Goal: Transaction & Acquisition: Download file/media

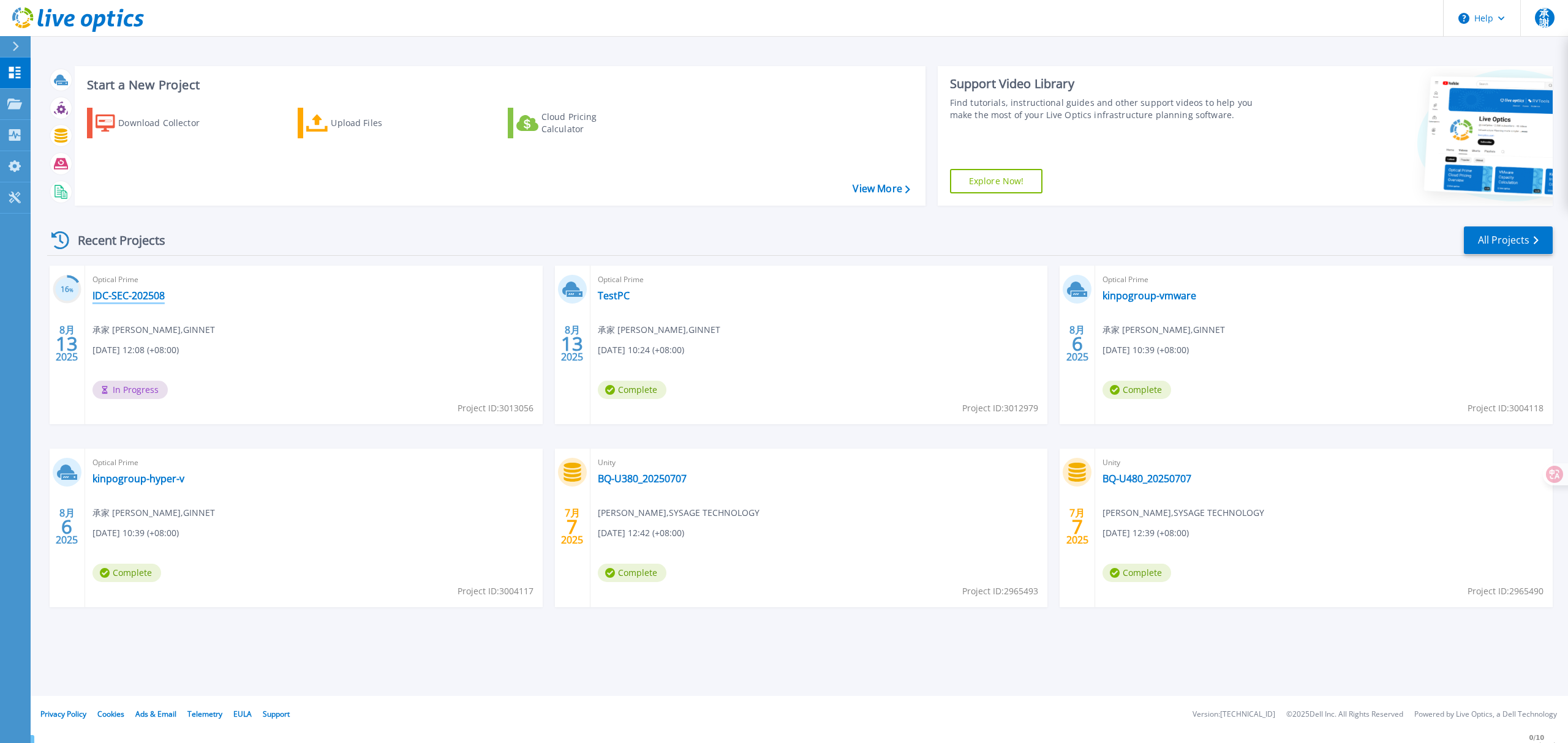
click at [142, 293] on link "IDC-SEC-202508" at bounding box center [129, 296] width 73 height 12
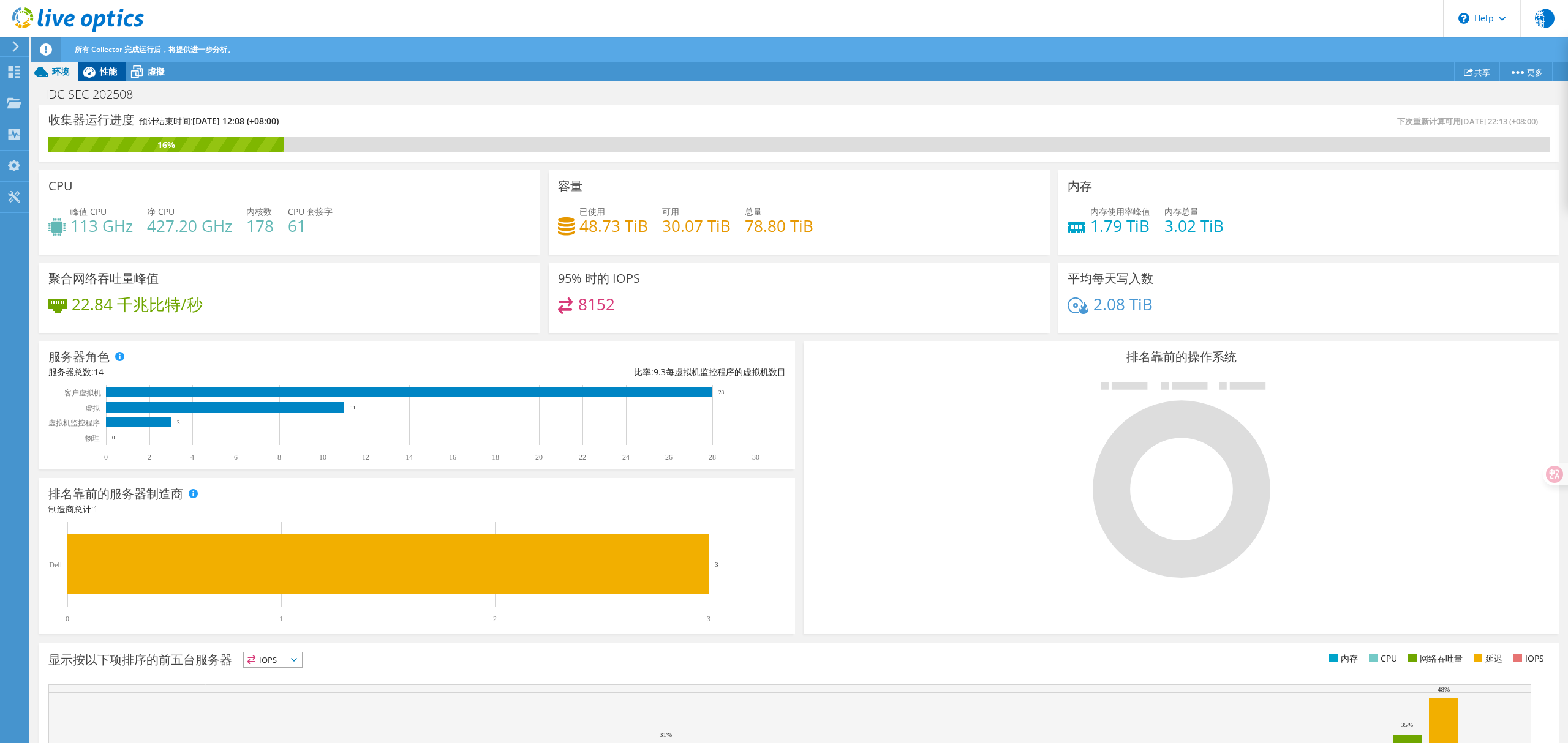
click at [101, 72] on span "性能" at bounding box center [109, 71] width 17 height 11
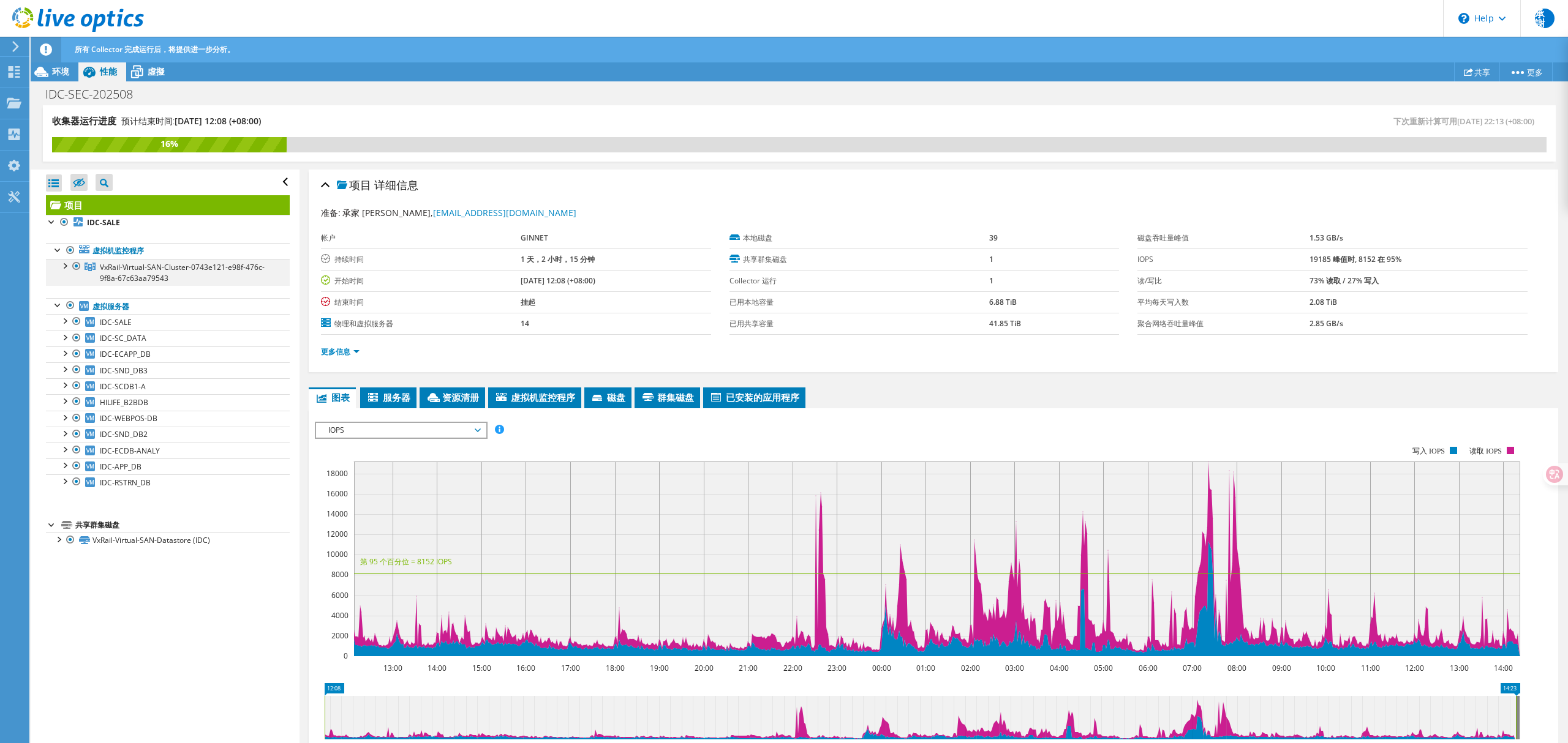
click at [62, 271] on div at bounding box center [64, 265] width 12 height 12
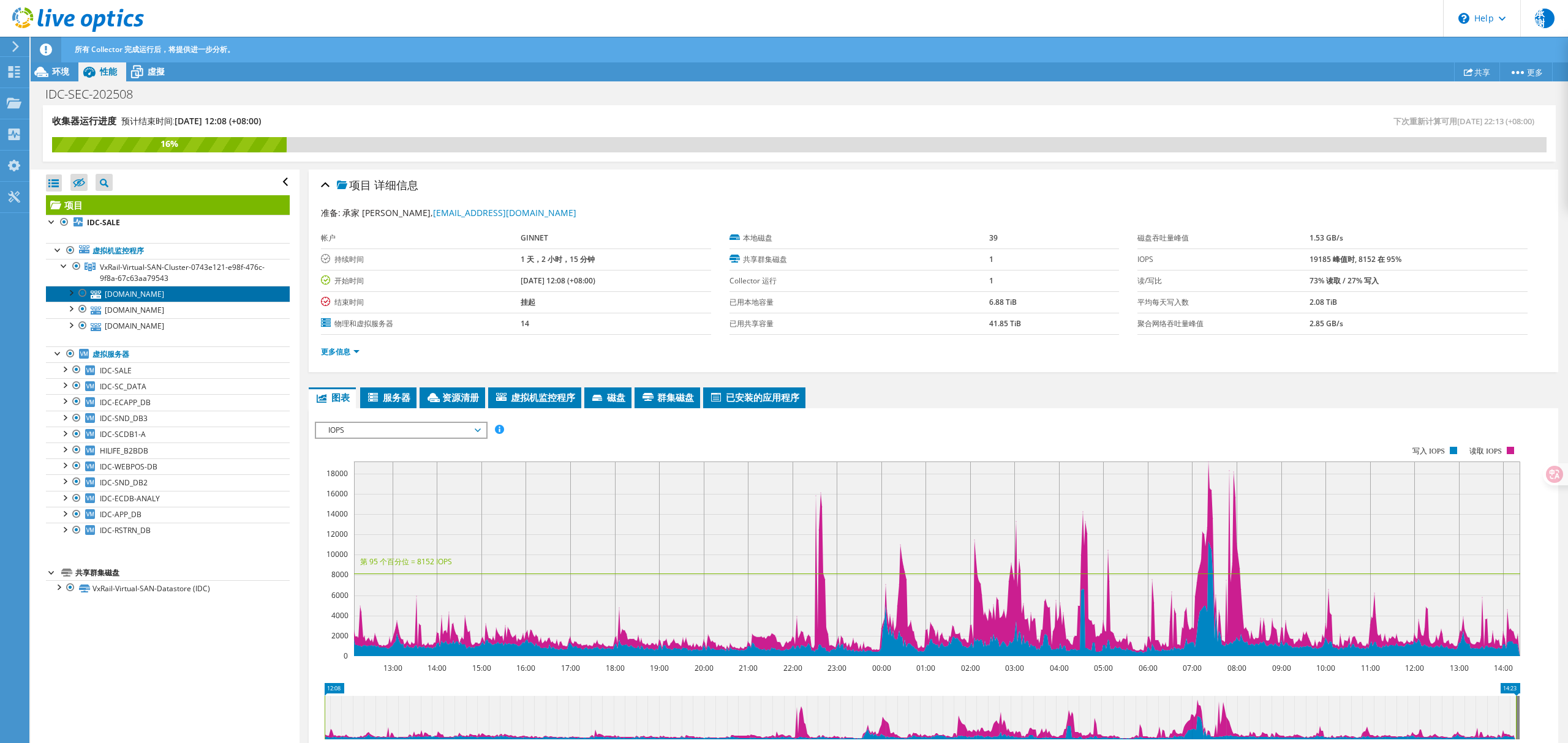
click at [201, 293] on link "idcvxrail-1.hilife2.com" at bounding box center [168, 293] width 243 height 16
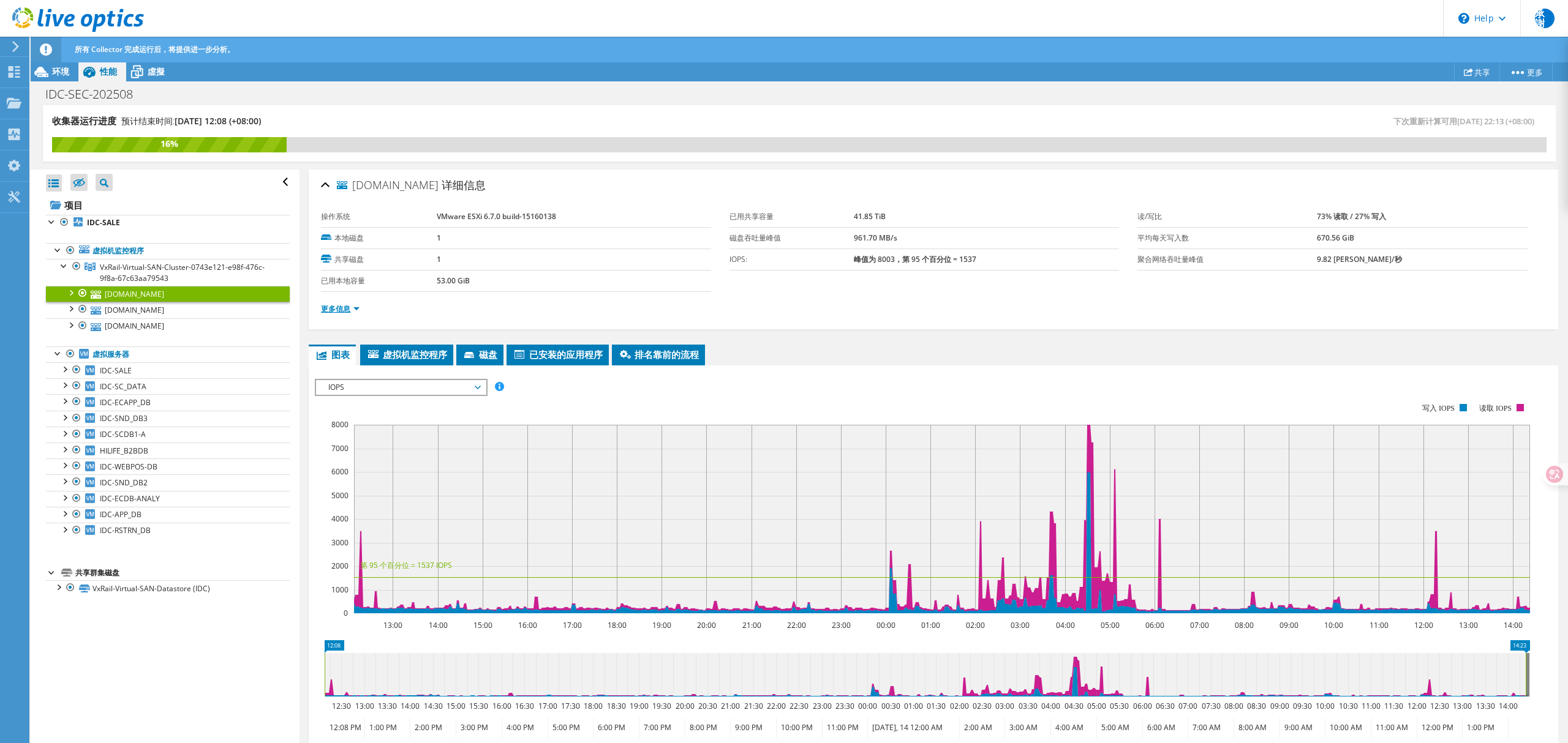
click at [346, 309] on link "更多信息" at bounding box center [340, 309] width 39 height 10
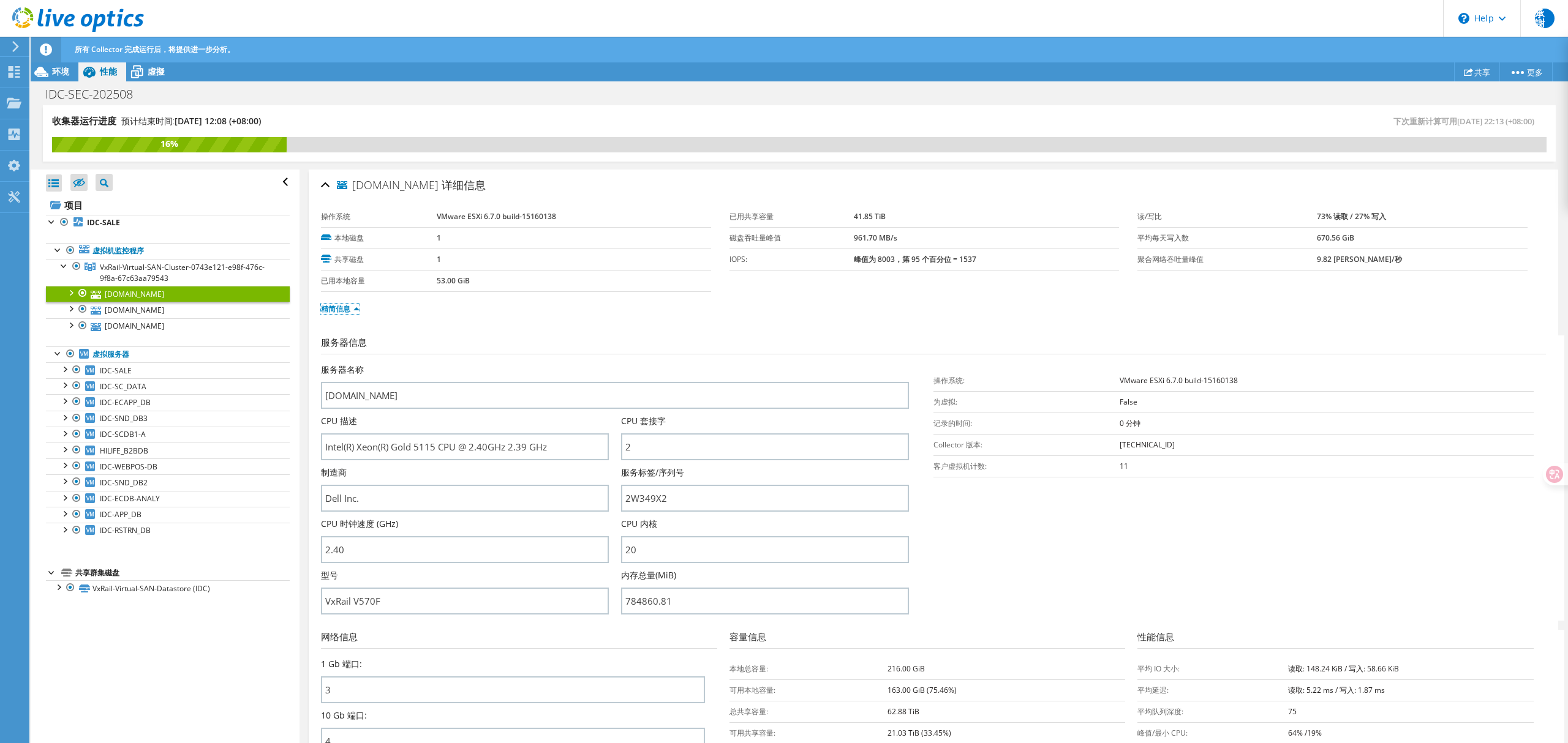
scroll to position [163, 0]
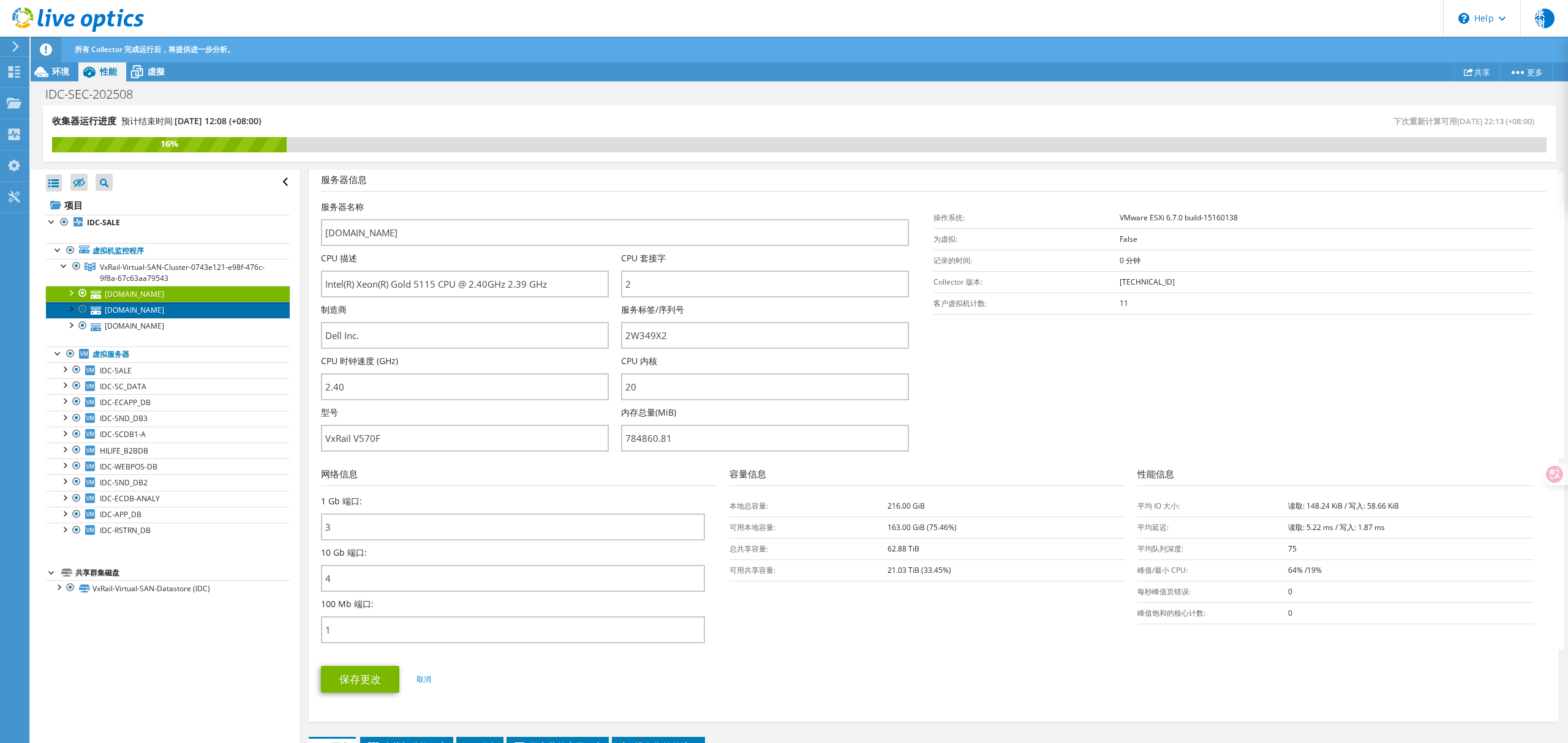
click at [174, 307] on link "idcvxrail-2.hilife2.com" at bounding box center [168, 310] width 243 height 16
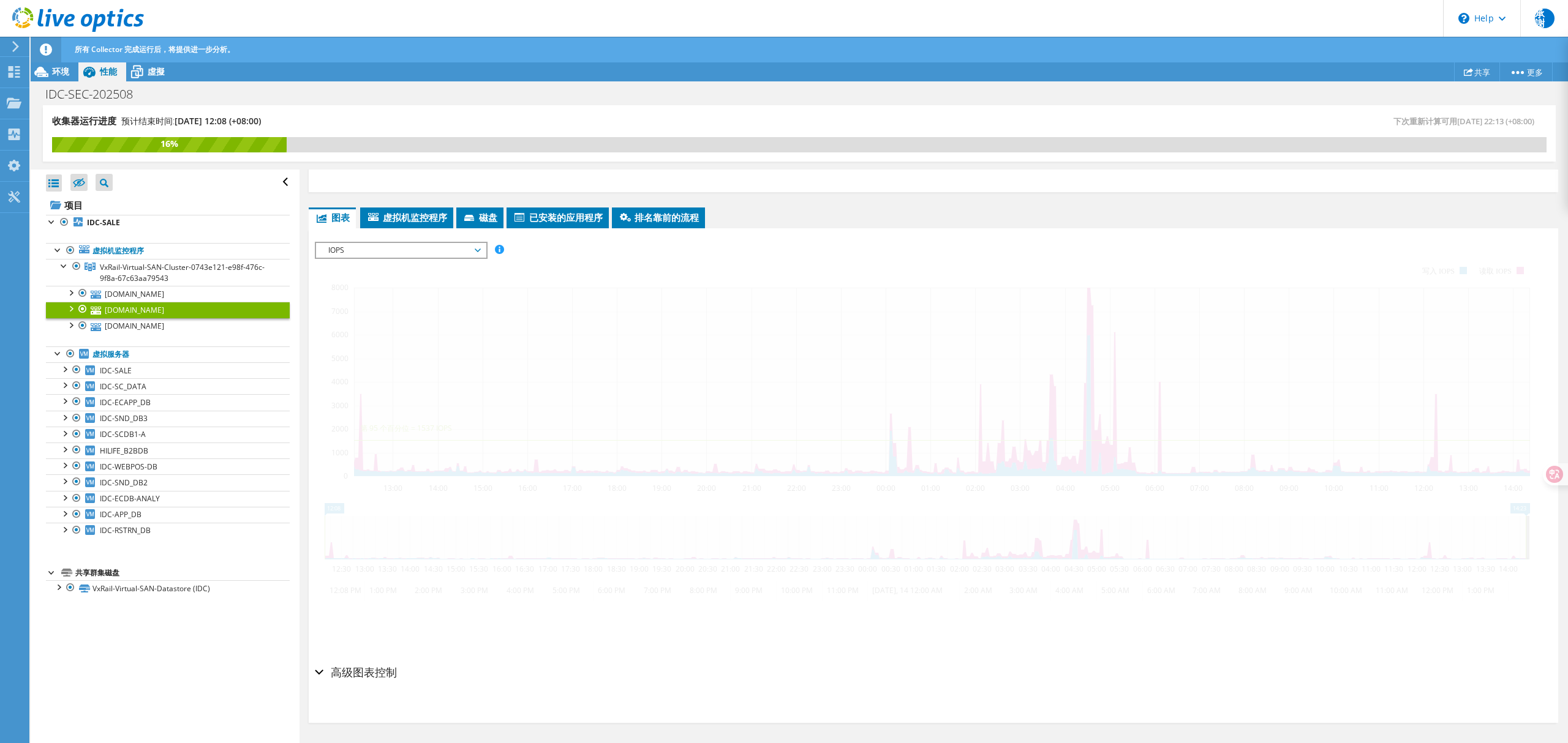
scroll to position [137, 0]
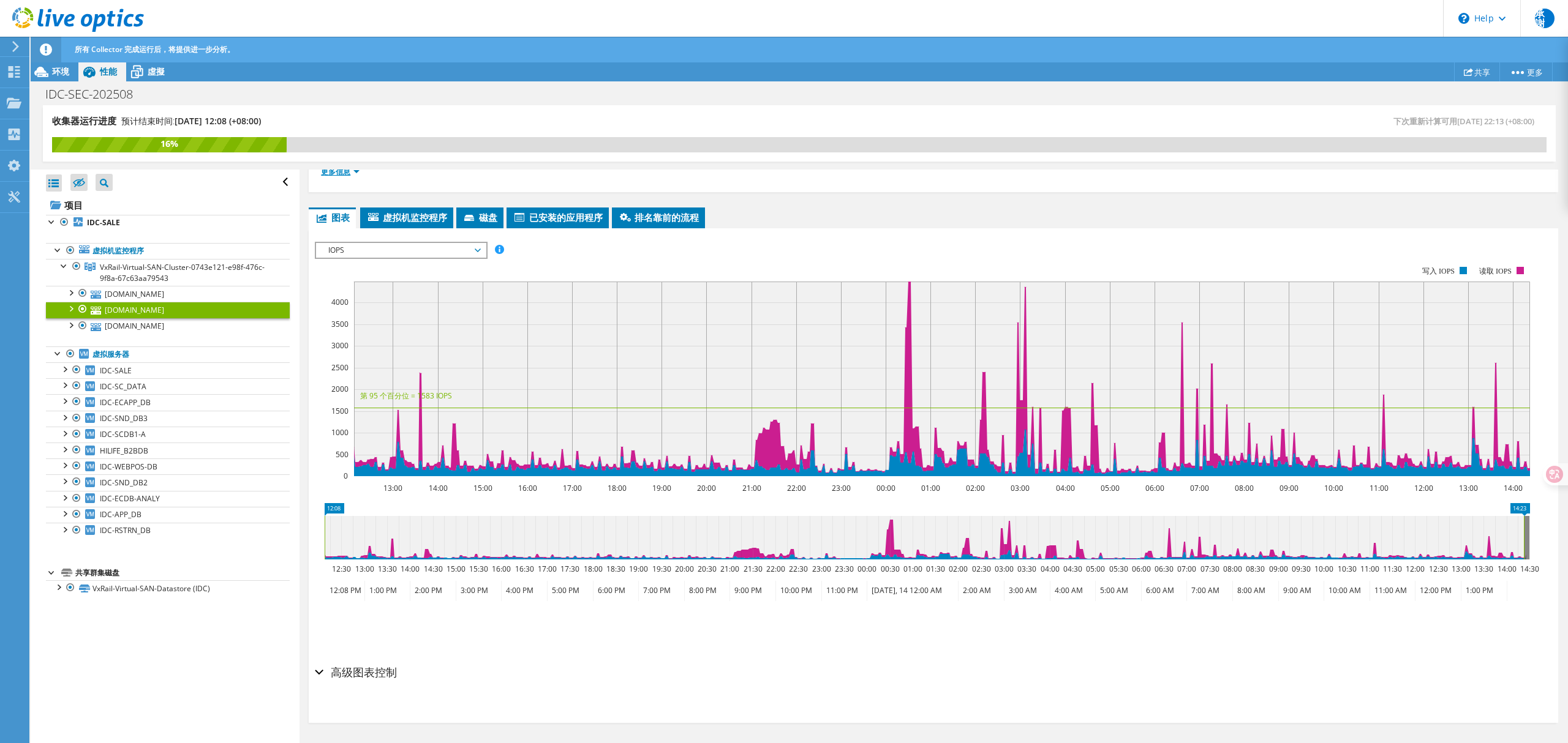
click at [349, 173] on link "更多信息" at bounding box center [340, 172] width 39 height 10
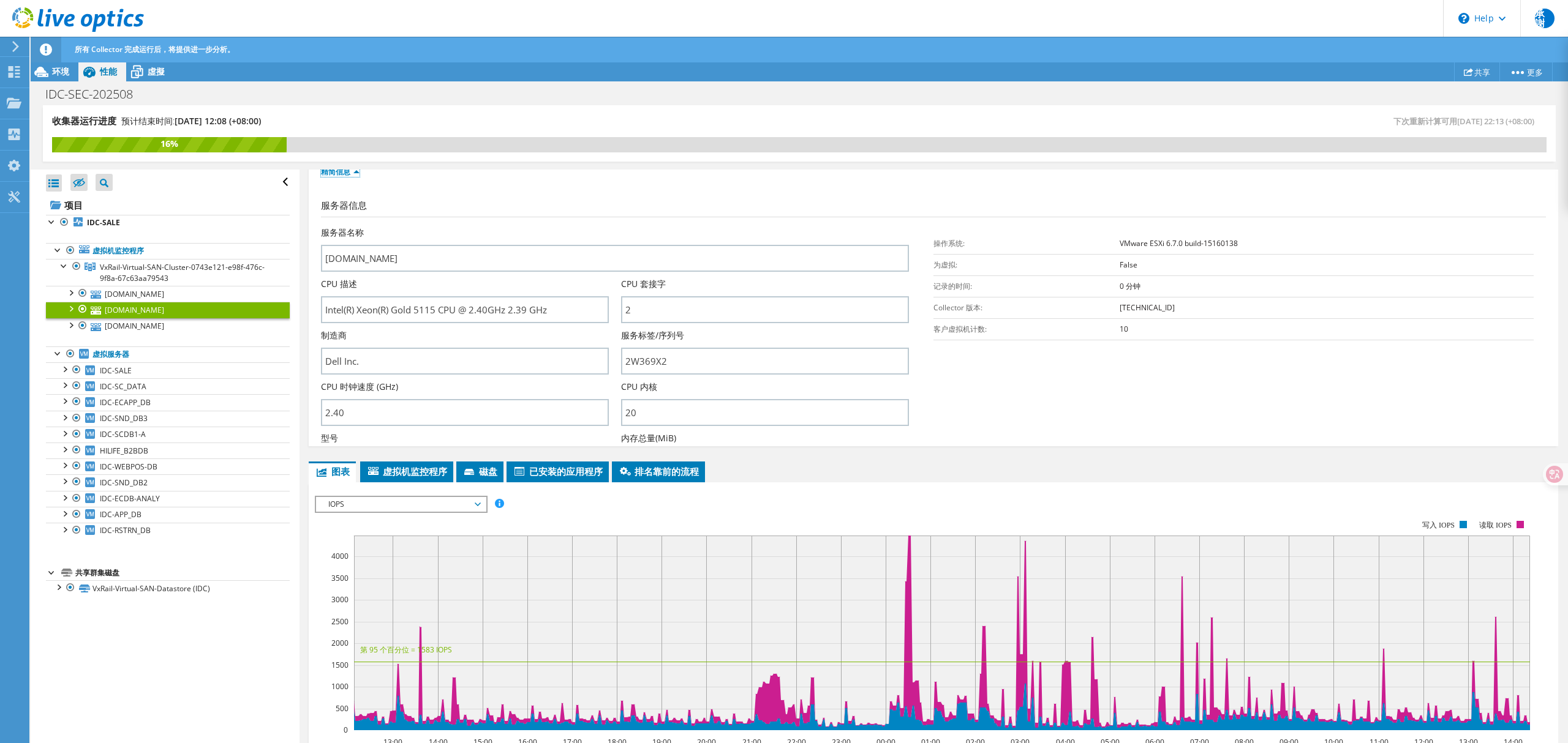
scroll to position [0, 0]
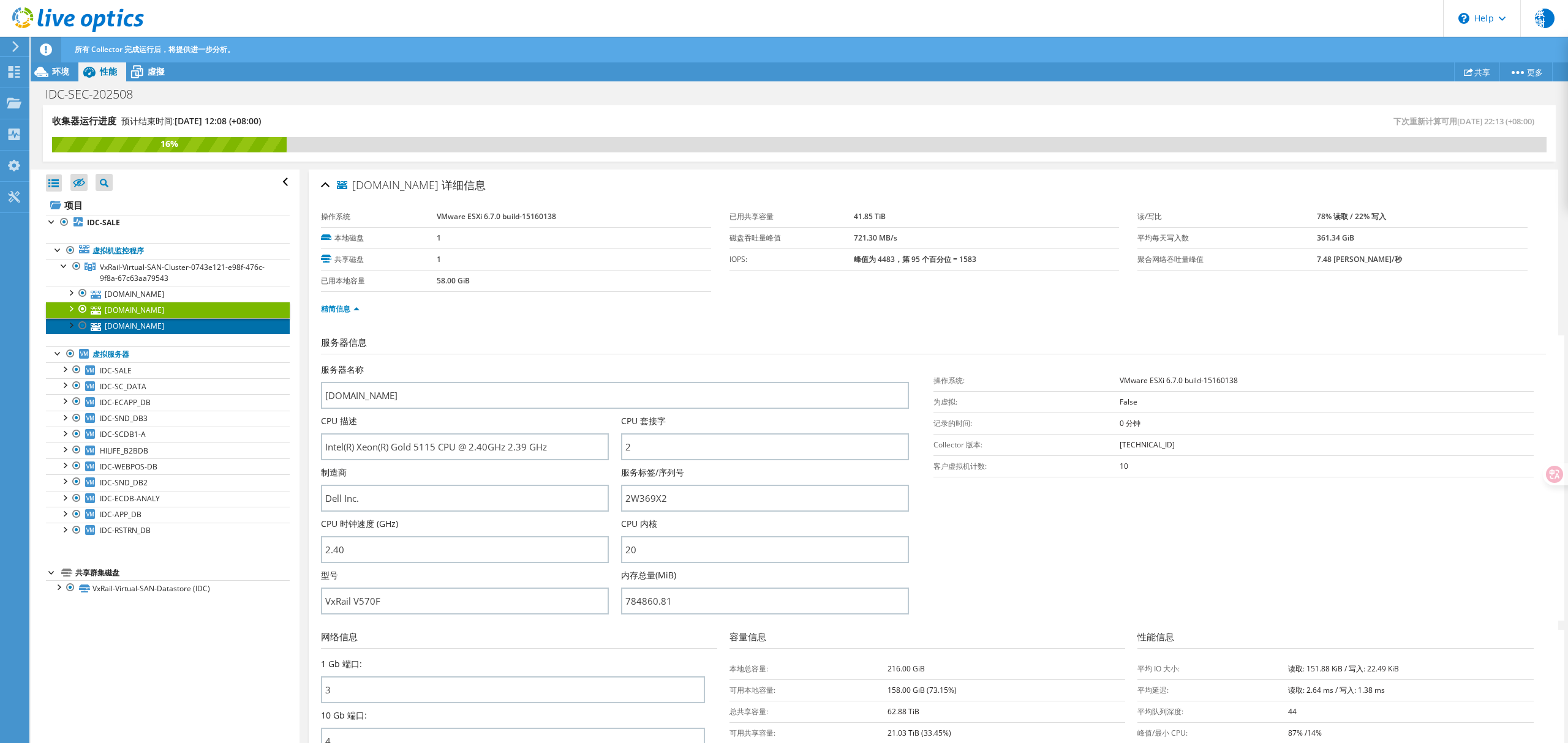
click at [157, 324] on link "idcvxrail-3.hilife2.com" at bounding box center [168, 326] width 243 height 16
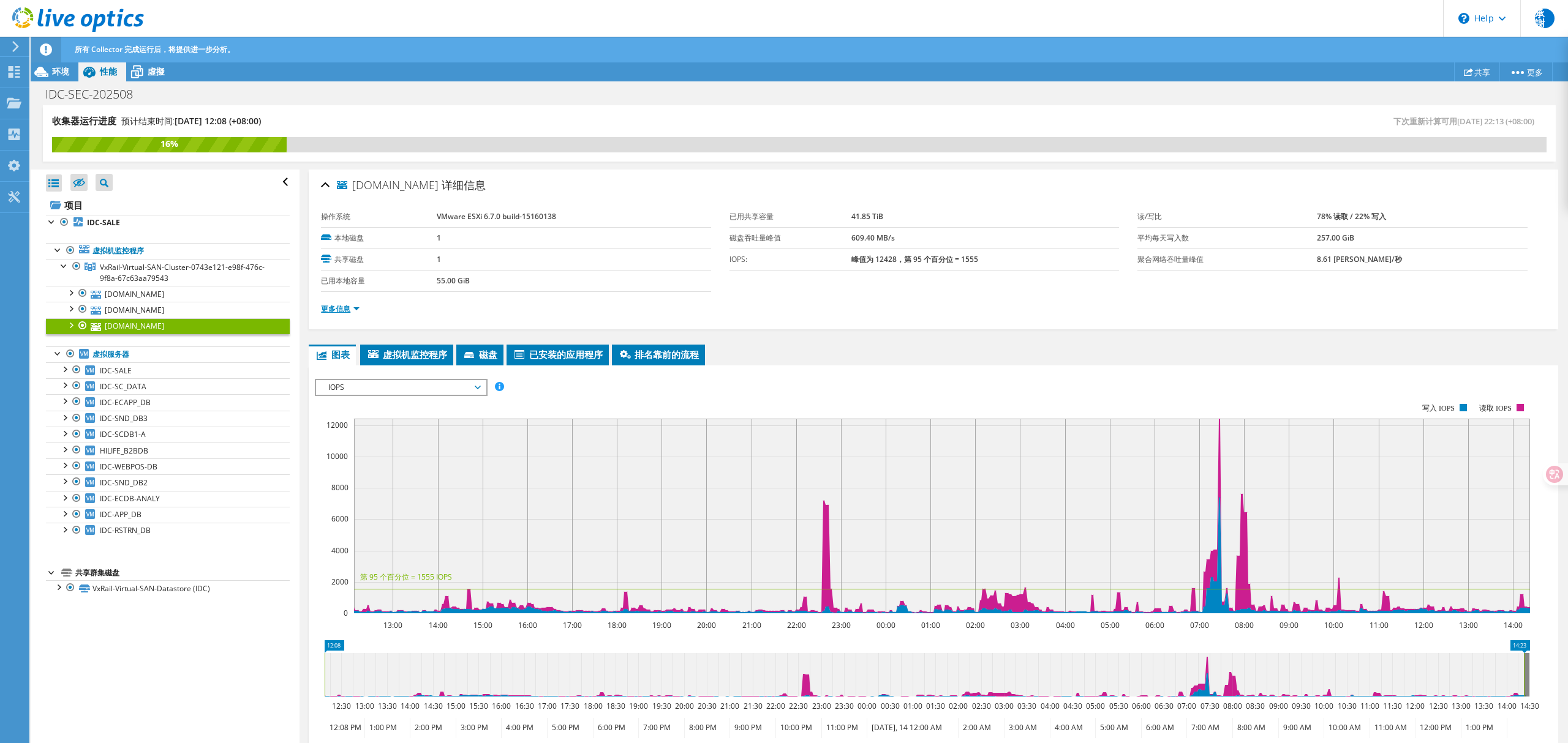
click at [349, 306] on link "更多信息" at bounding box center [340, 309] width 39 height 10
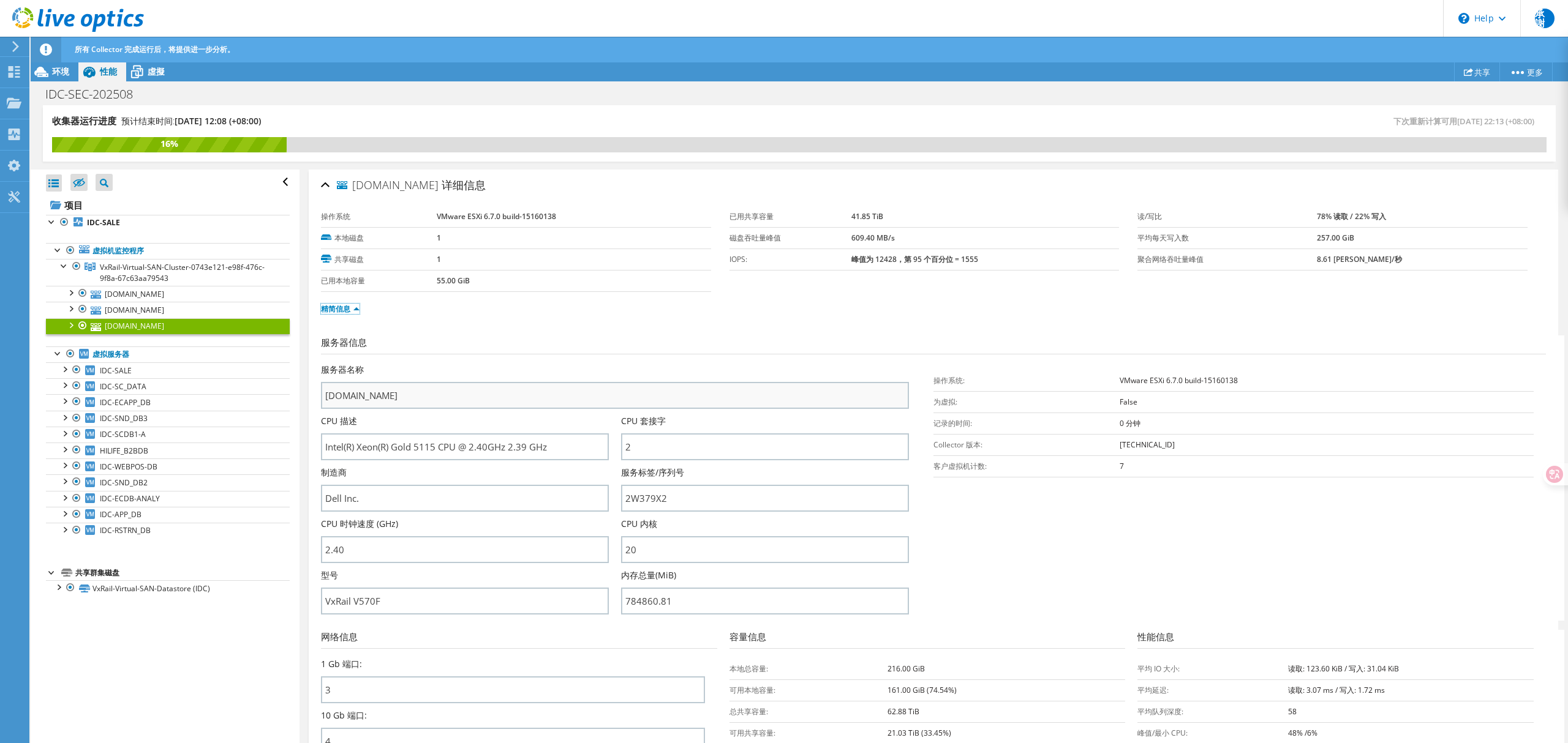
scroll to position [163, 0]
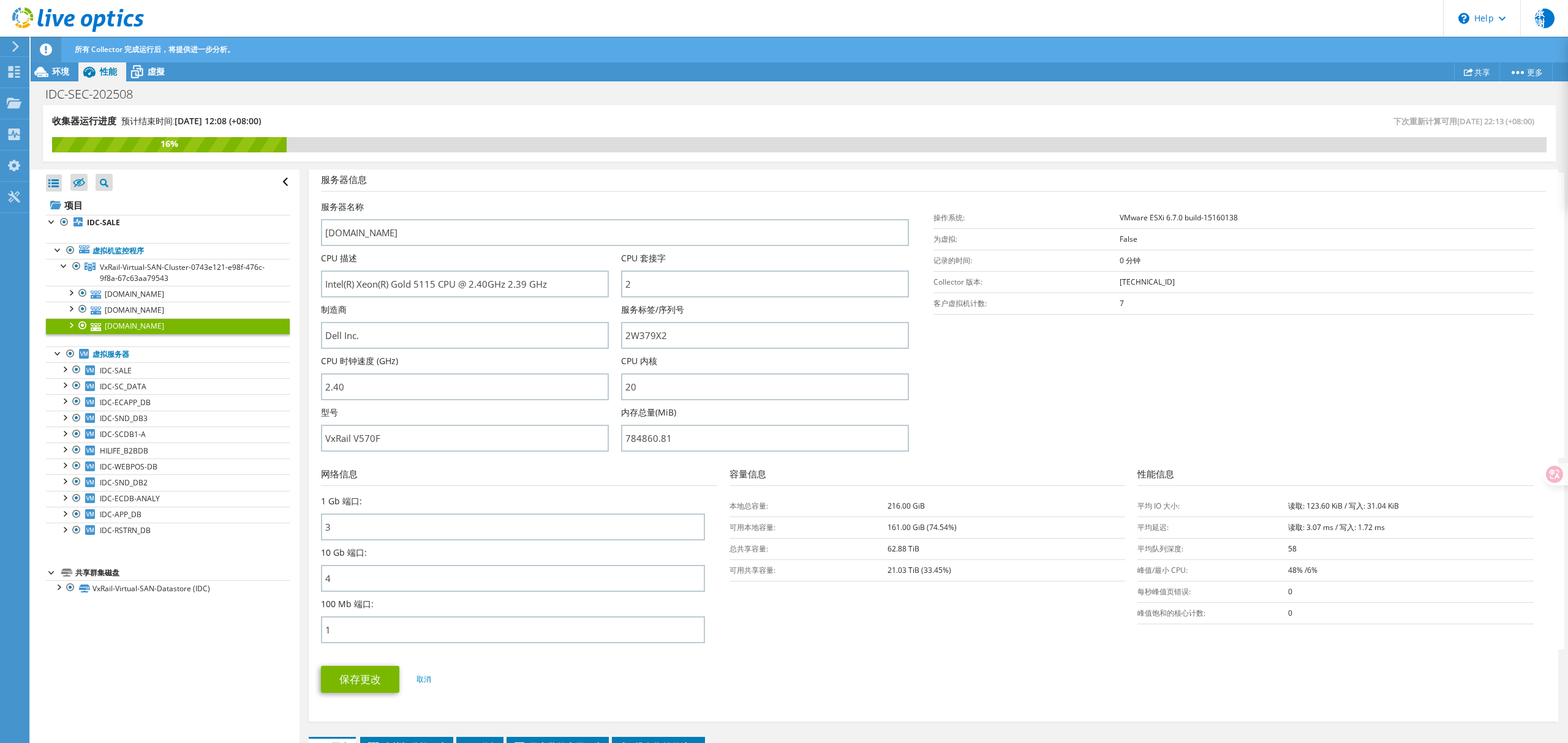
click at [74, 325] on div at bounding box center [70, 324] width 12 height 12
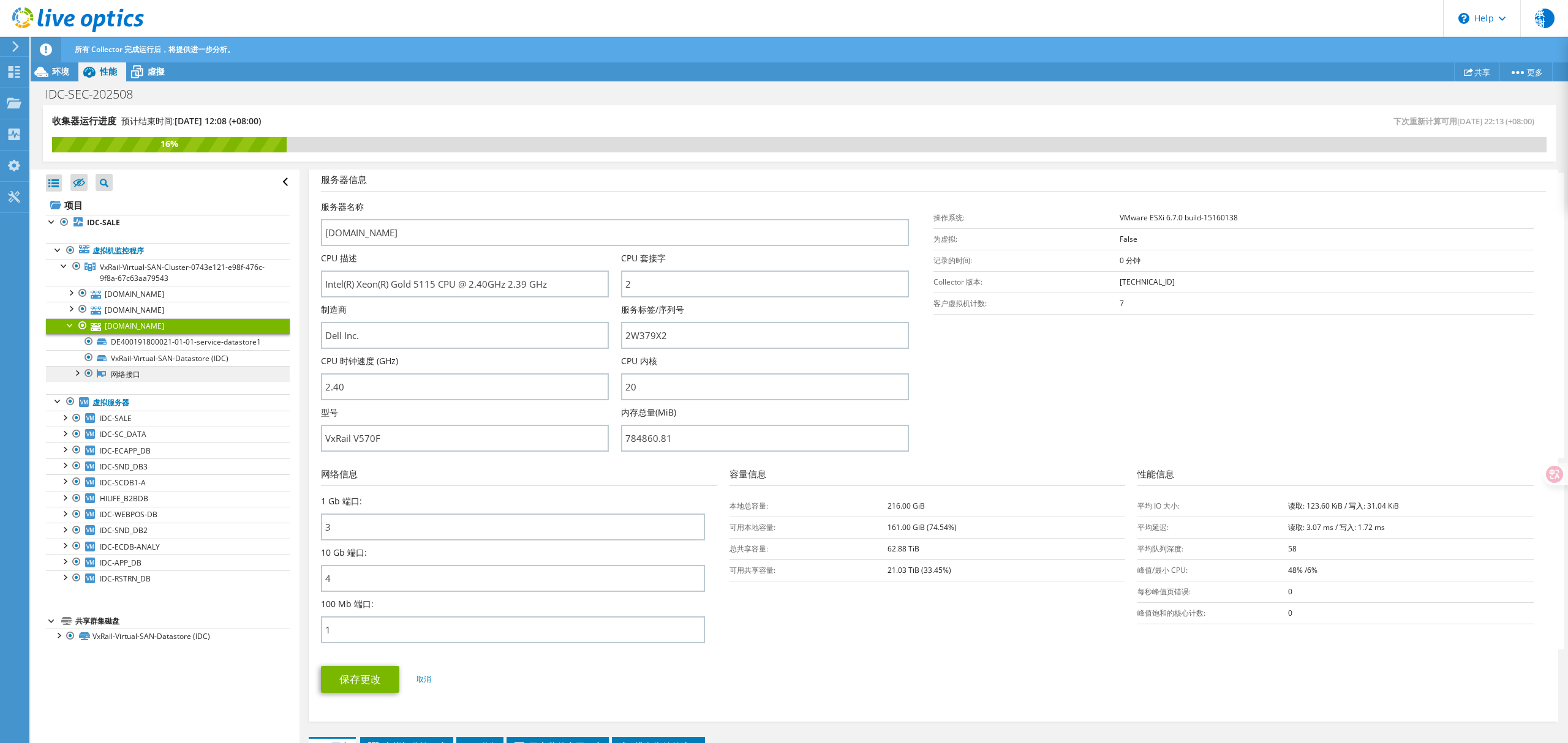
click at [129, 377] on link "网络接口" at bounding box center [168, 374] width 243 height 16
click at [75, 378] on div at bounding box center [77, 372] width 12 height 12
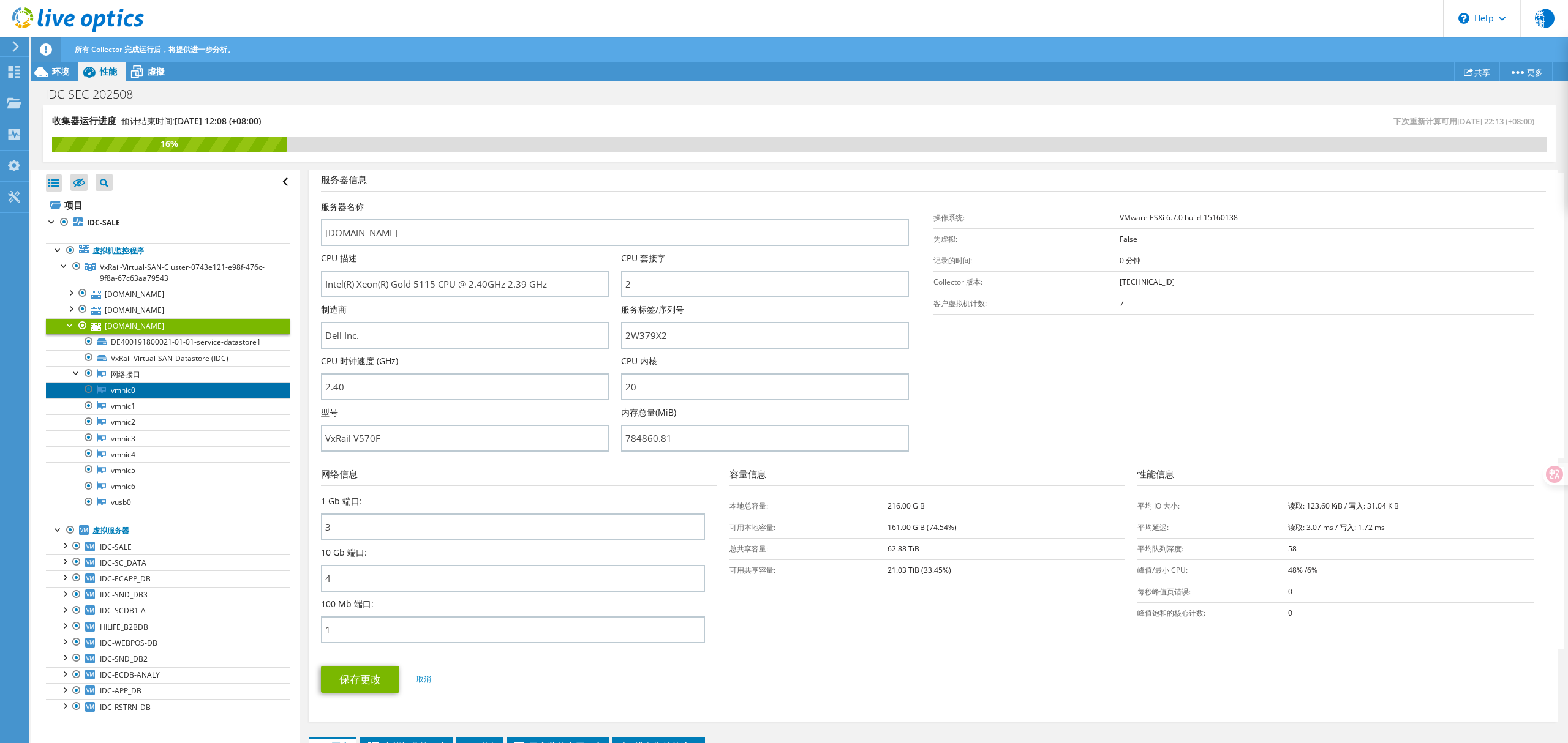
click at [151, 387] on link "vmnic0" at bounding box center [168, 390] width 243 height 16
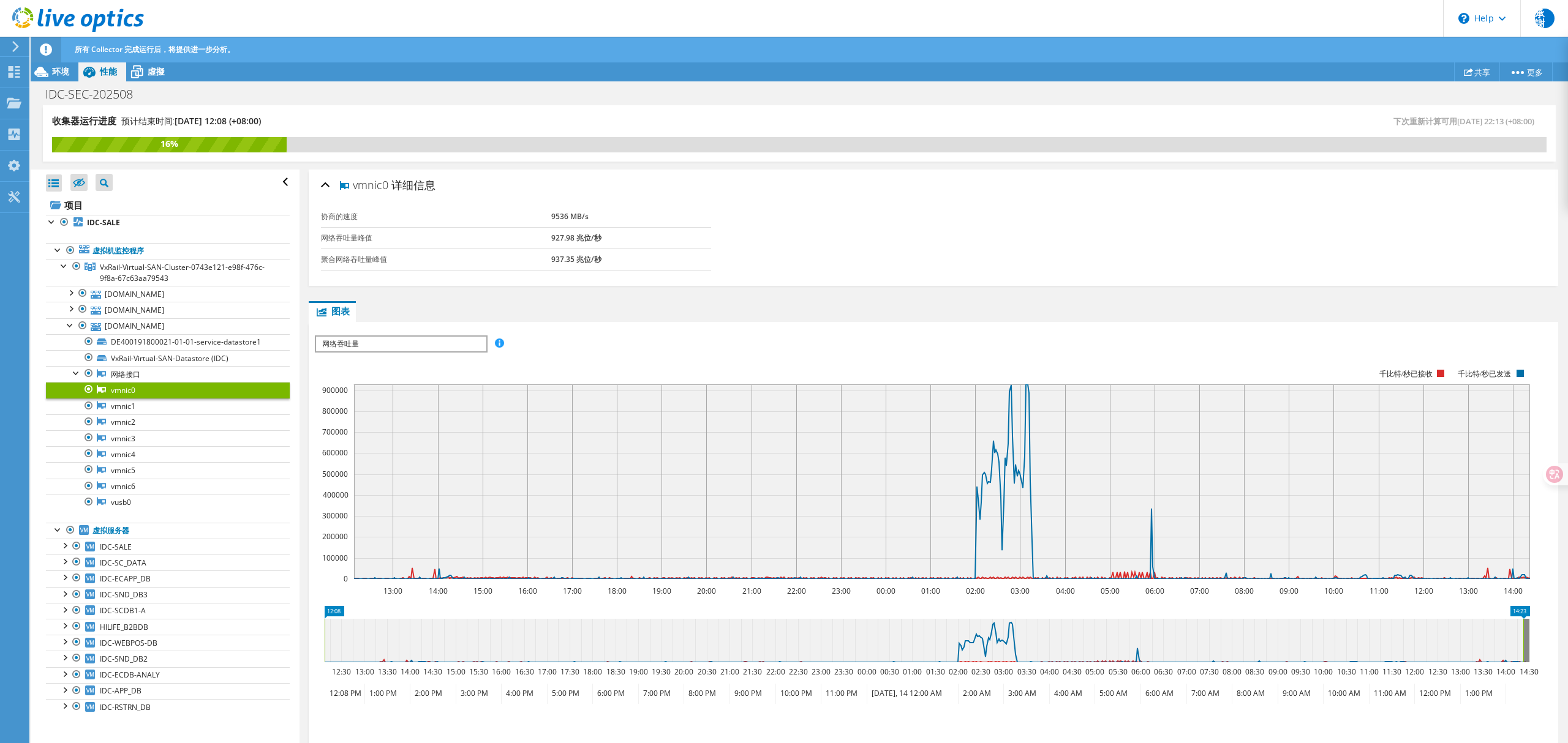
scroll to position [102, 0]
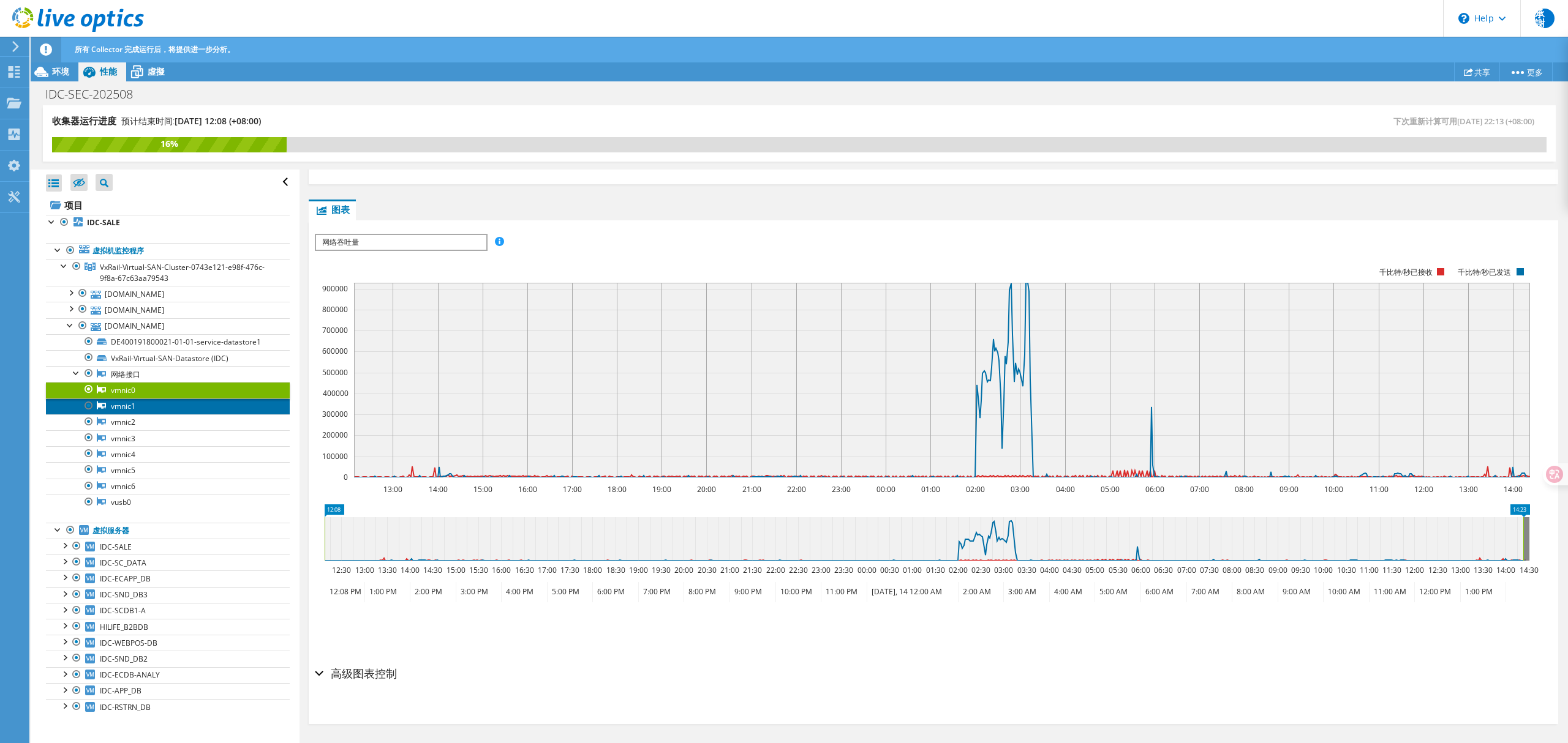
click at [153, 412] on link "vmnic1" at bounding box center [168, 406] width 243 height 16
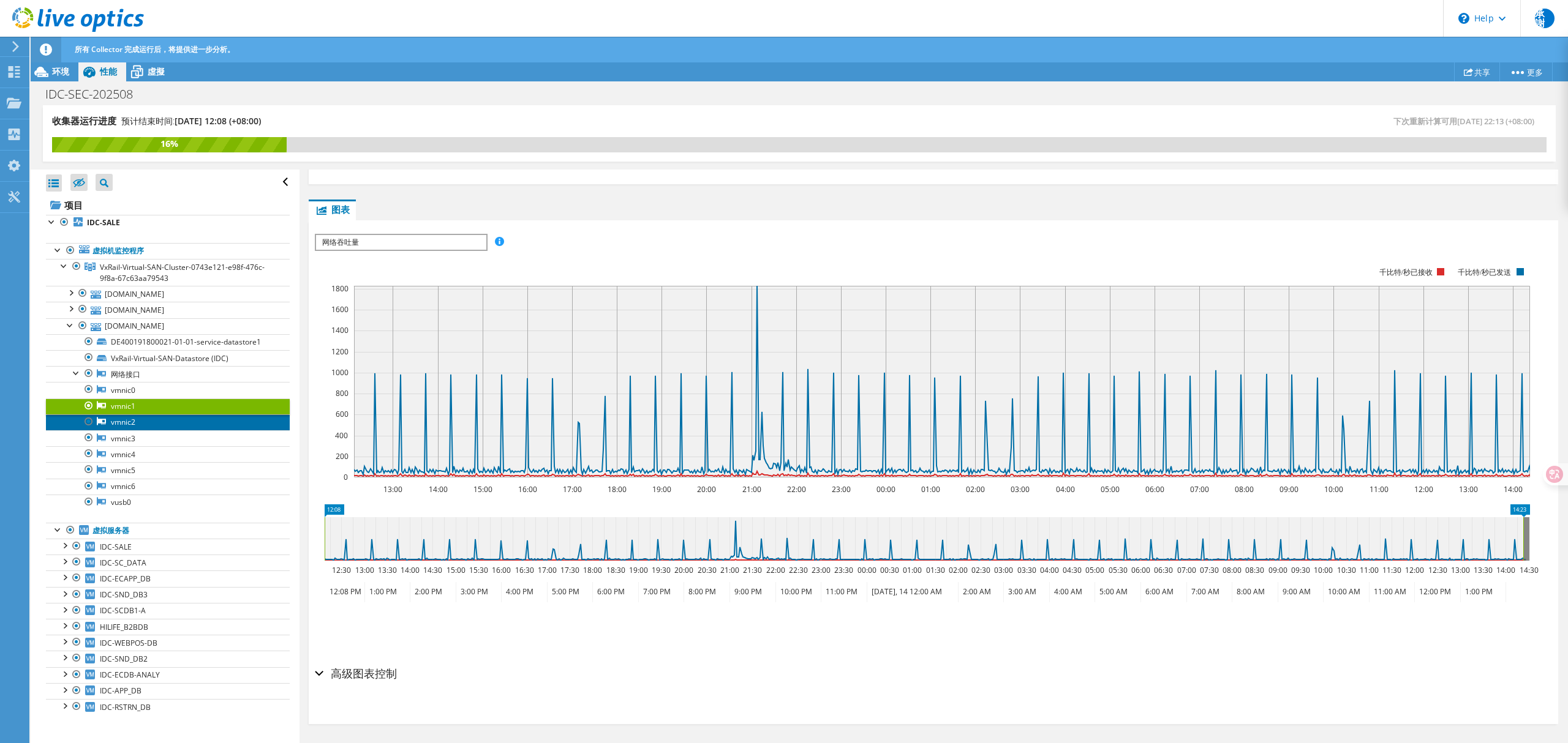
click at [153, 426] on link "vmnic2" at bounding box center [168, 422] width 243 height 16
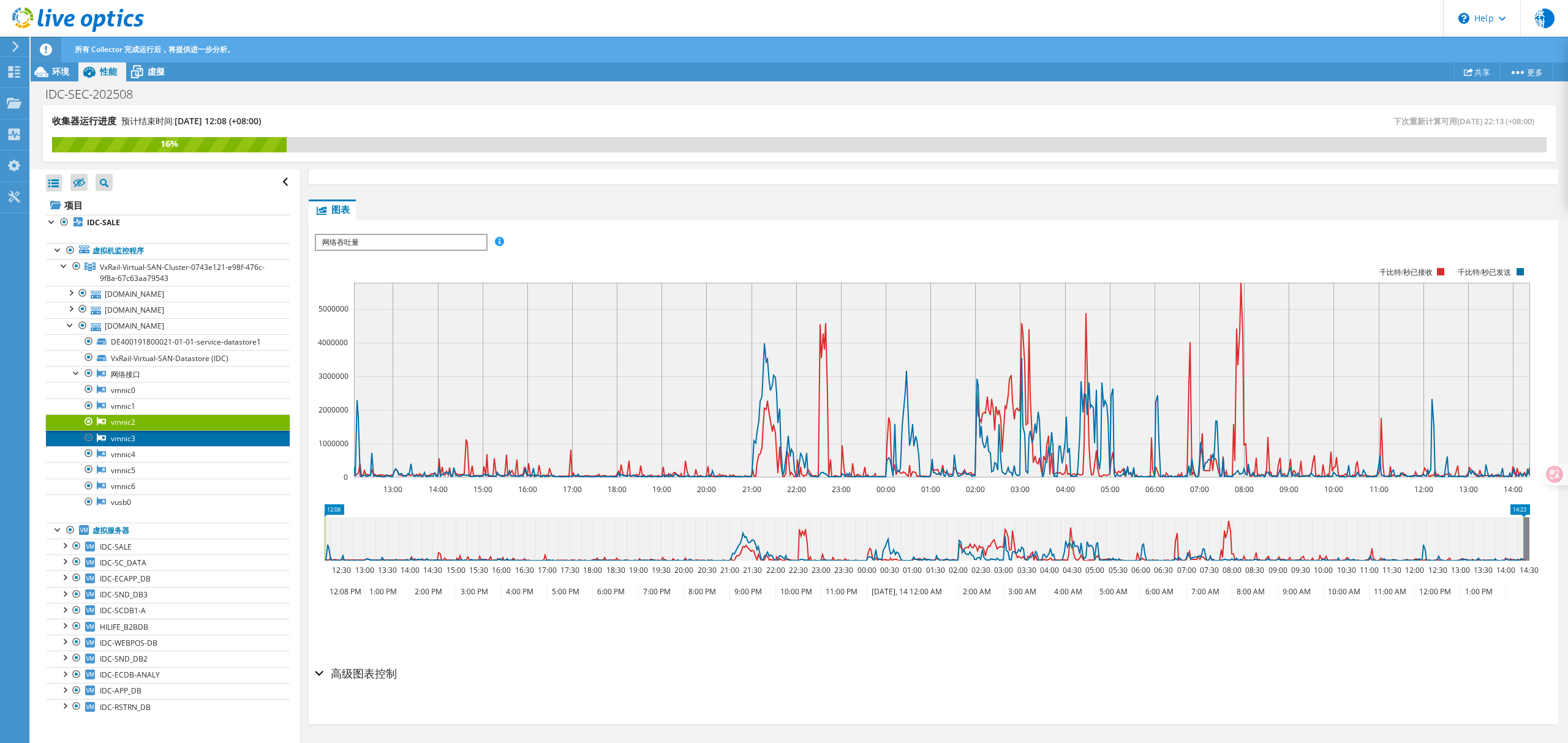
click at [160, 438] on link "vmnic3" at bounding box center [168, 438] width 243 height 16
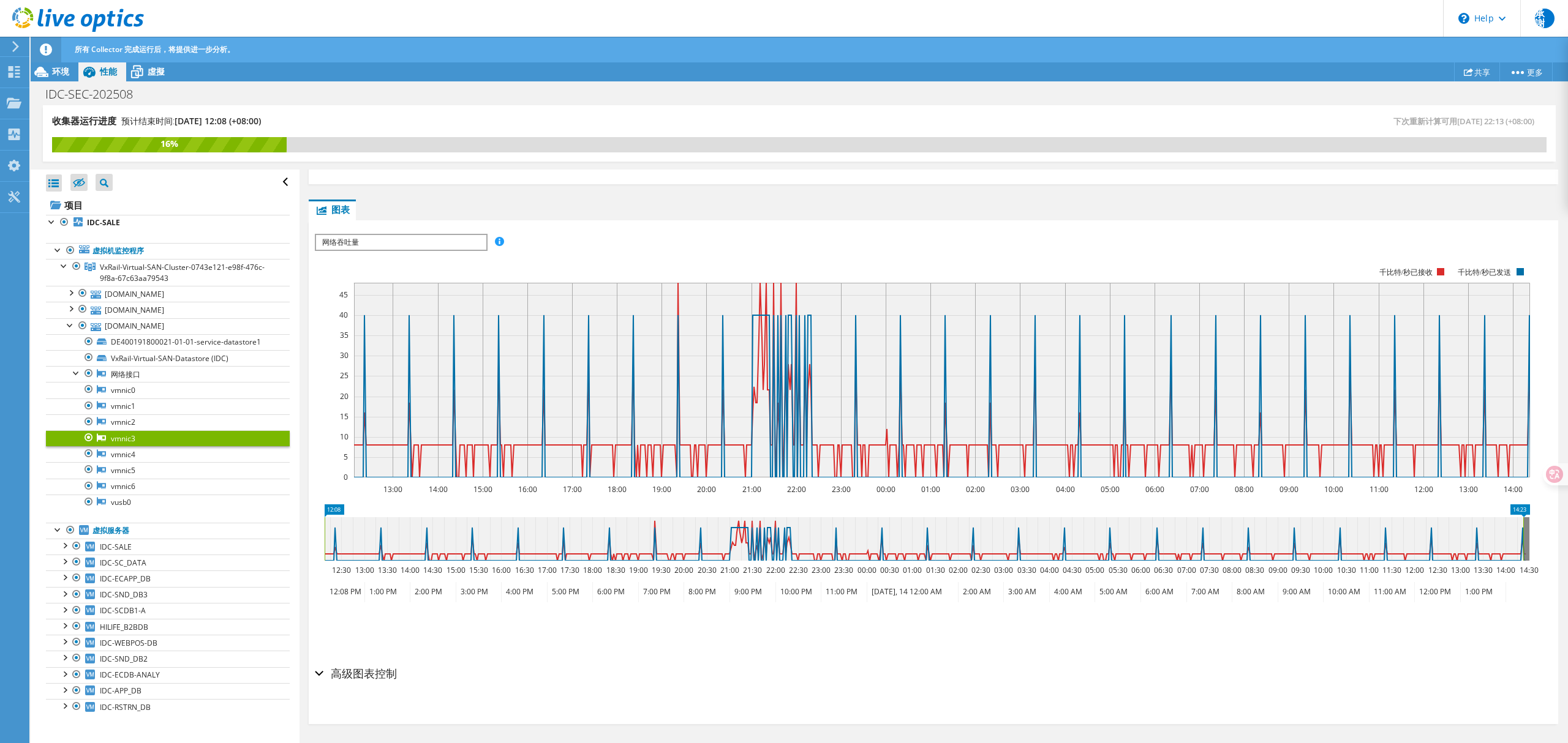
scroll to position [0, 0]
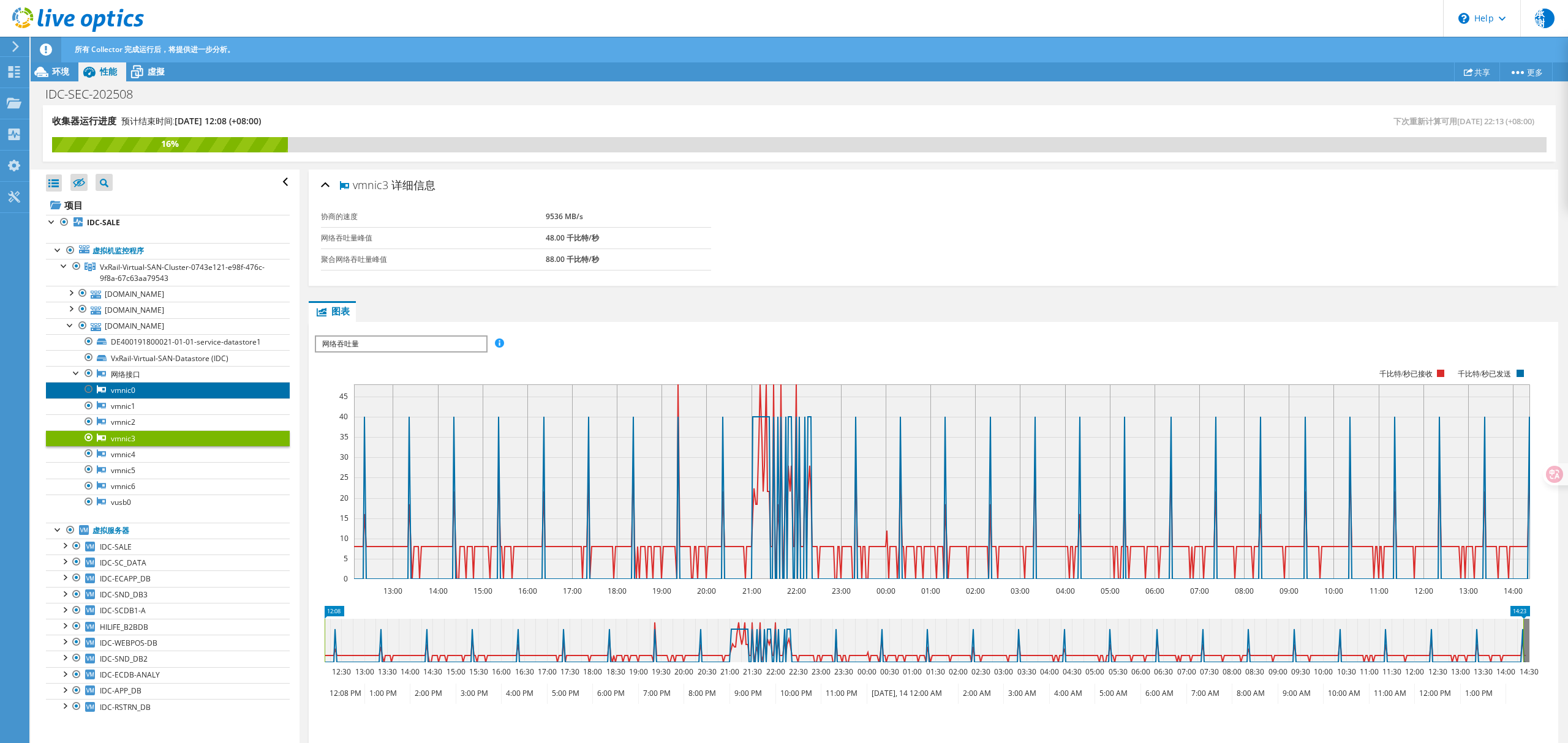
click at [125, 397] on link "vmnic0" at bounding box center [168, 390] width 243 height 16
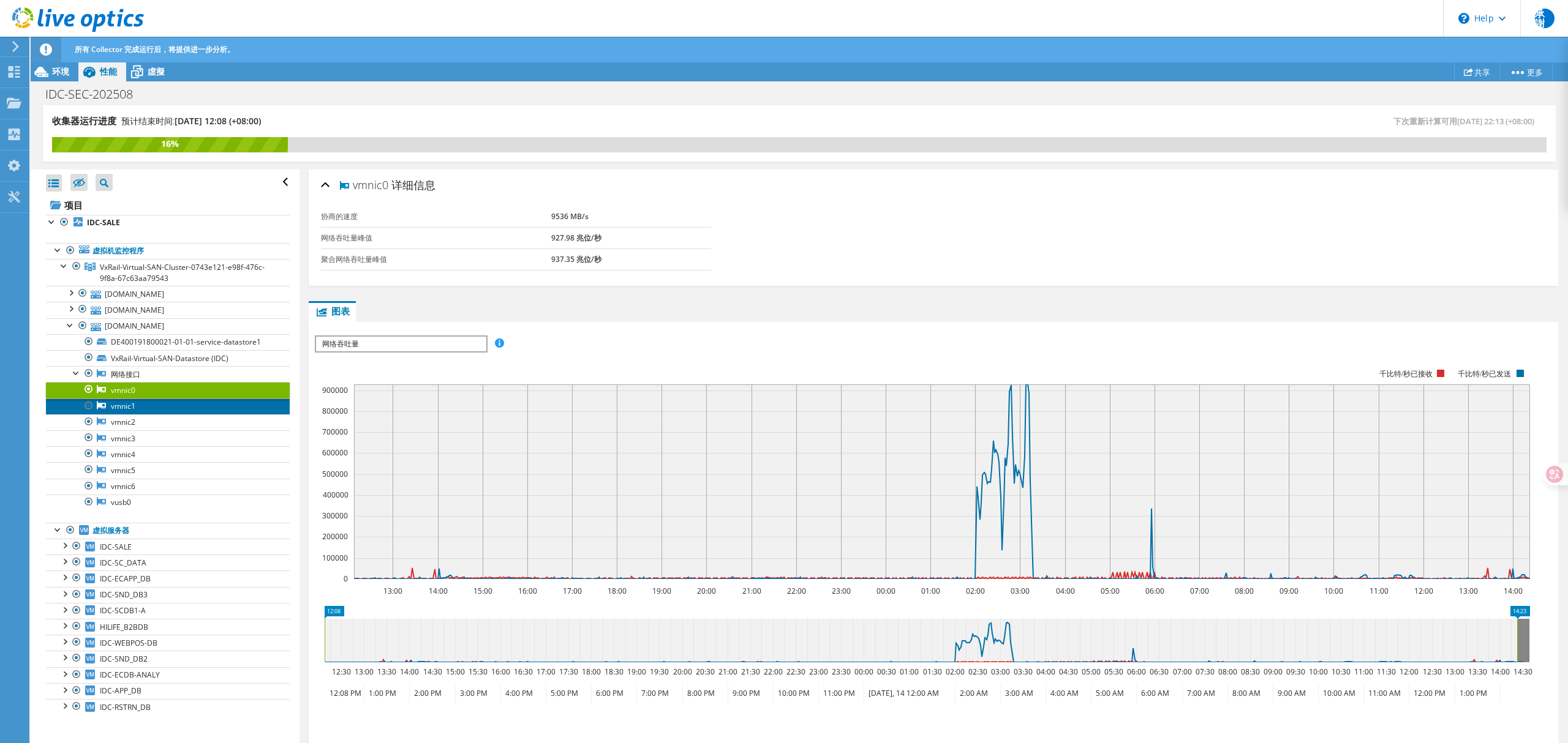
click at [123, 410] on link "vmnic1" at bounding box center [168, 406] width 243 height 16
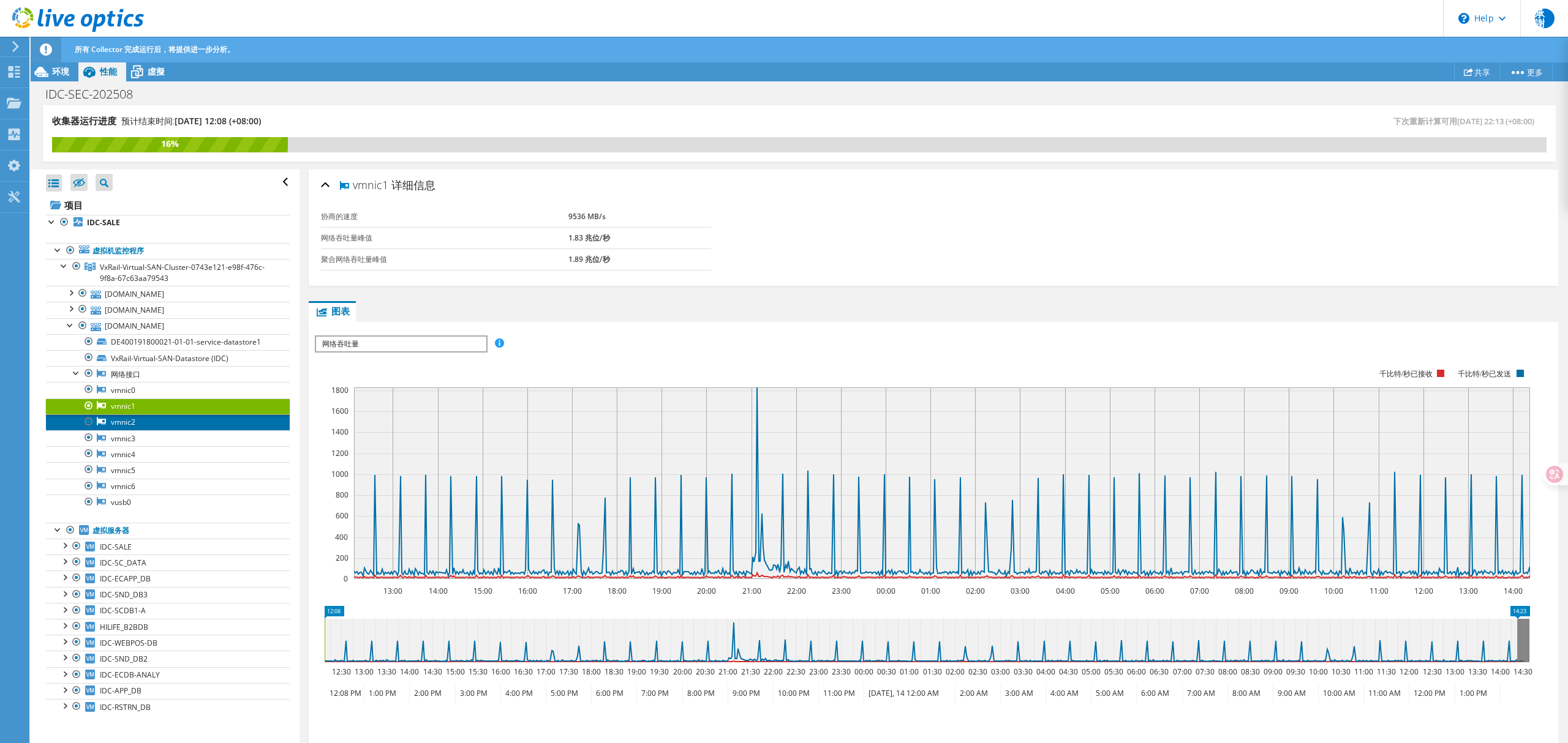
click at [125, 426] on link "vmnic2" at bounding box center [168, 422] width 243 height 16
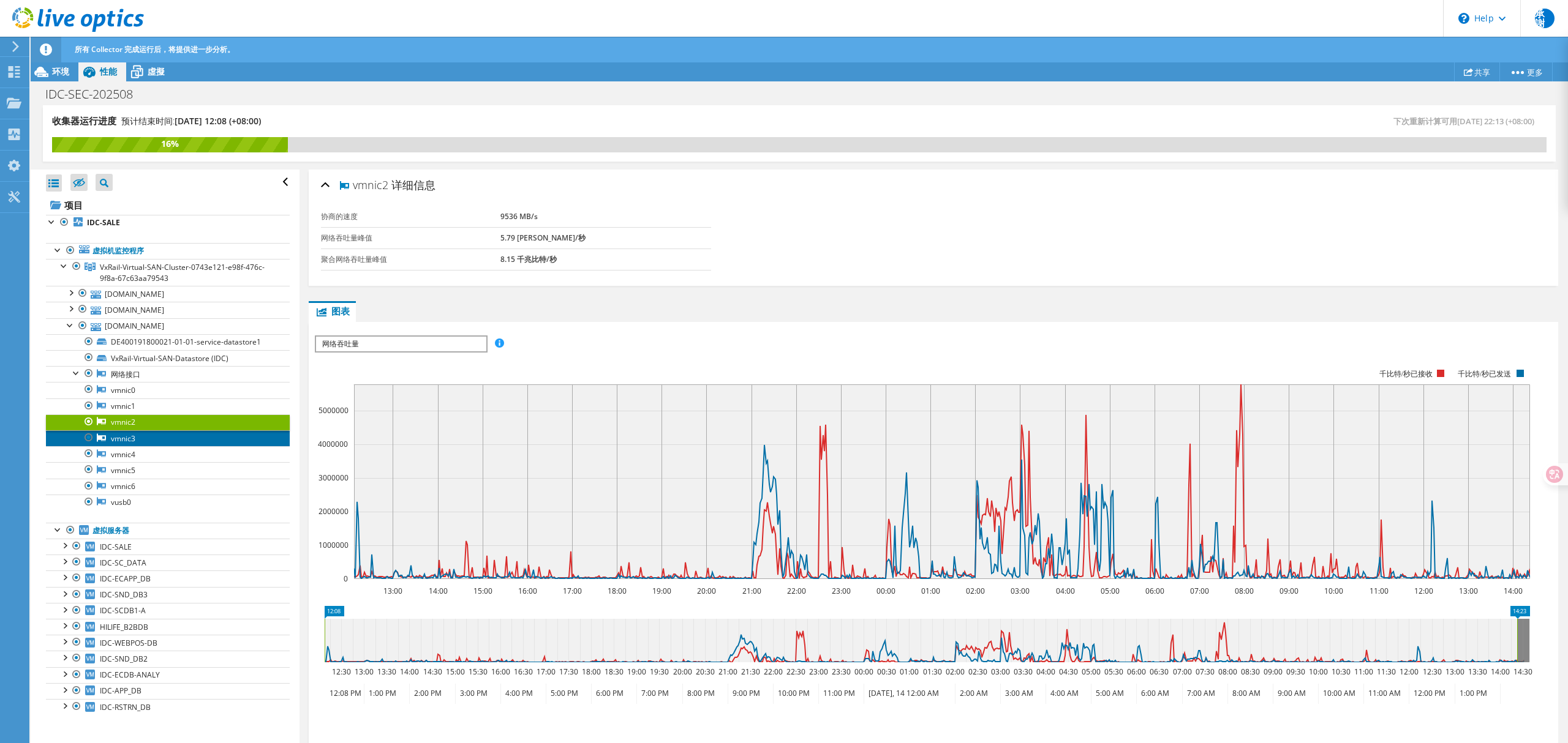
click at [123, 442] on link "vmnic3" at bounding box center [168, 438] width 243 height 16
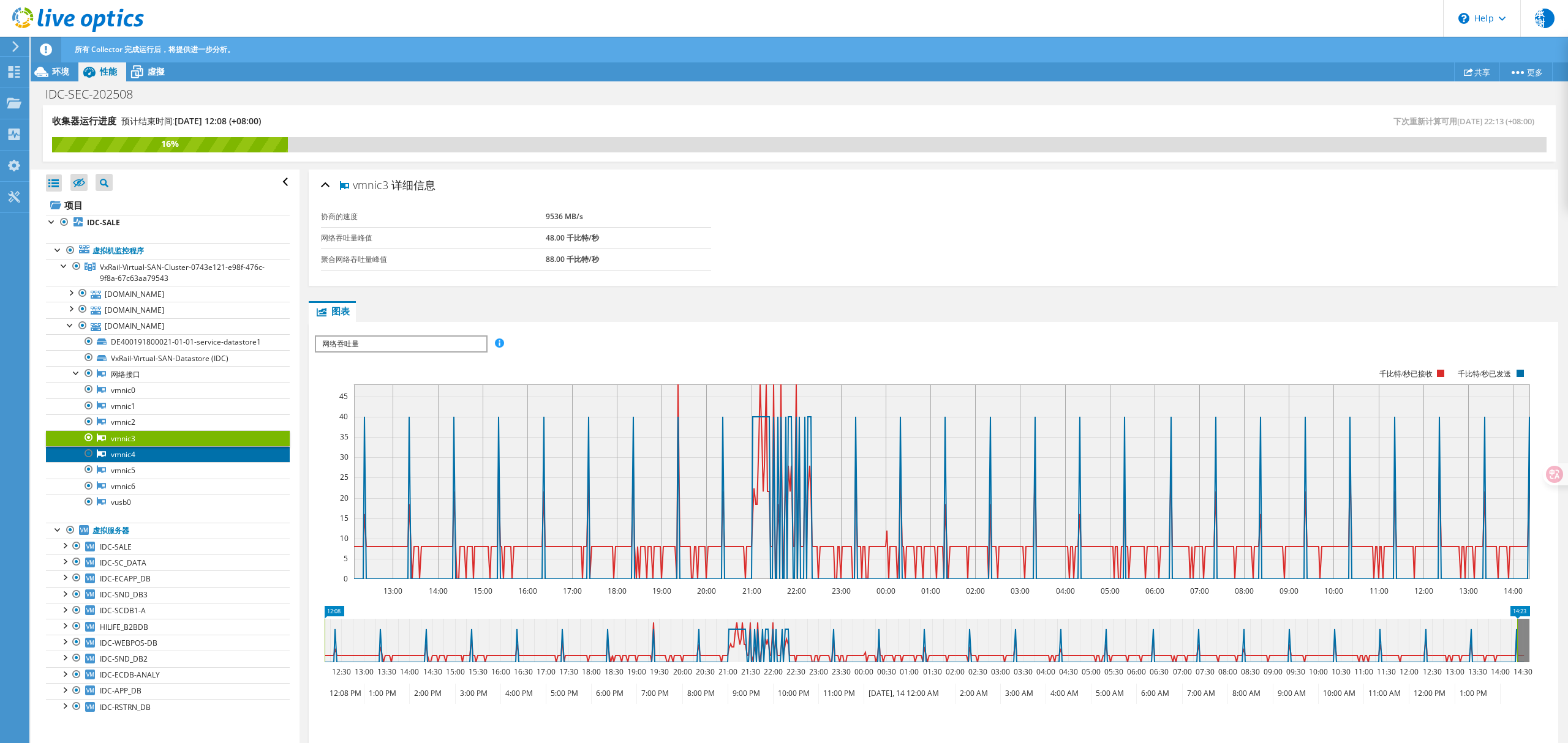
click at [126, 463] on link "vmnic4" at bounding box center [168, 454] width 243 height 16
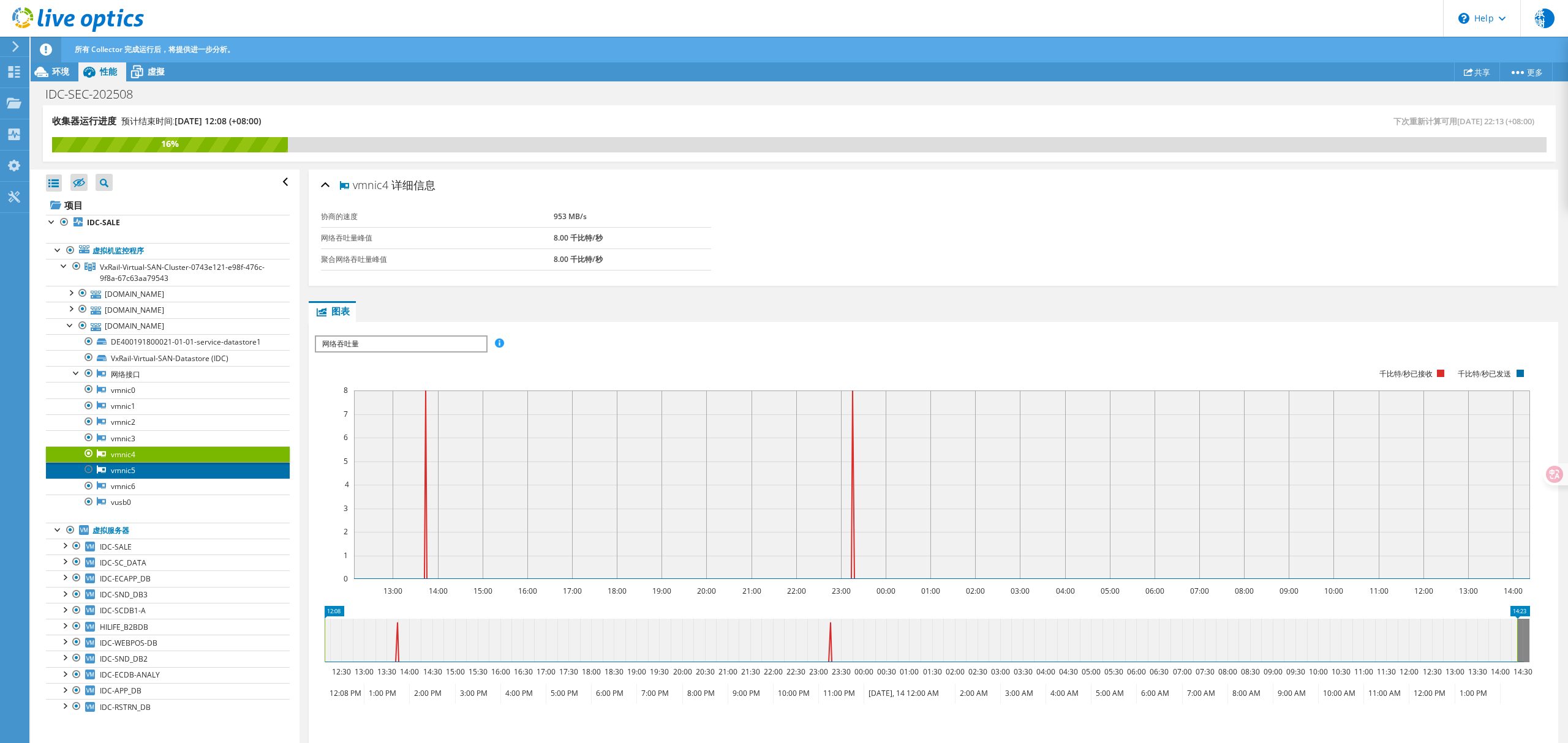
click at [138, 474] on link "vmnic5" at bounding box center [168, 470] width 243 height 16
click at [135, 488] on link "vmnic6" at bounding box center [168, 487] width 243 height 16
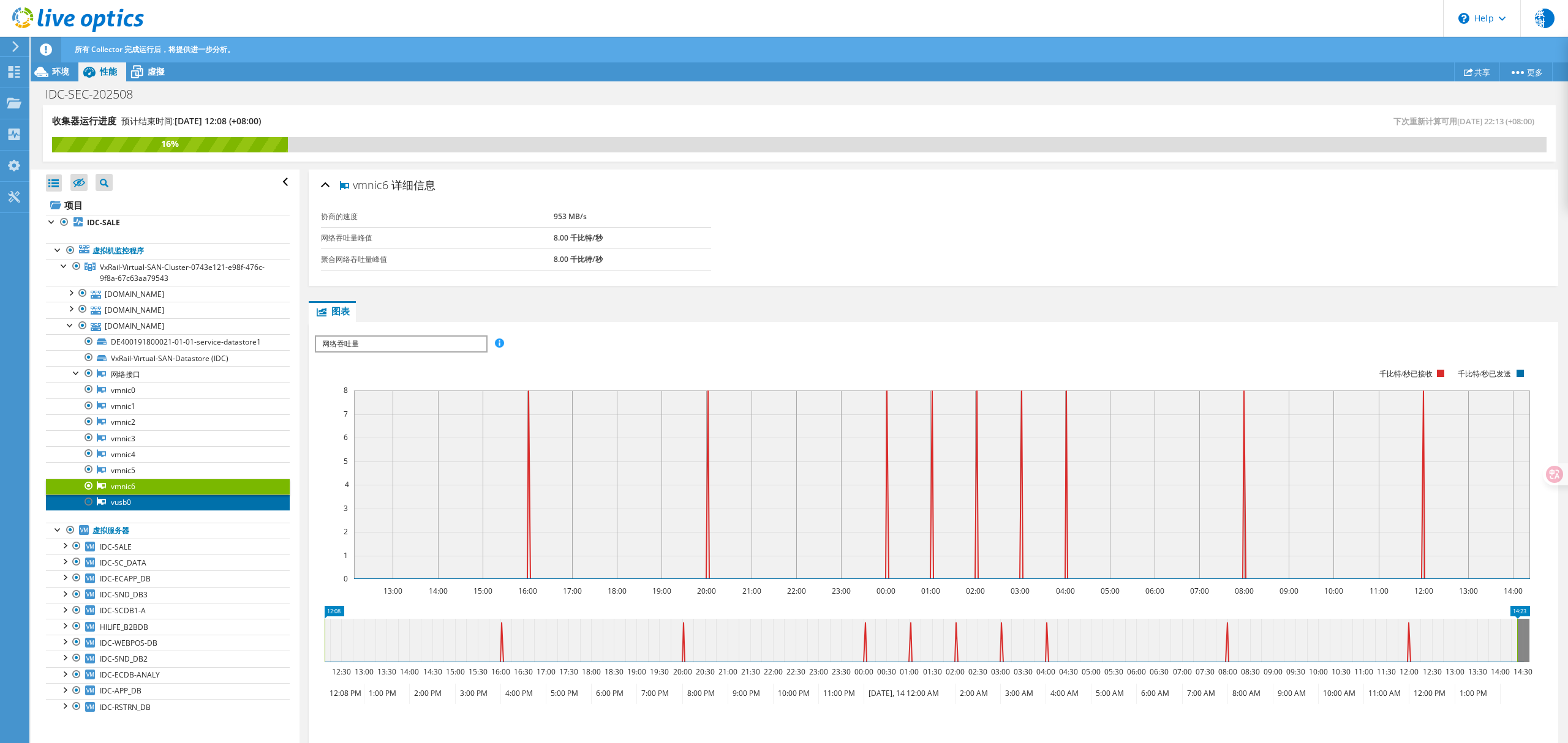
click at [133, 501] on link "vusb0" at bounding box center [168, 502] width 243 height 16
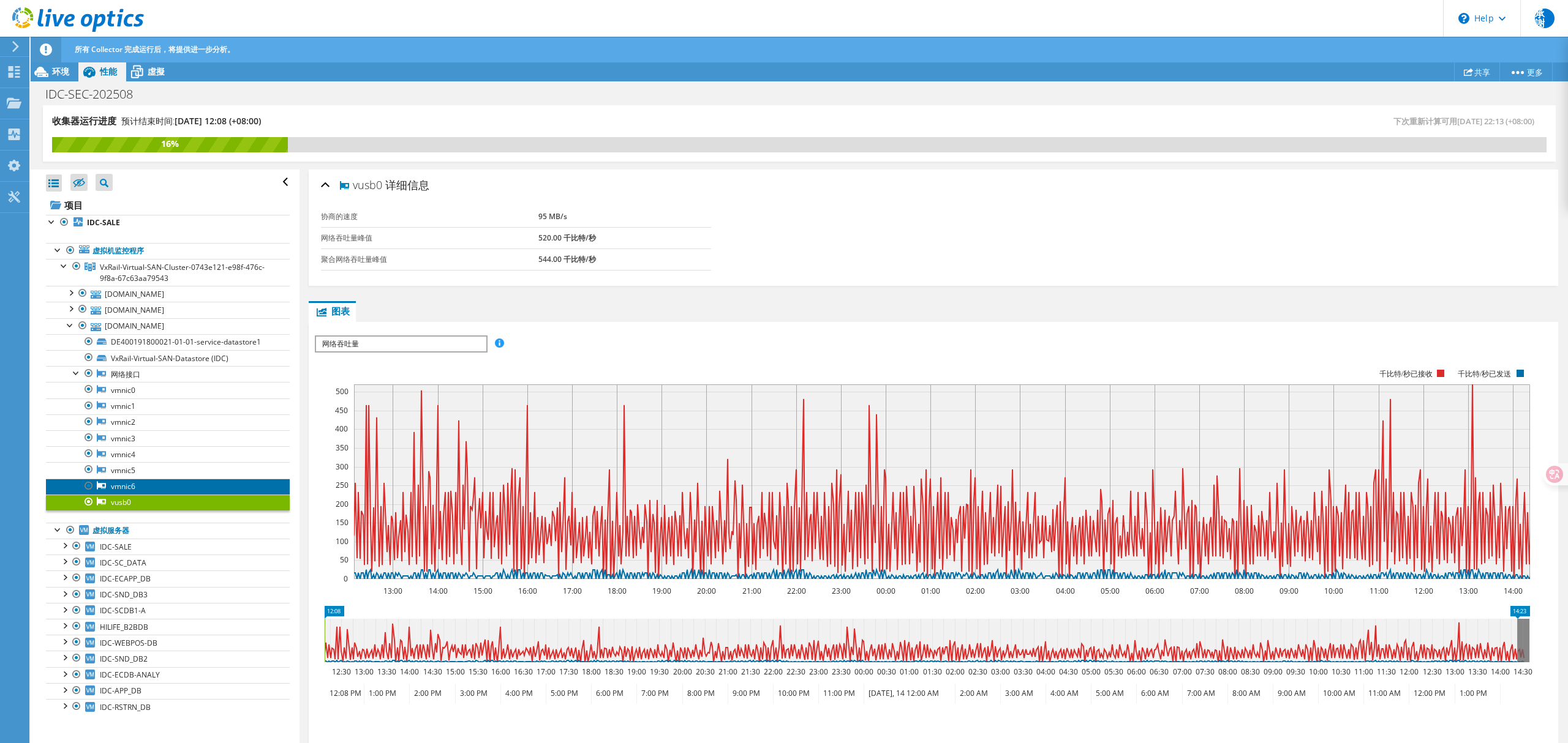
click at [140, 493] on link "vmnic6" at bounding box center [168, 487] width 243 height 16
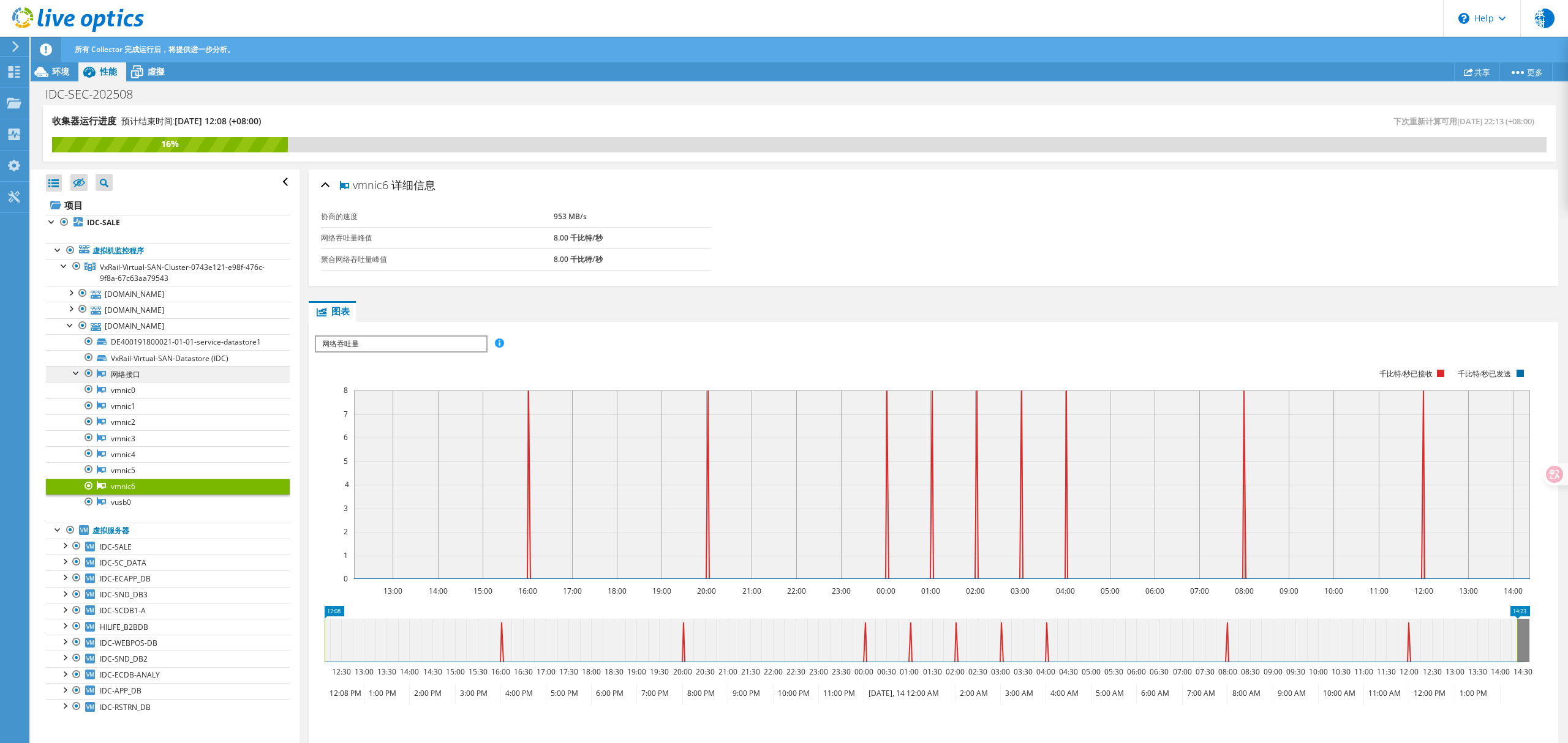
click at [158, 378] on link "网络接口" at bounding box center [168, 374] width 243 height 16
click at [140, 378] on link "网络接口" at bounding box center [168, 374] width 243 height 16
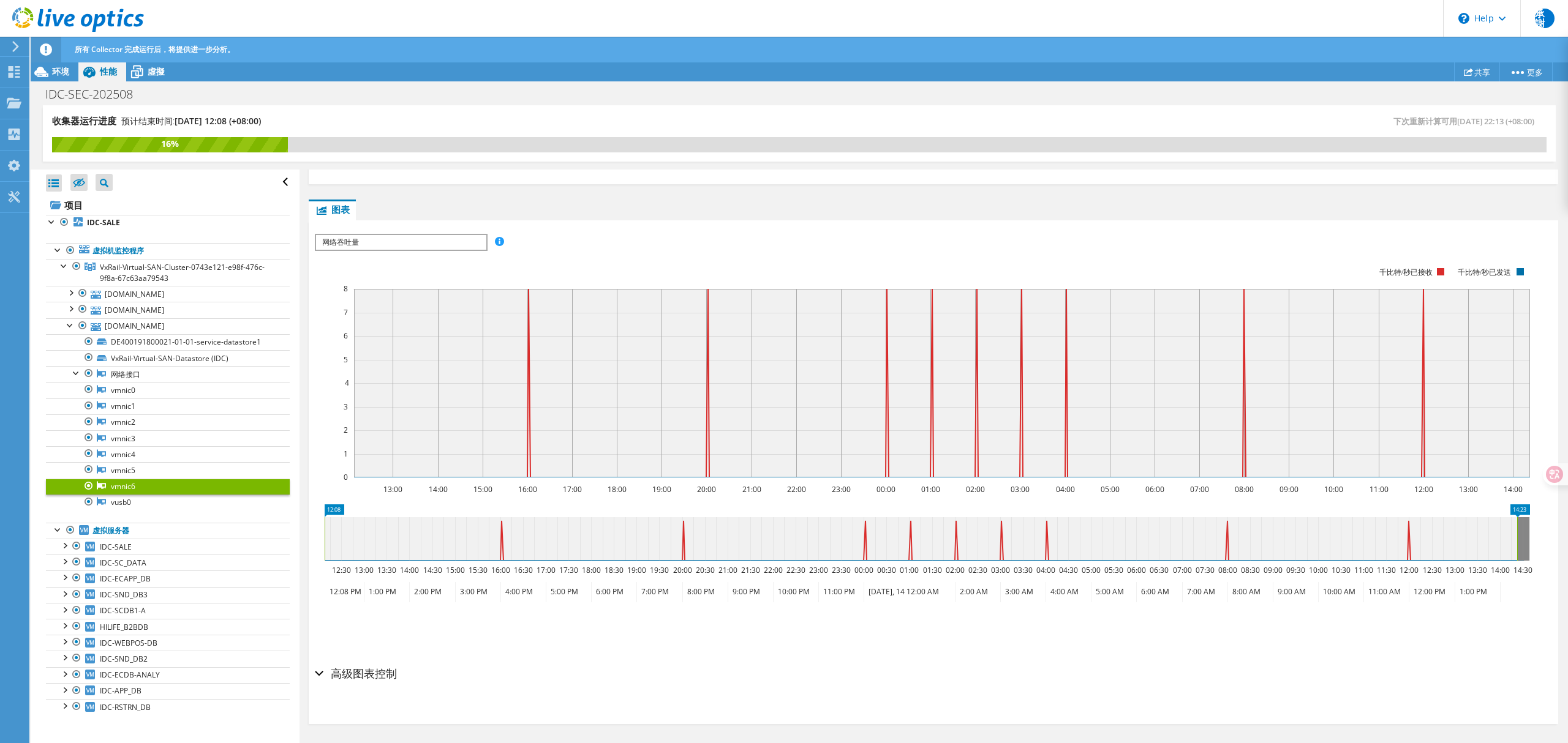
click at [321, 676] on div "高级图表控制" at bounding box center [933, 674] width 1237 height 27
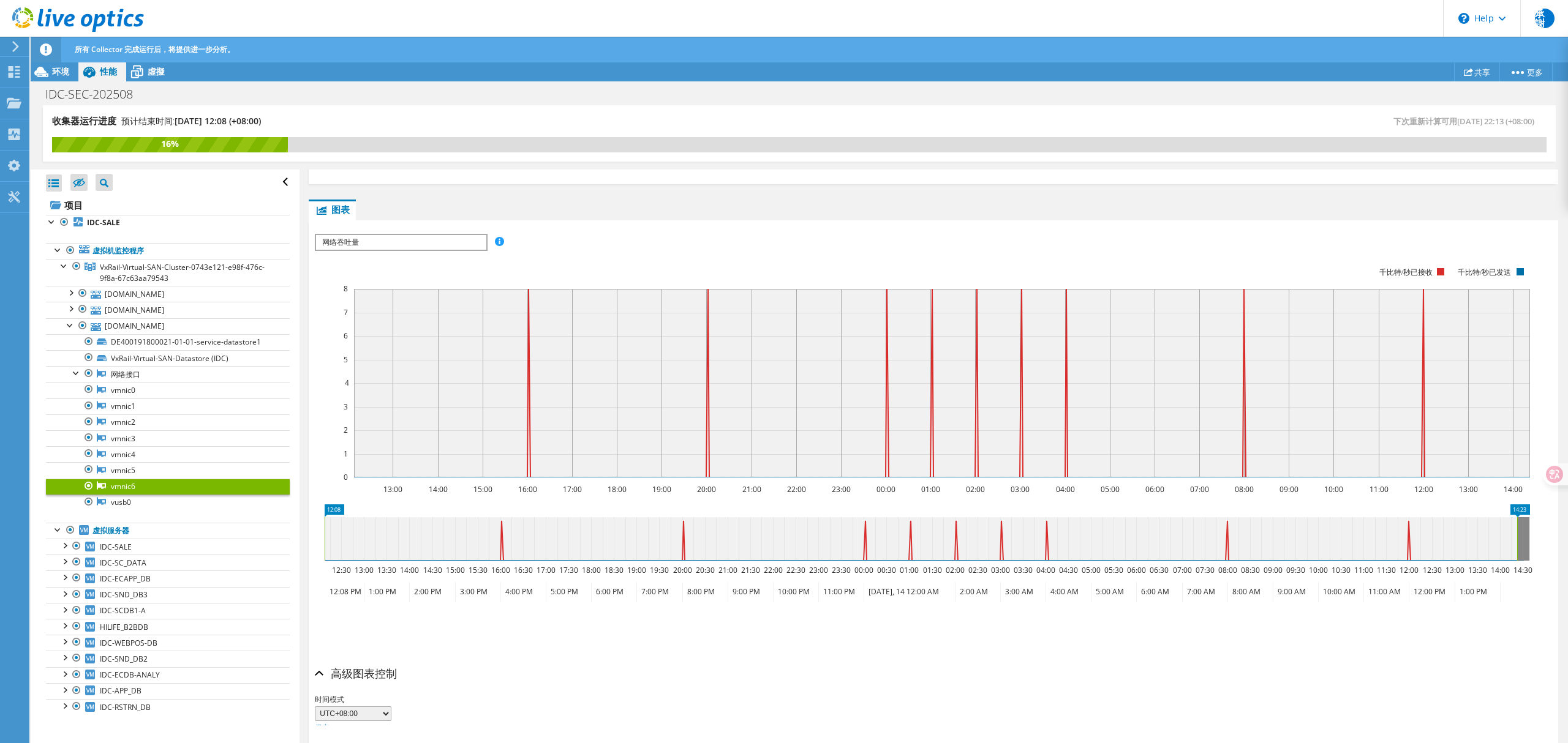
scroll to position [145, 0]
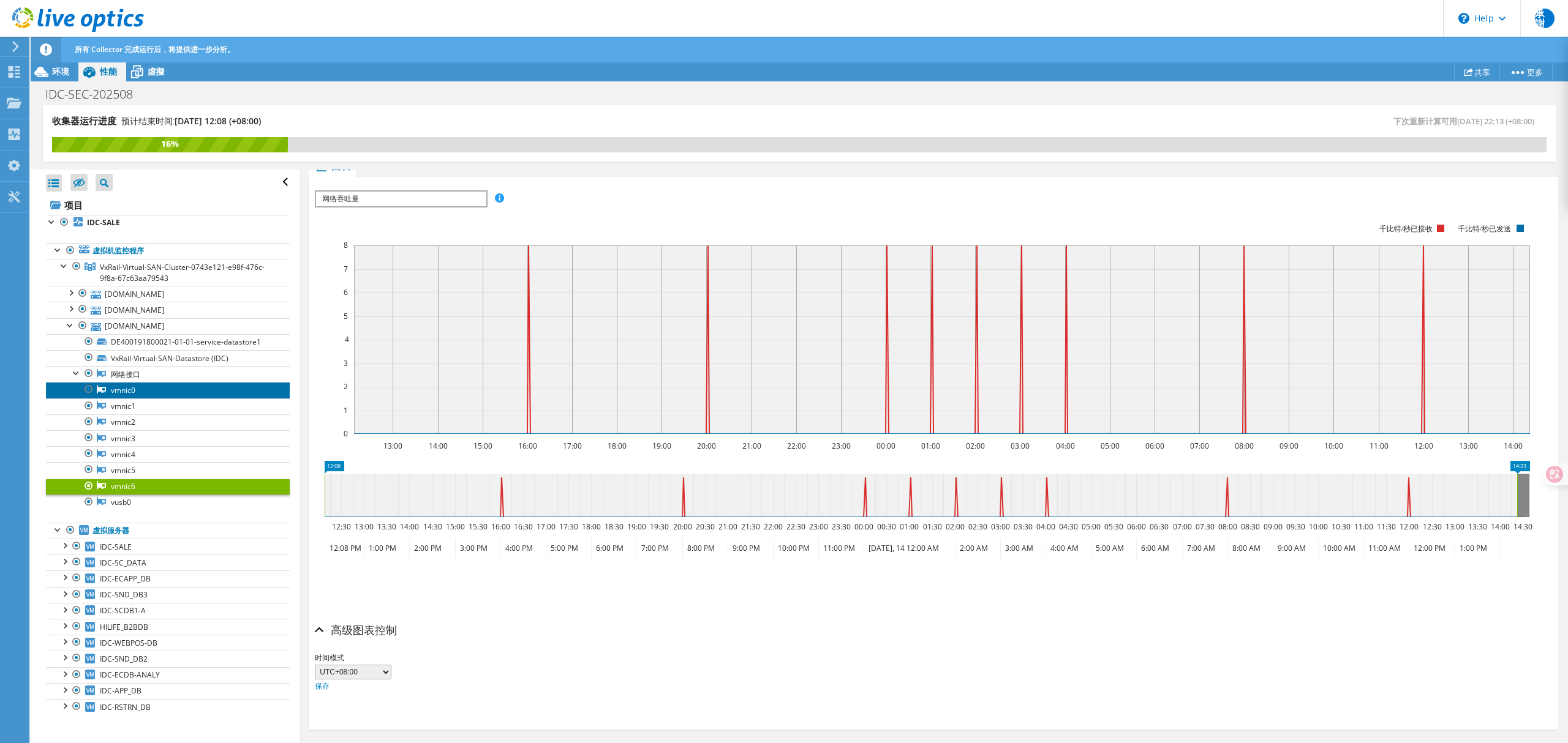
click at [125, 395] on link "vmnic0" at bounding box center [168, 390] width 243 height 16
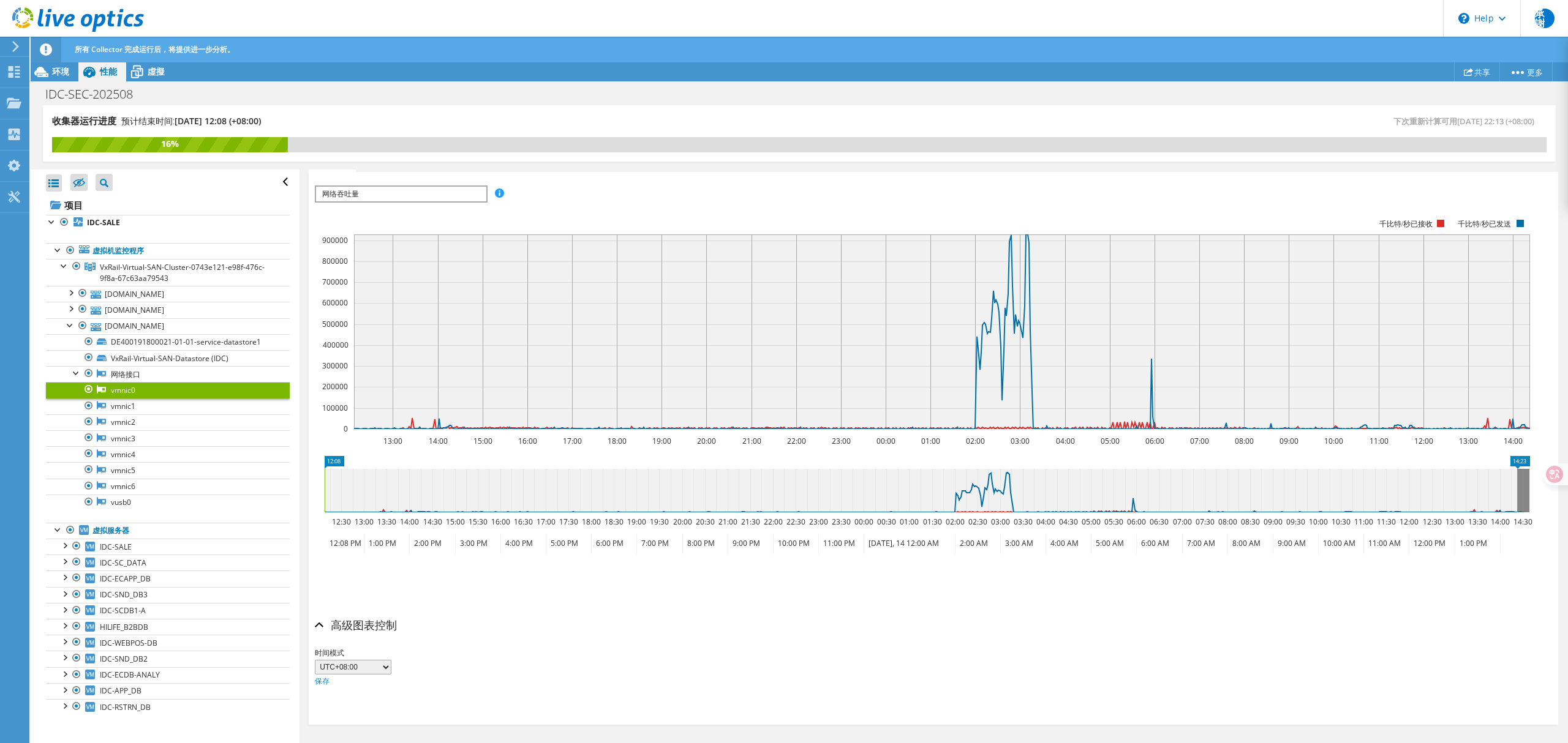
scroll to position [0, 0]
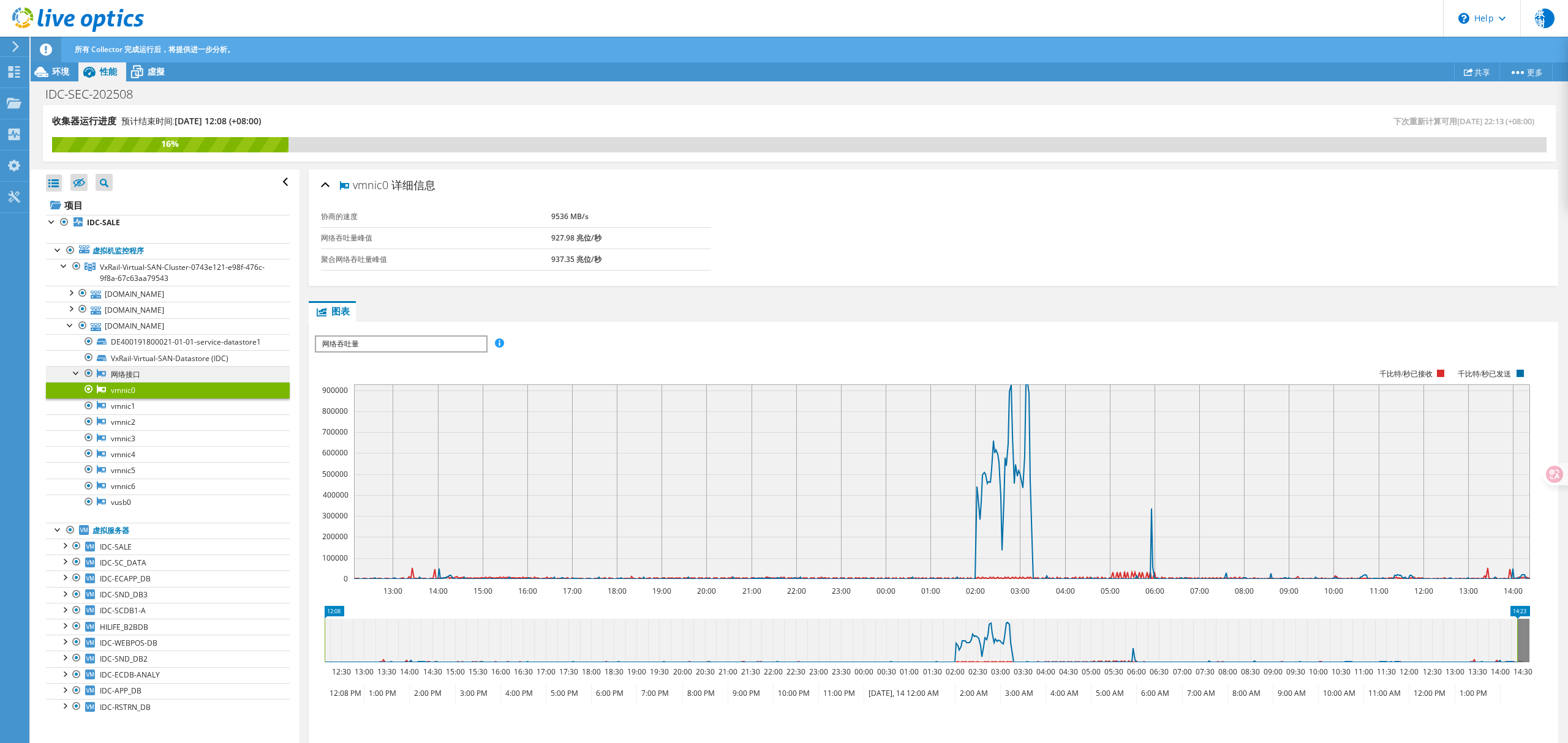
click at [125, 378] on link "网络接口" at bounding box center [168, 374] width 243 height 16
click at [77, 378] on div at bounding box center [77, 372] width 12 height 12
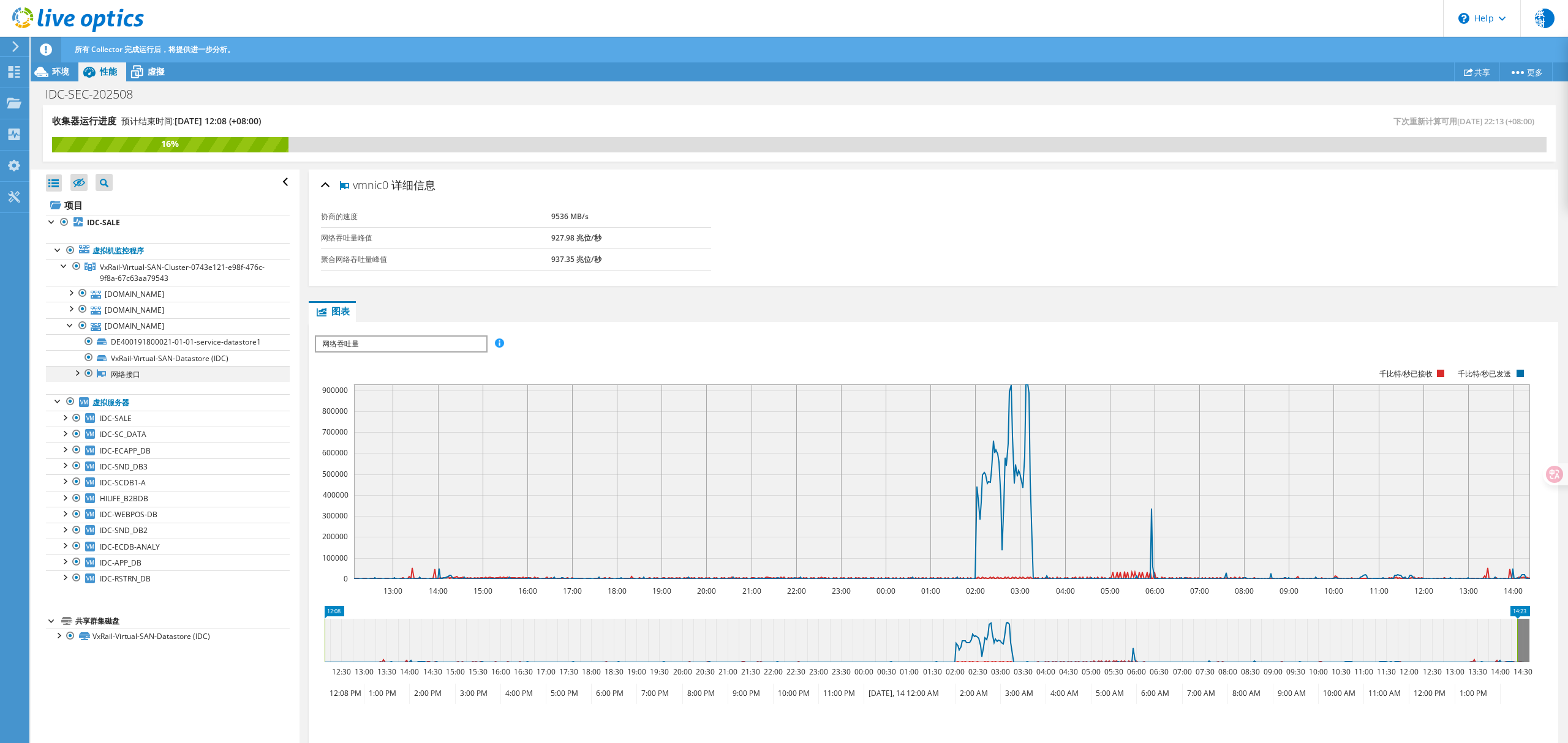
click at [75, 376] on div at bounding box center [77, 372] width 12 height 12
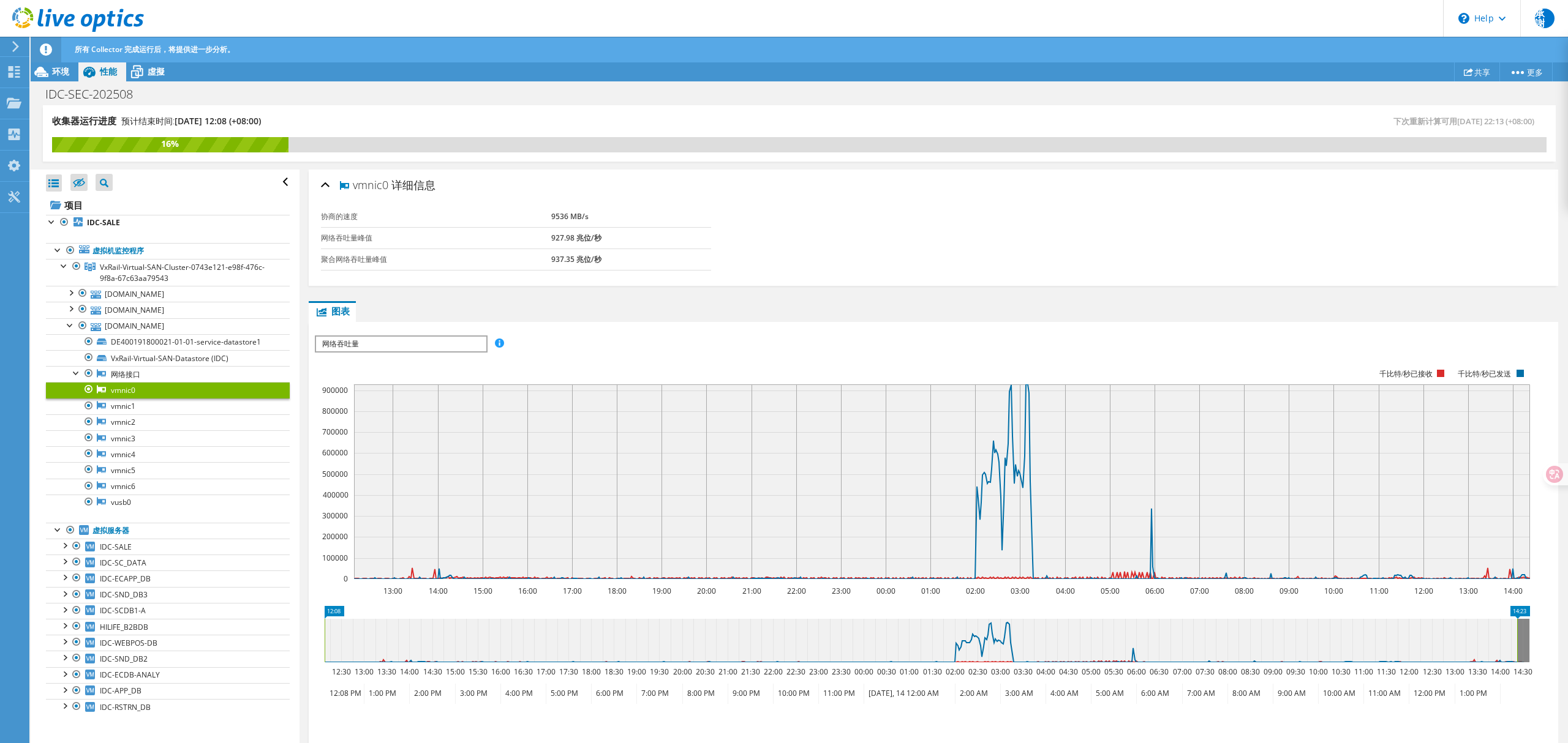
click at [113, 393] on link "vmnic0" at bounding box center [168, 390] width 243 height 16
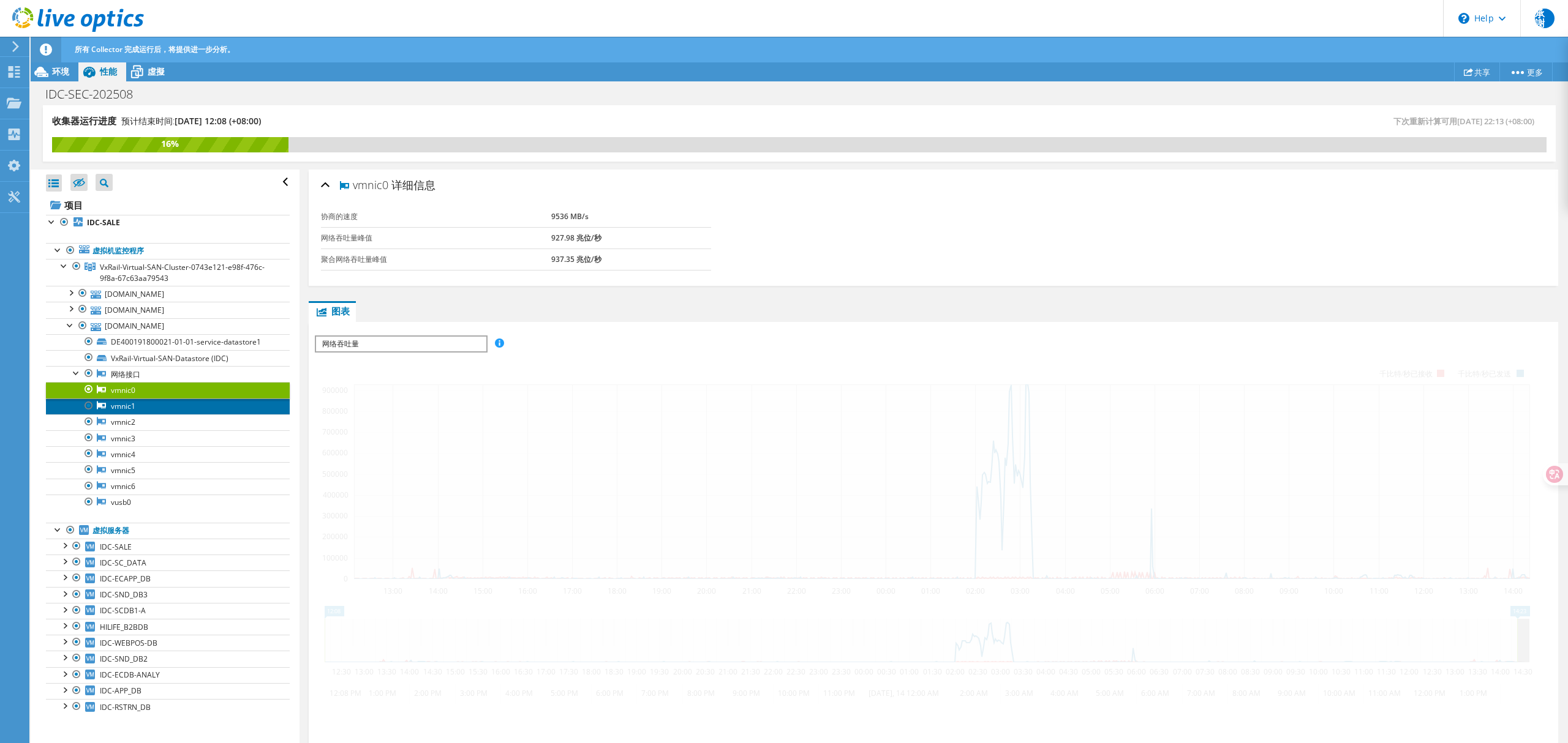
click at [117, 410] on link "vmnic1" at bounding box center [168, 406] width 243 height 16
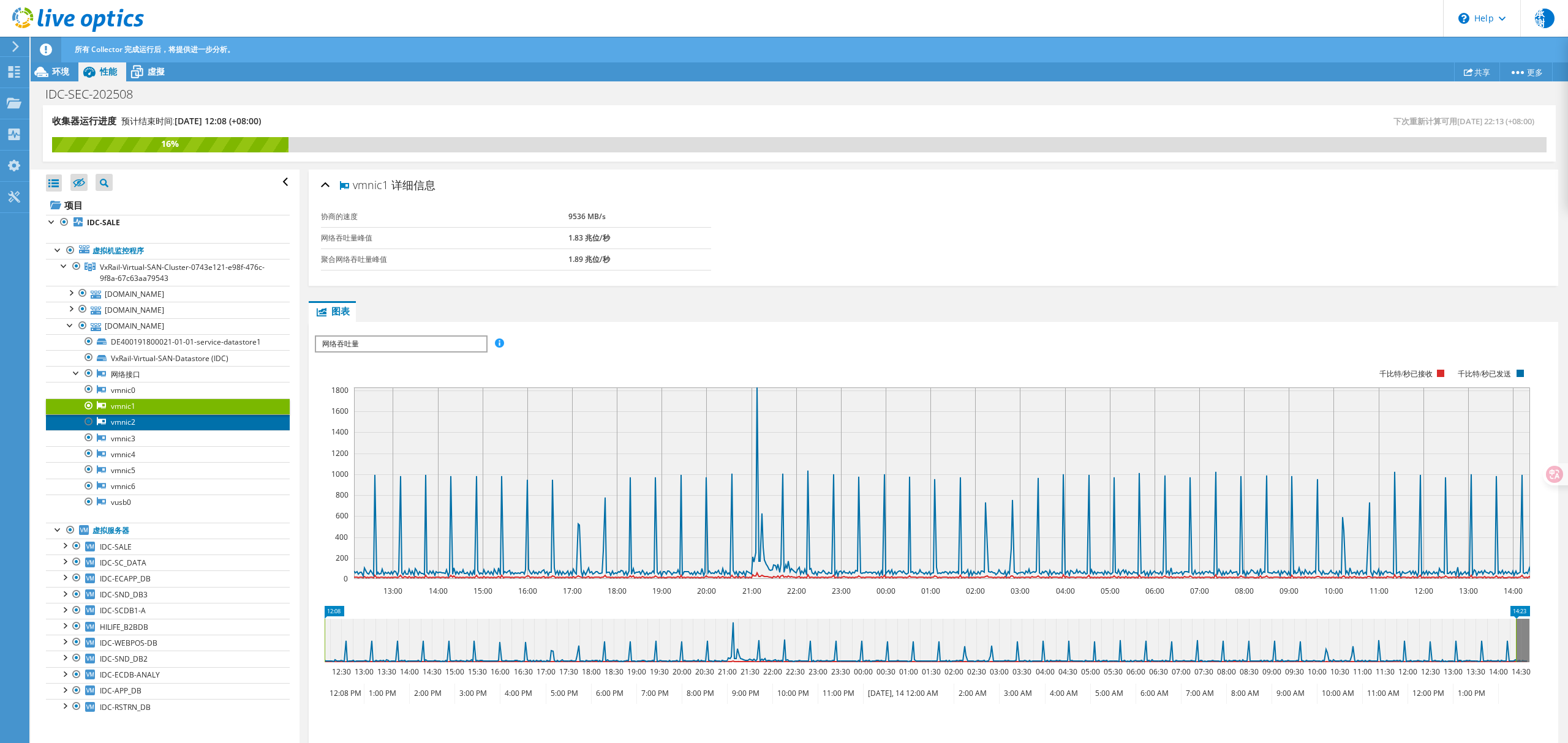
click at [117, 427] on link "vmnic2" at bounding box center [168, 422] width 243 height 16
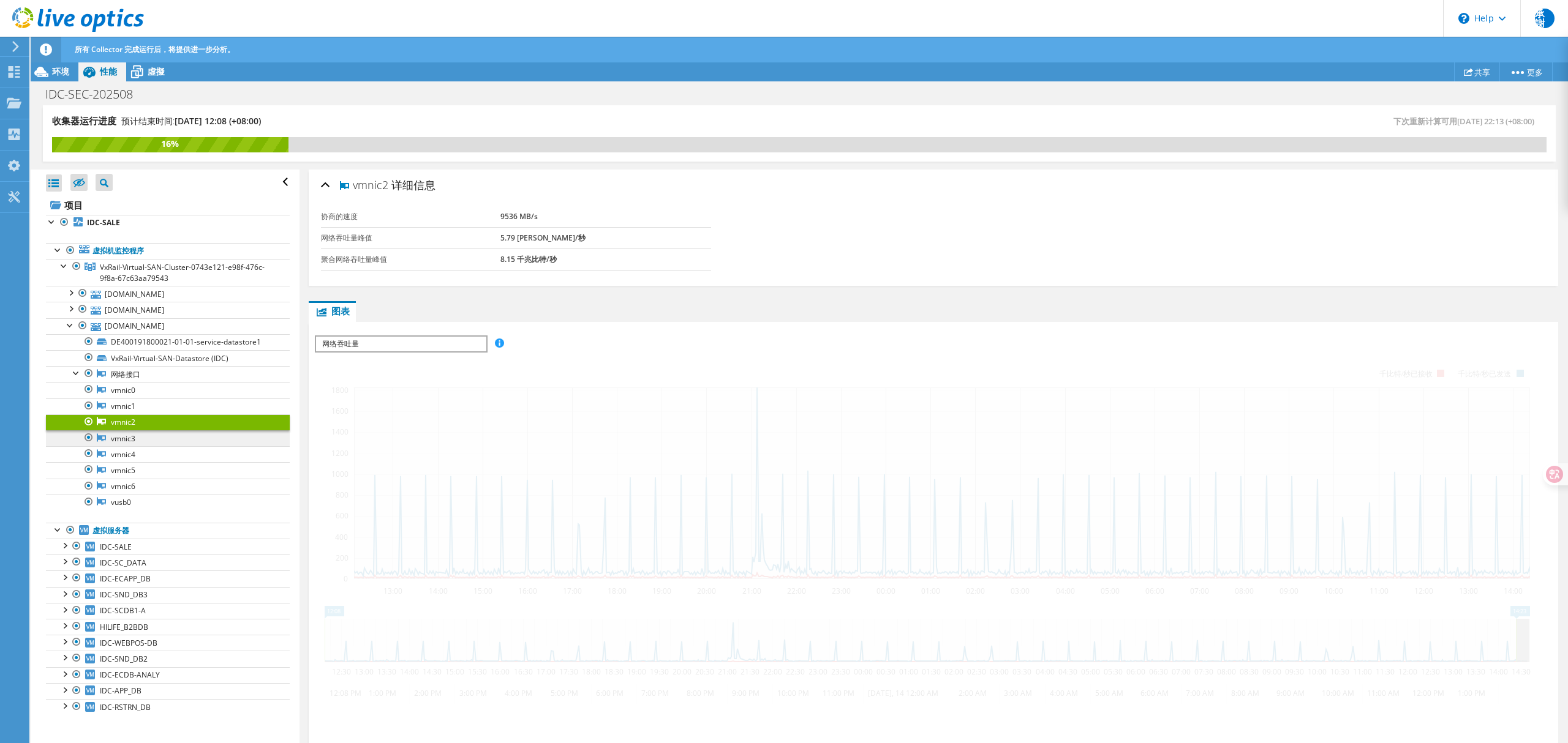
click at [111, 444] on link "vmnic3" at bounding box center [168, 438] width 243 height 16
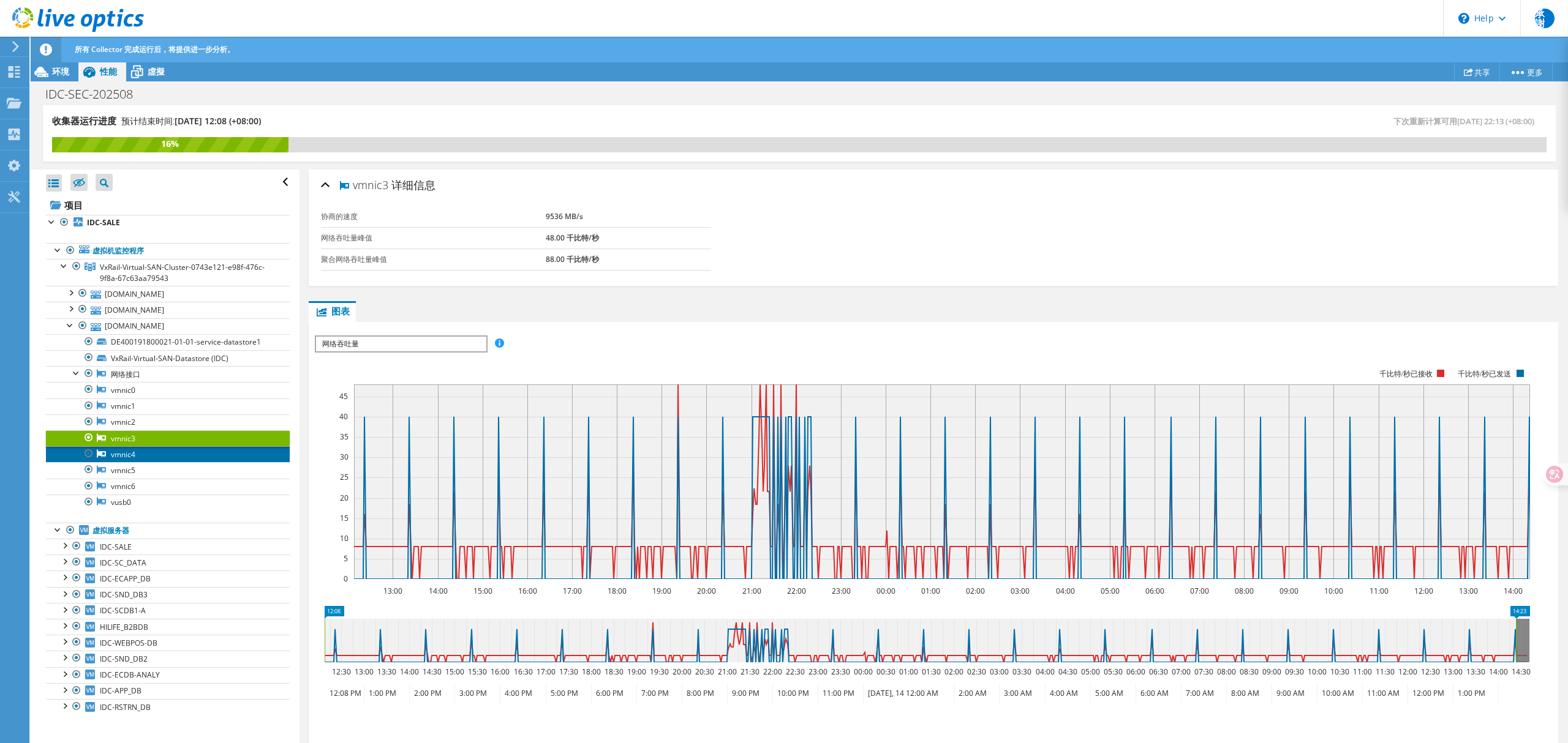
click at [130, 458] on link "vmnic4" at bounding box center [168, 454] width 243 height 16
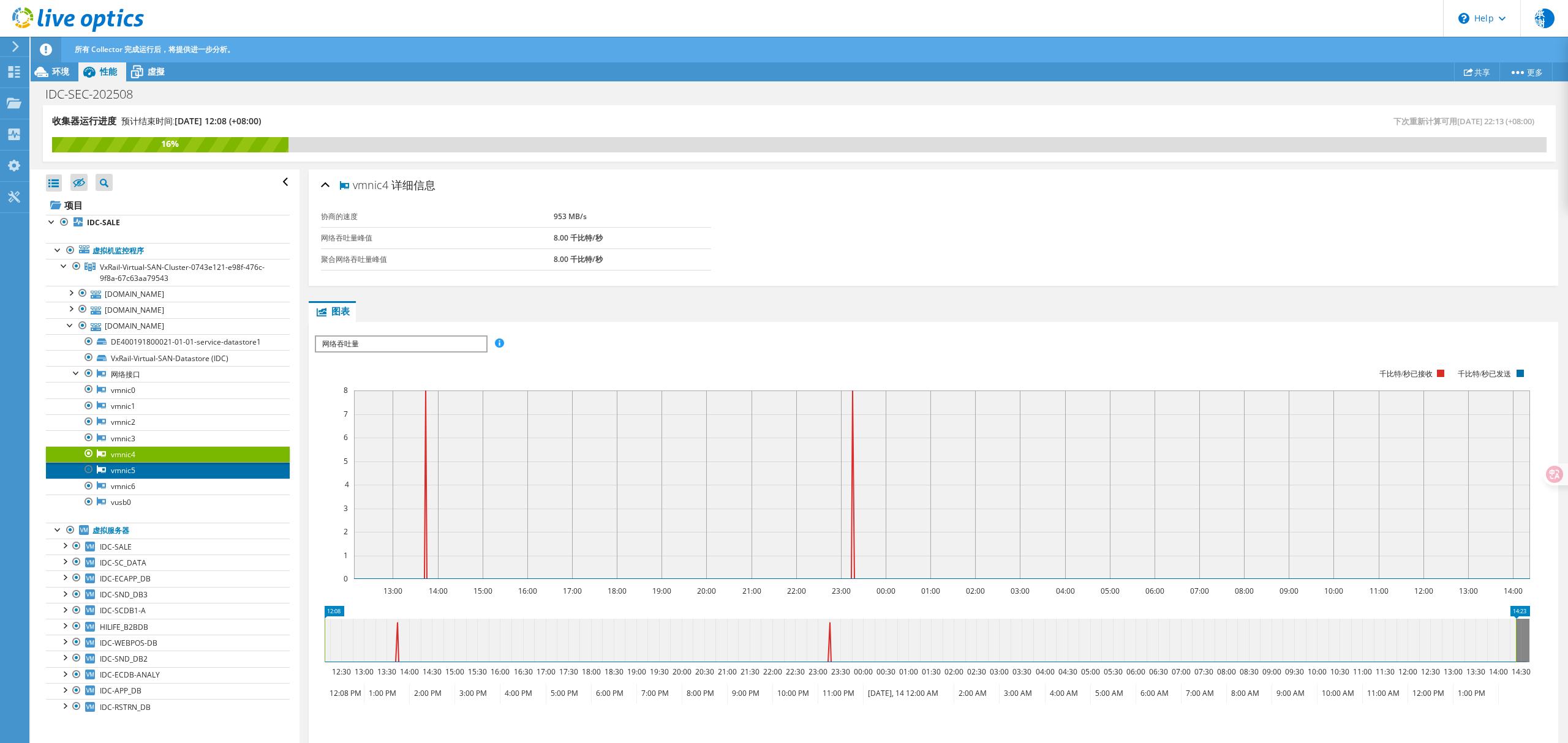
click at [125, 470] on link "vmnic5" at bounding box center [168, 470] width 243 height 16
click at [128, 491] on link "vmnic6" at bounding box center [168, 487] width 243 height 16
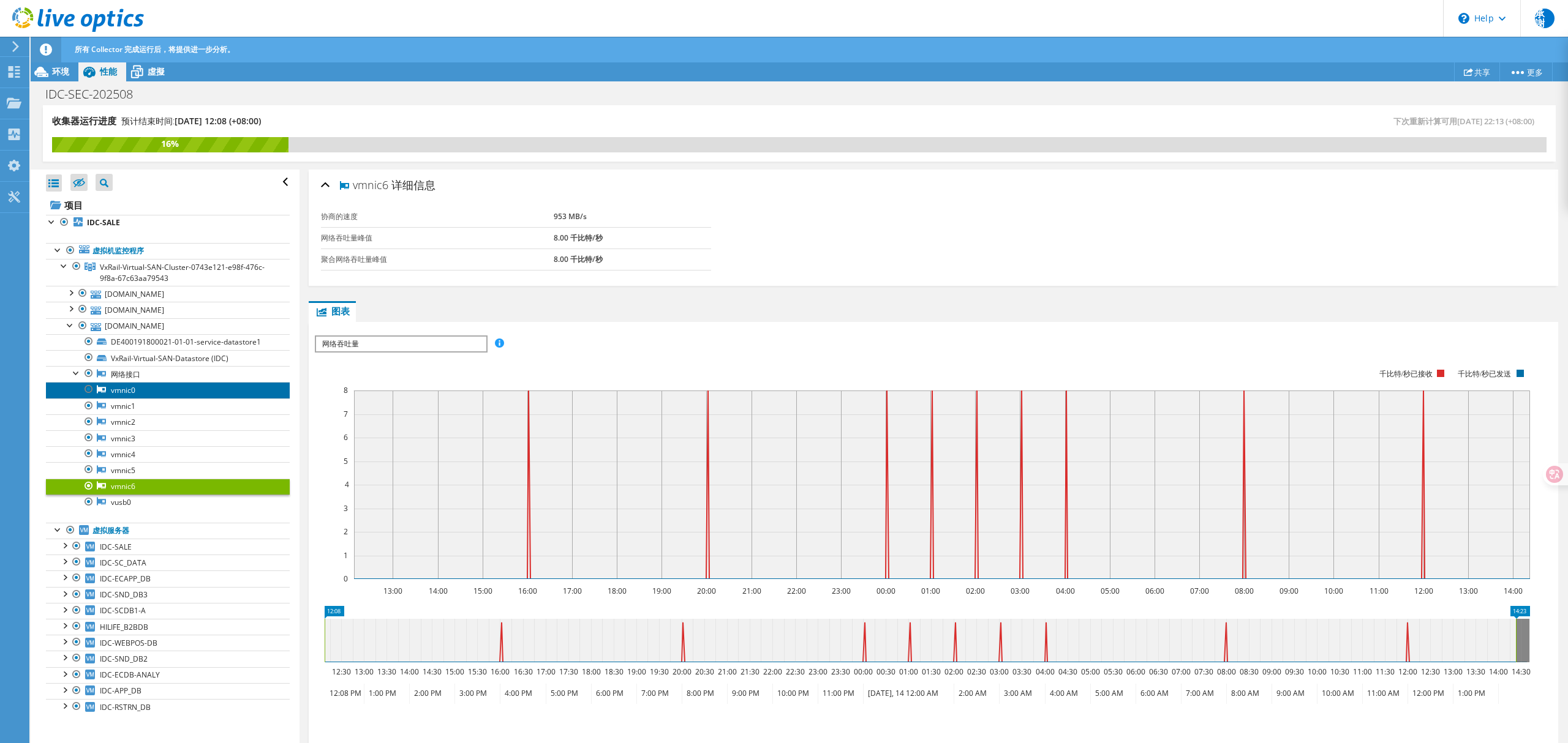
click at [132, 397] on link "vmnic0" at bounding box center [168, 390] width 243 height 16
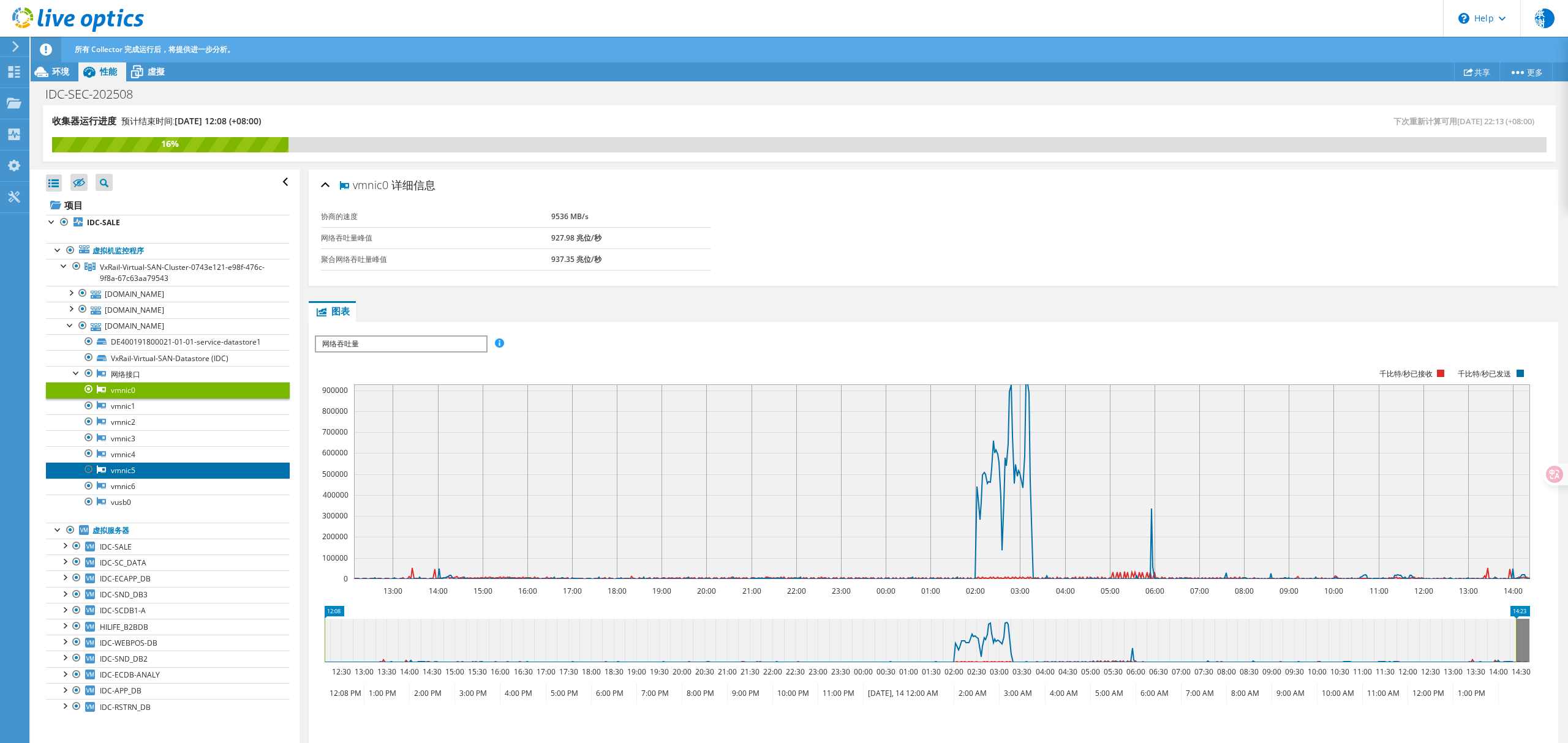
click at [130, 475] on link "vmnic5" at bounding box center [168, 470] width 243 height 16
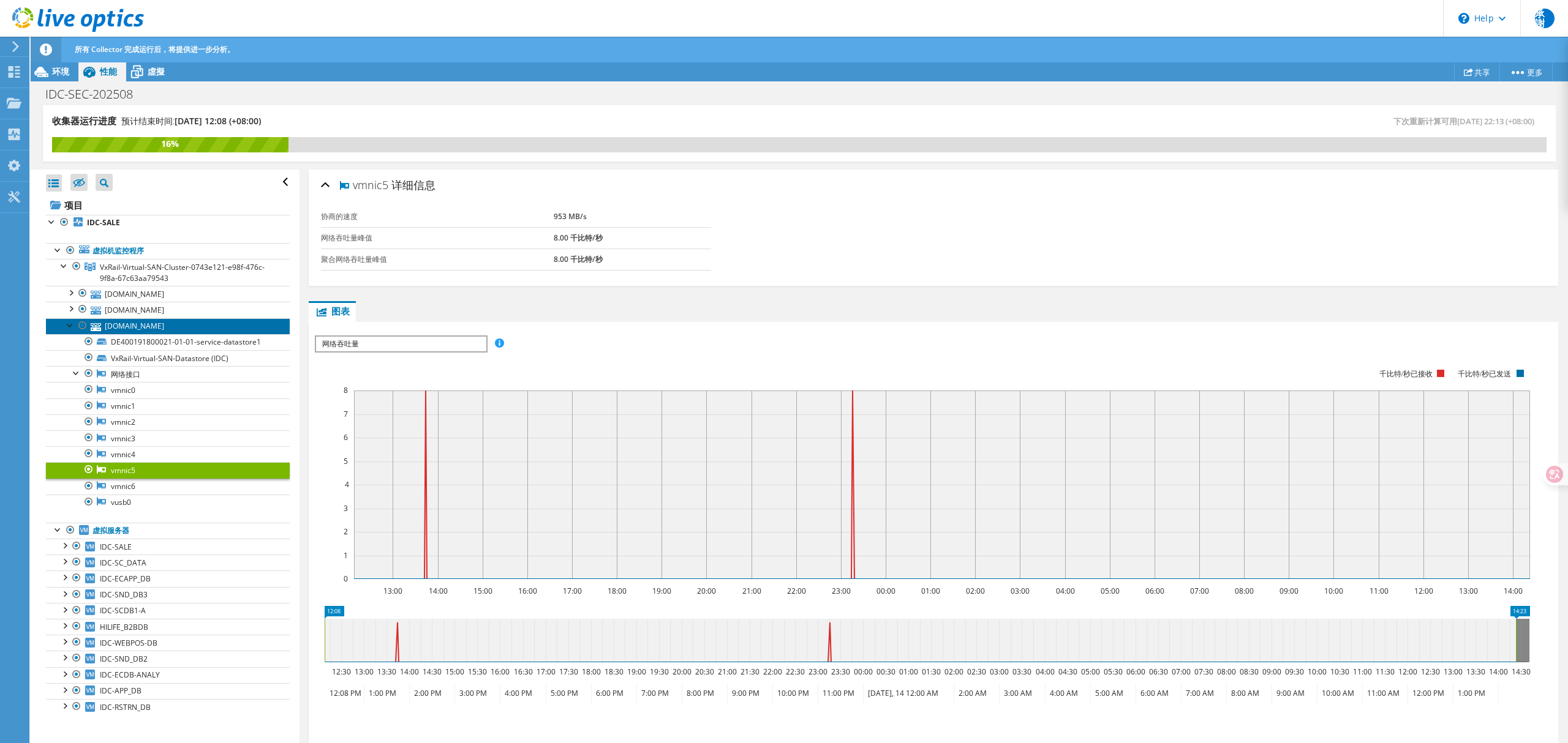
click at [125, 333] on link "idcvxrail-3.hilife2.com" at bounding box center [168, 326] width 243 height 16
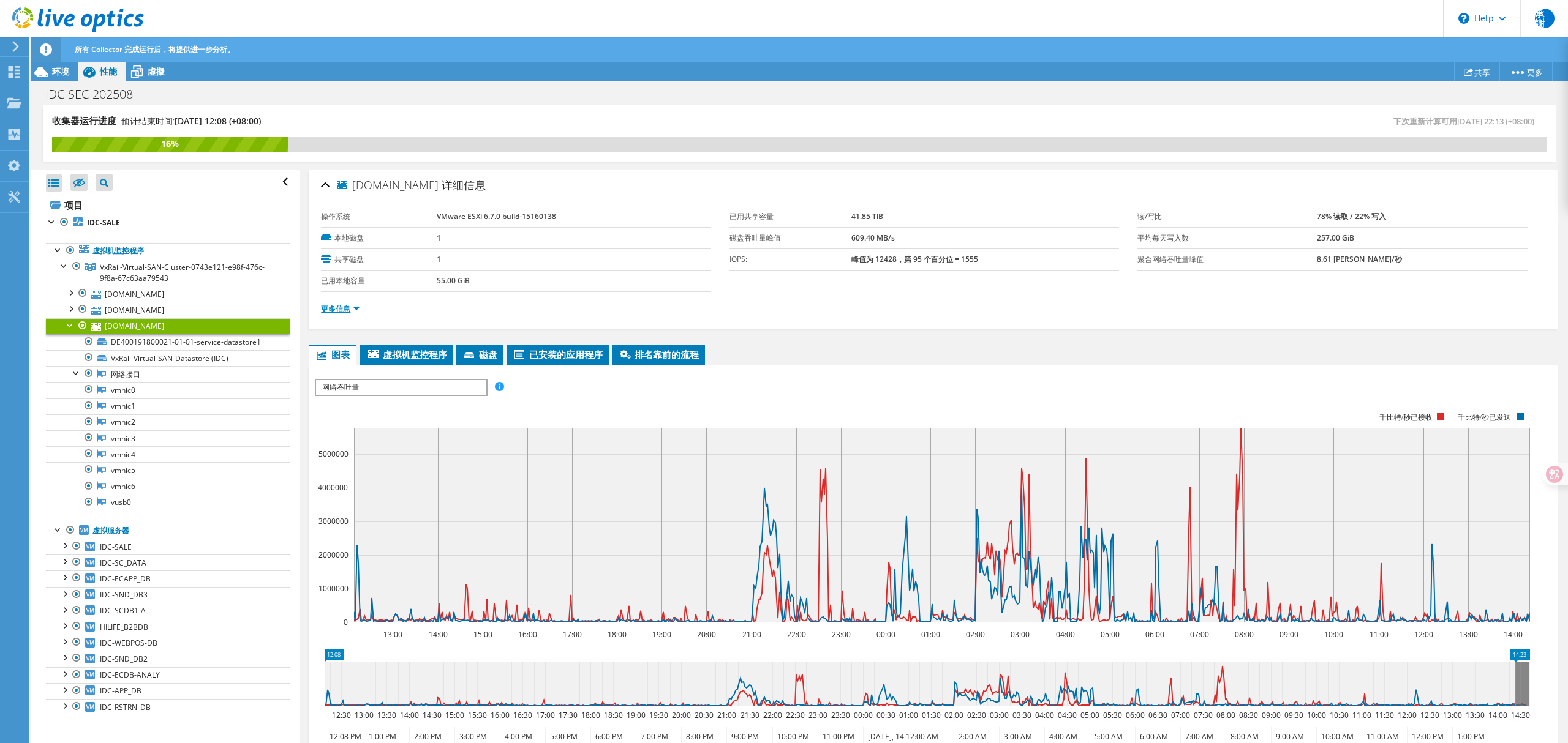
click at [346, 305] on link "更多信息" at bounding box center [340, 309] width 39 height 10
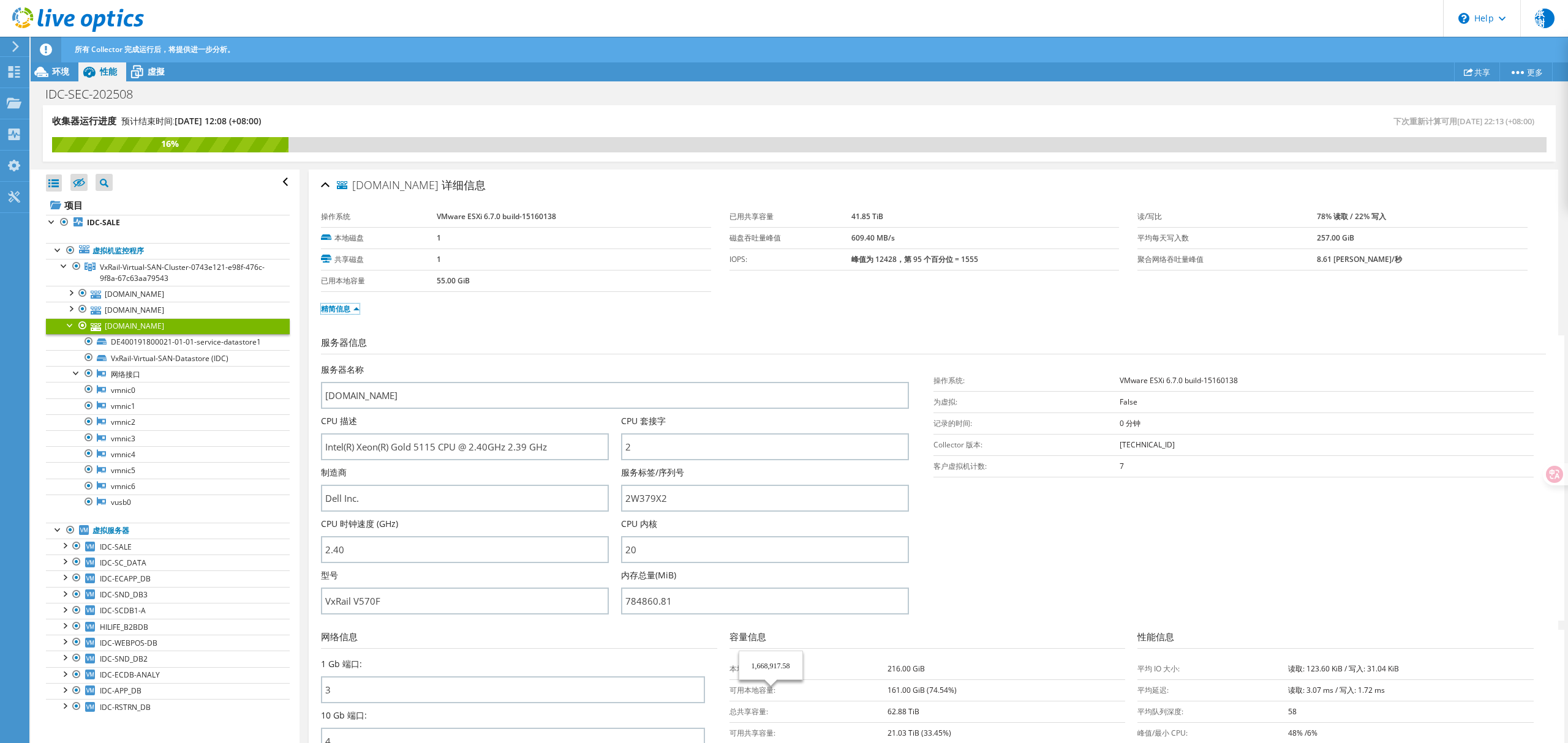
scroll to position [163, 0]
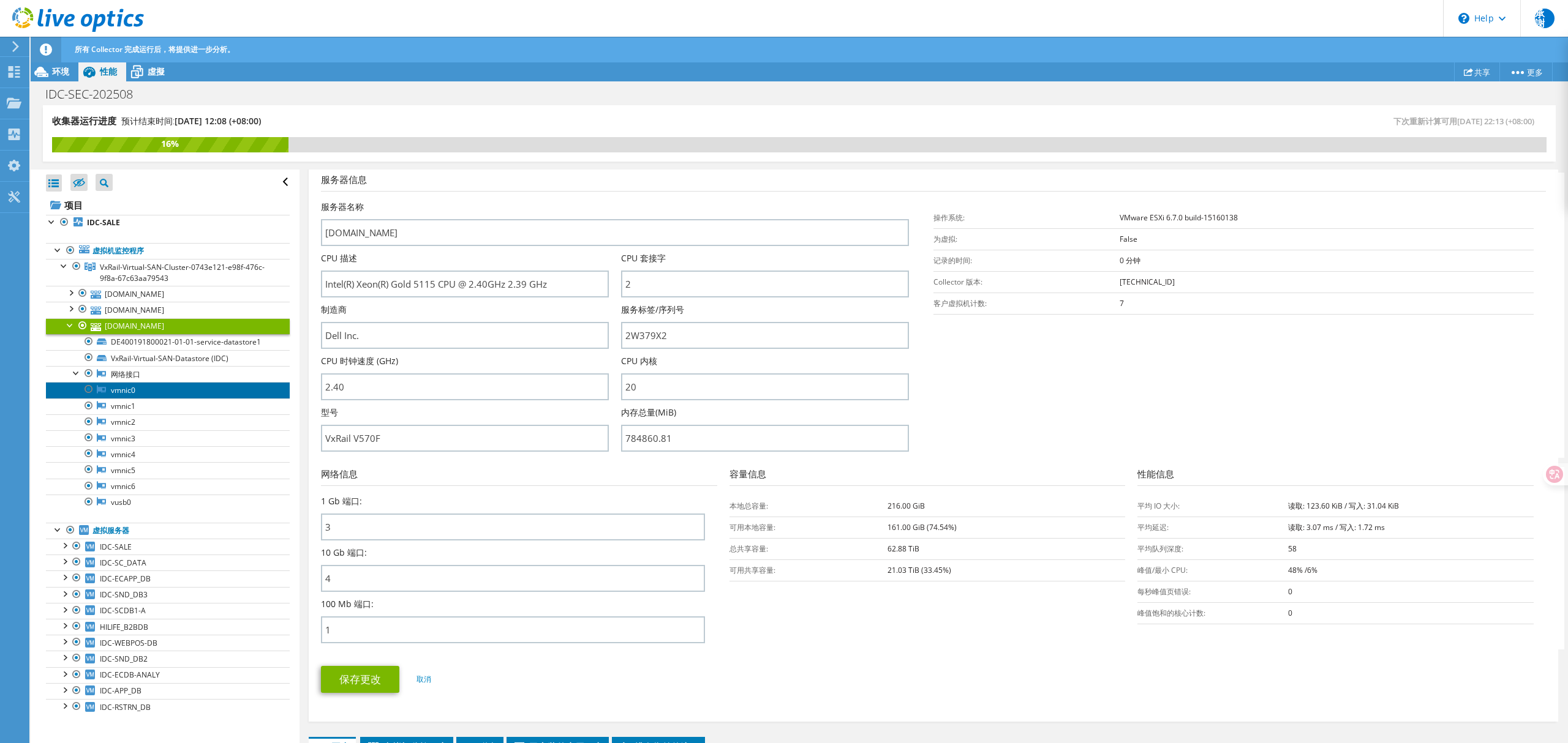
click at [121, 393] on link "vmnic0" at bounding box center [168, 390] width 243 height 16
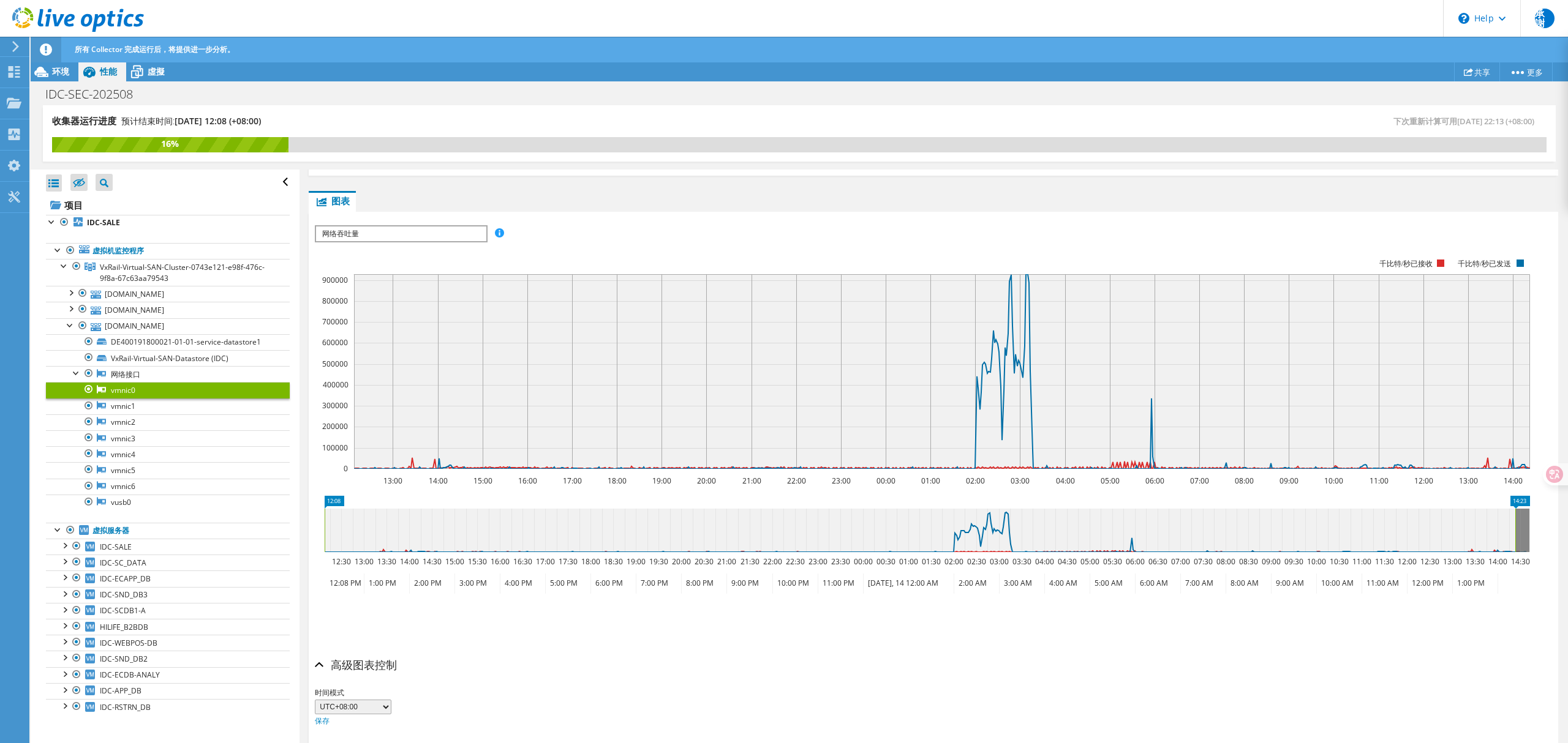
scroll to position [0, 0]
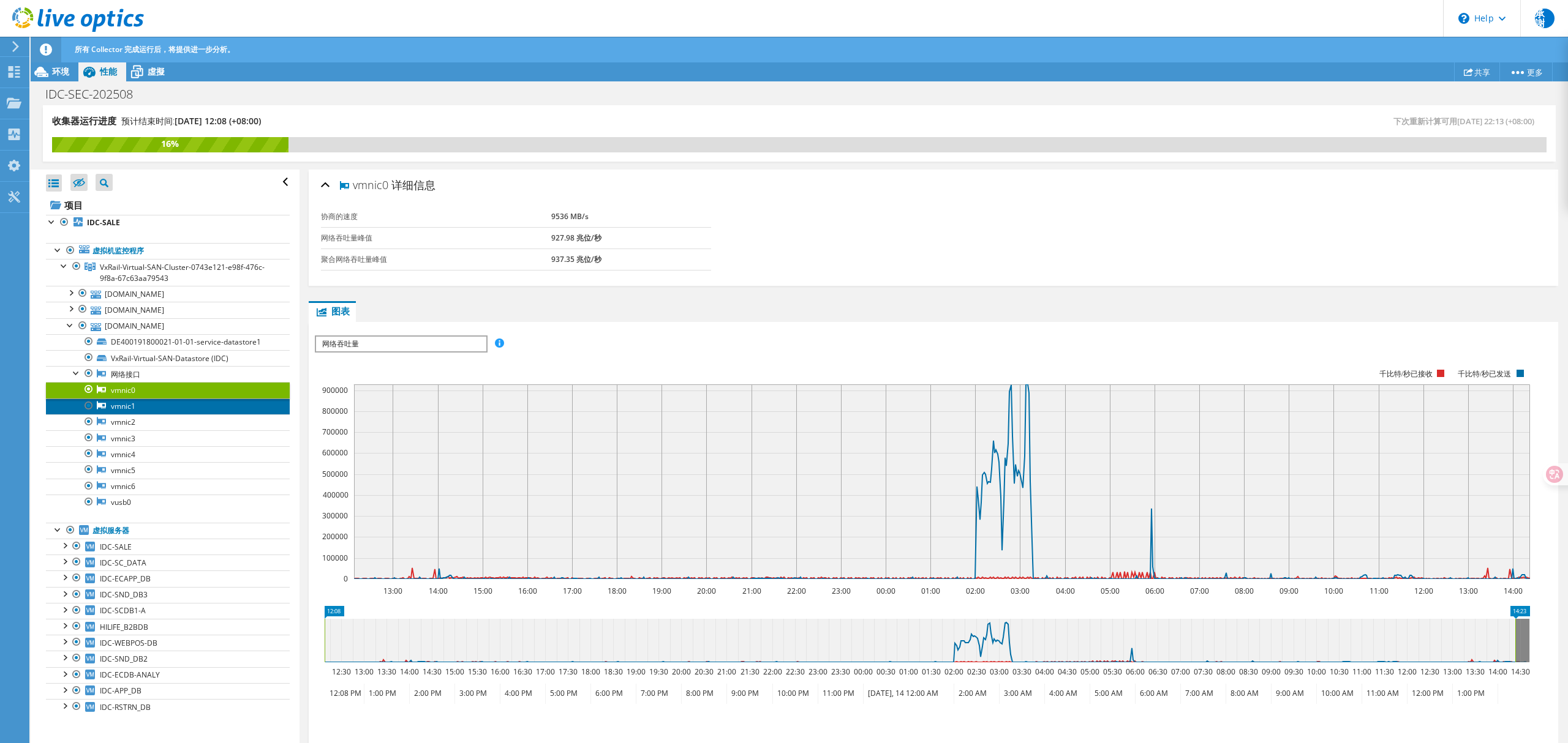
click at [135, 414] on link "vmnic1" at bounding box center [168, 406] width 243 height 16
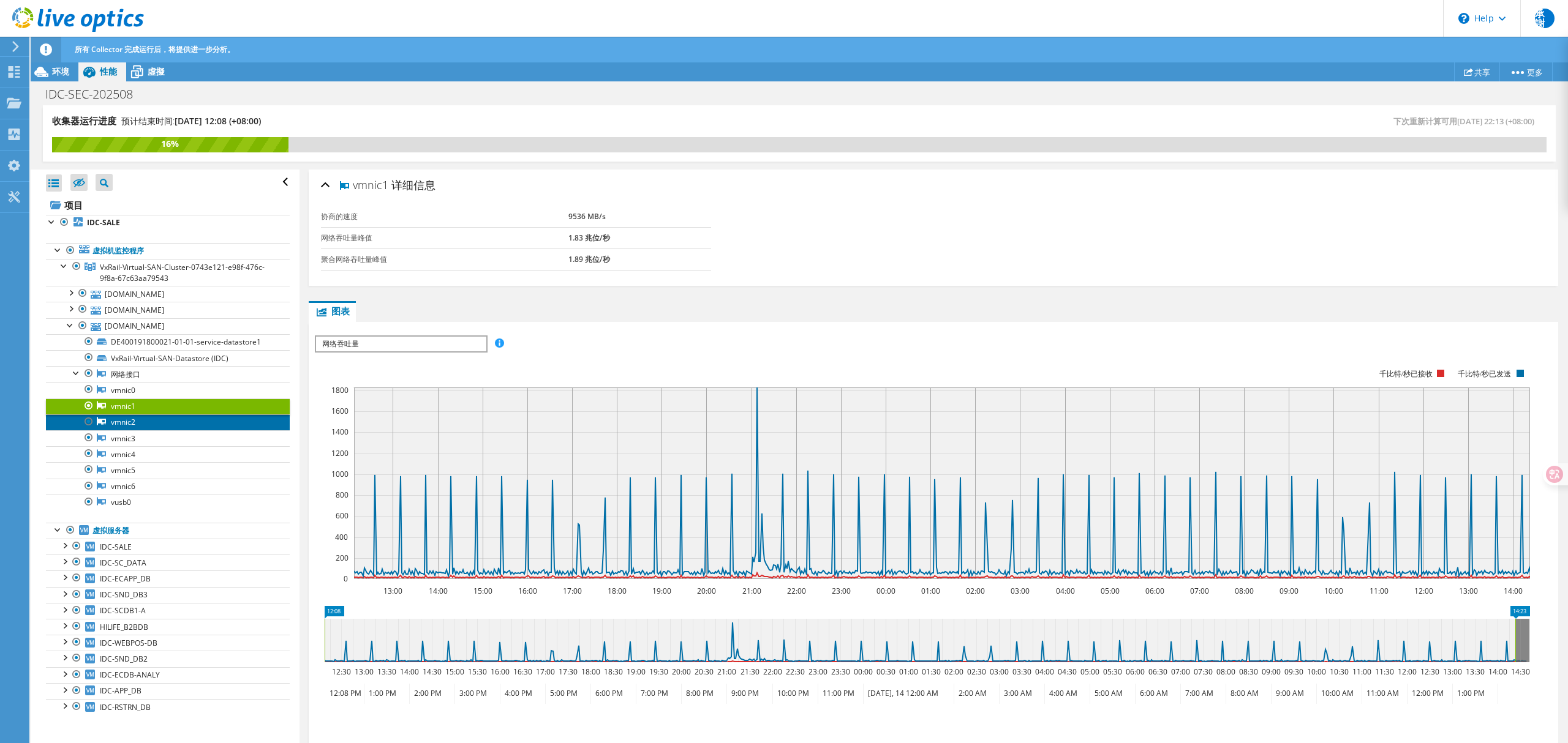
click at [132, 429] on link "vmnic2" at bounding box center [168, 422] width 243 height 16
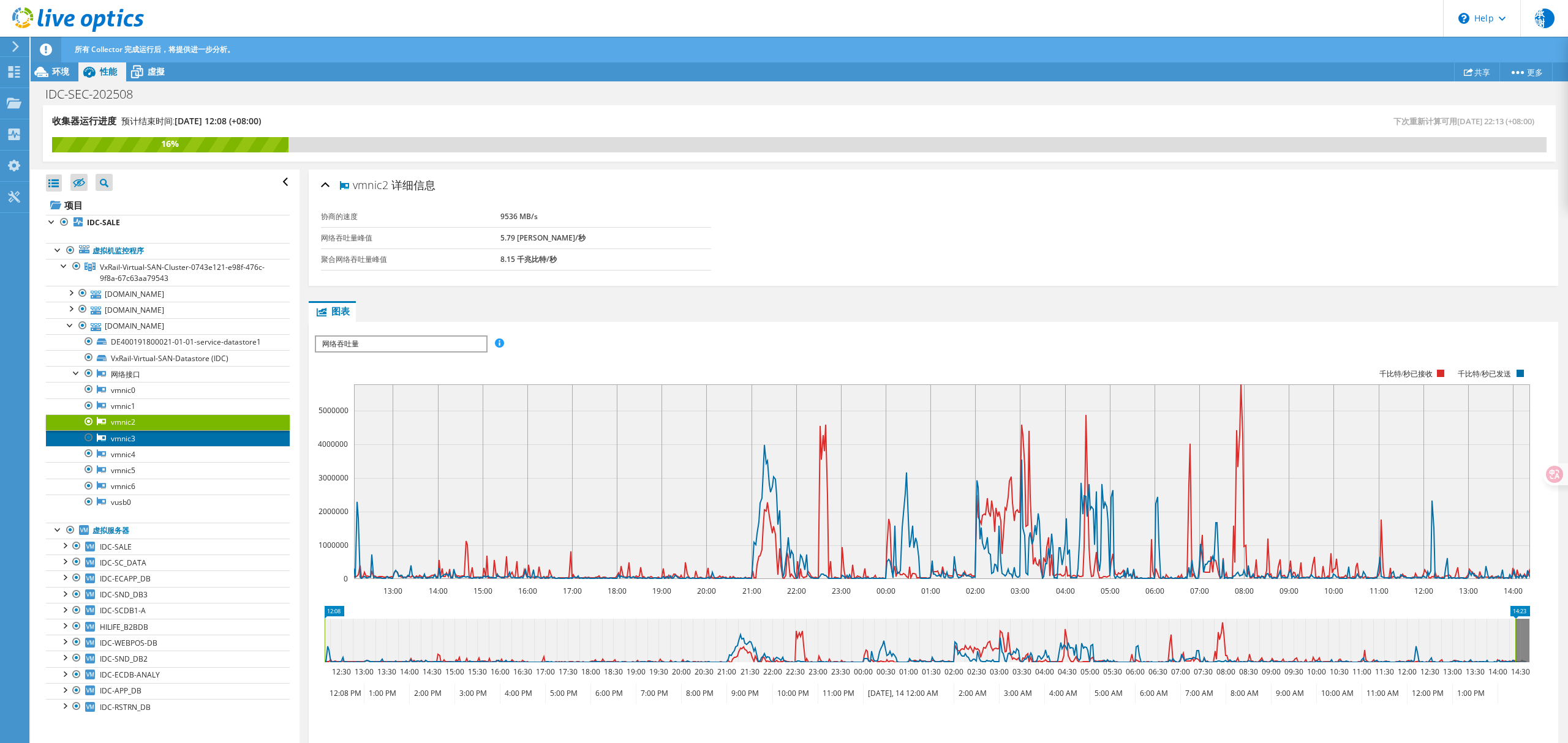
click at [132, 445] on link "vmnic3" at bounding box center [168, 438] width 243 height 16
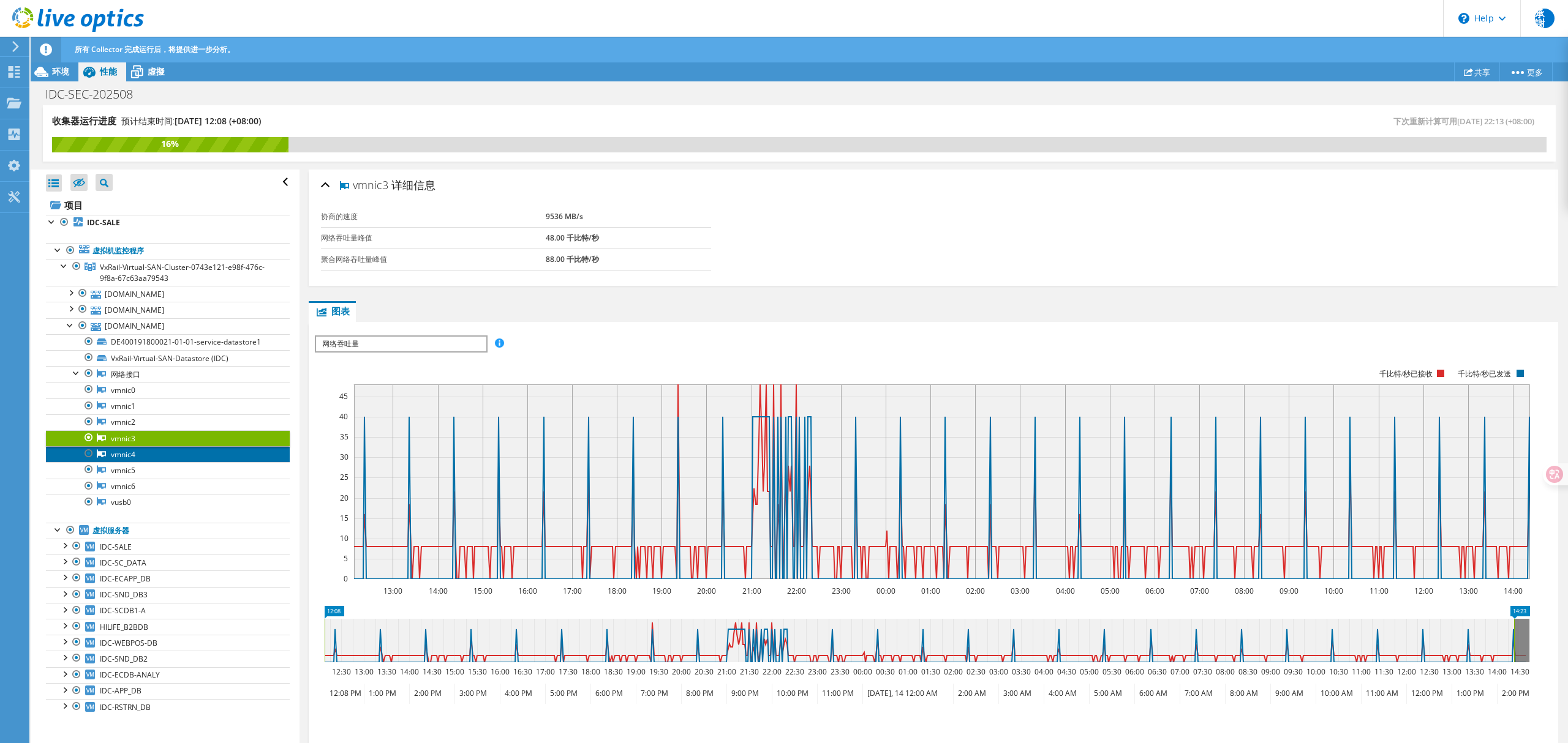
click at [137, 461] on link "vmnic4" at bounding box center [168, 454] width 243 height 16
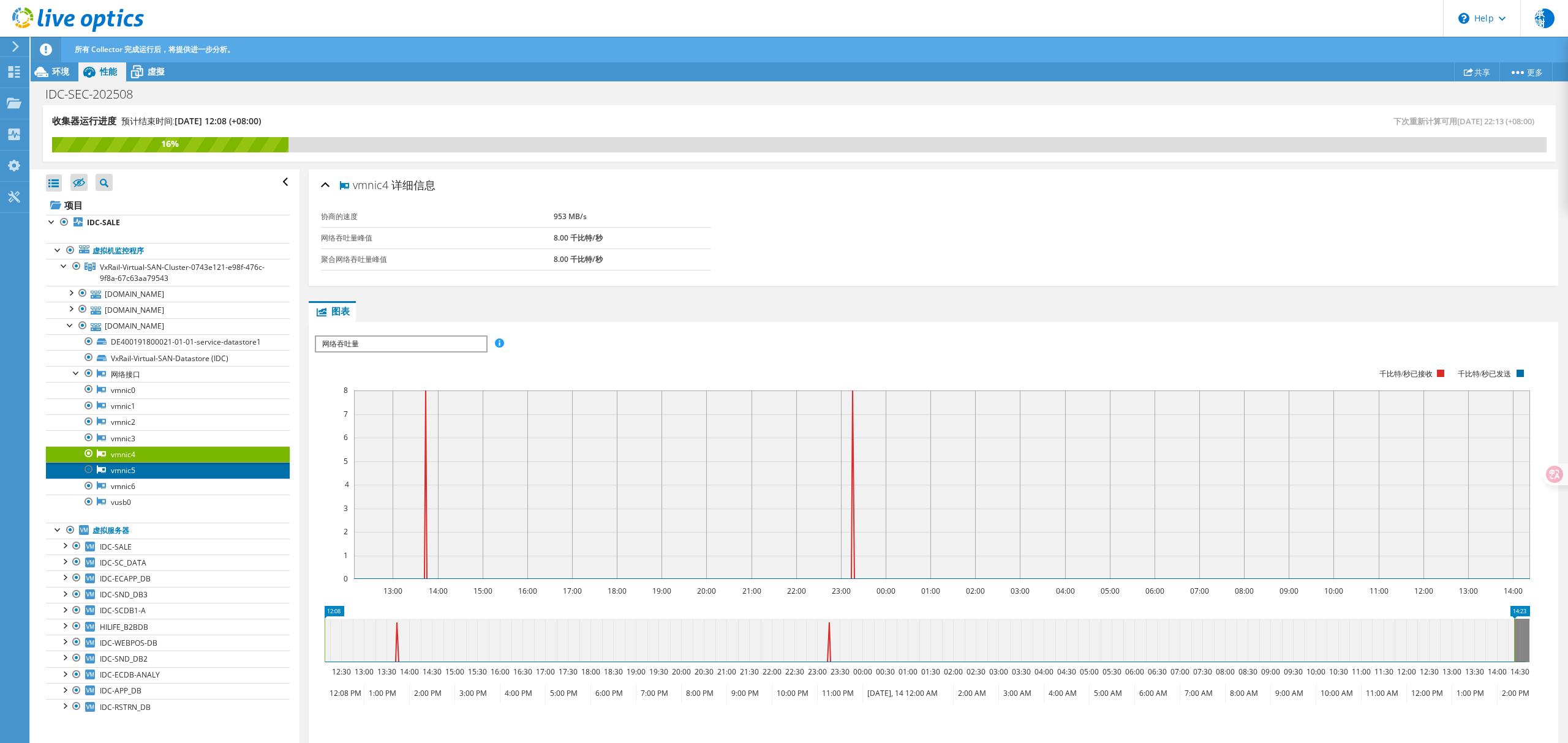
click at [137, 473] on link "vmnic5" at bounding box center [168, 470] width 243 height 16
click at [138, 494] on link "vmnic6" at bounding box center [168, 487] width 243 height 16
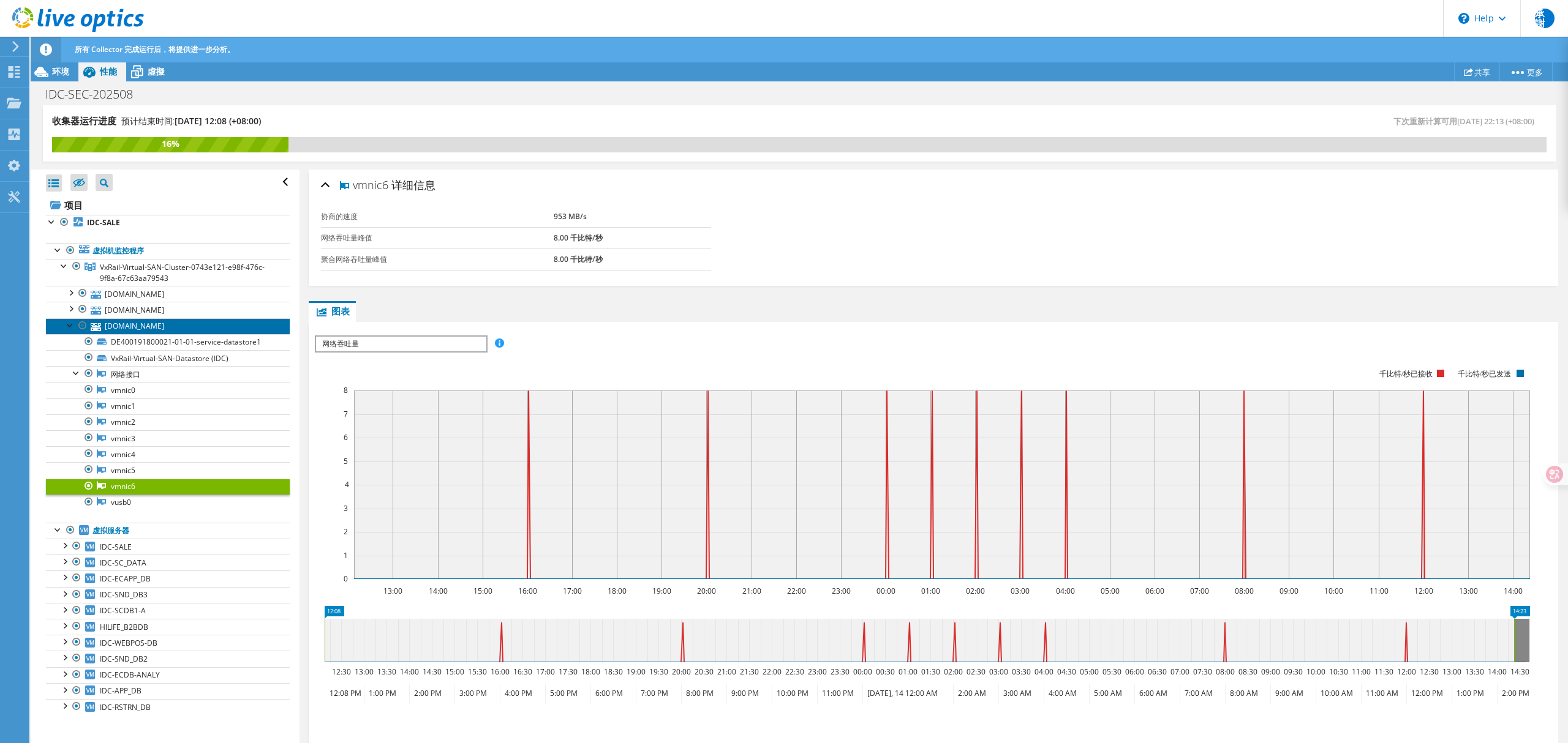
click at [180, 324] on link "idcvxrail-3.hilife2.com" at bounding box center [168, 326] width 243 height 16
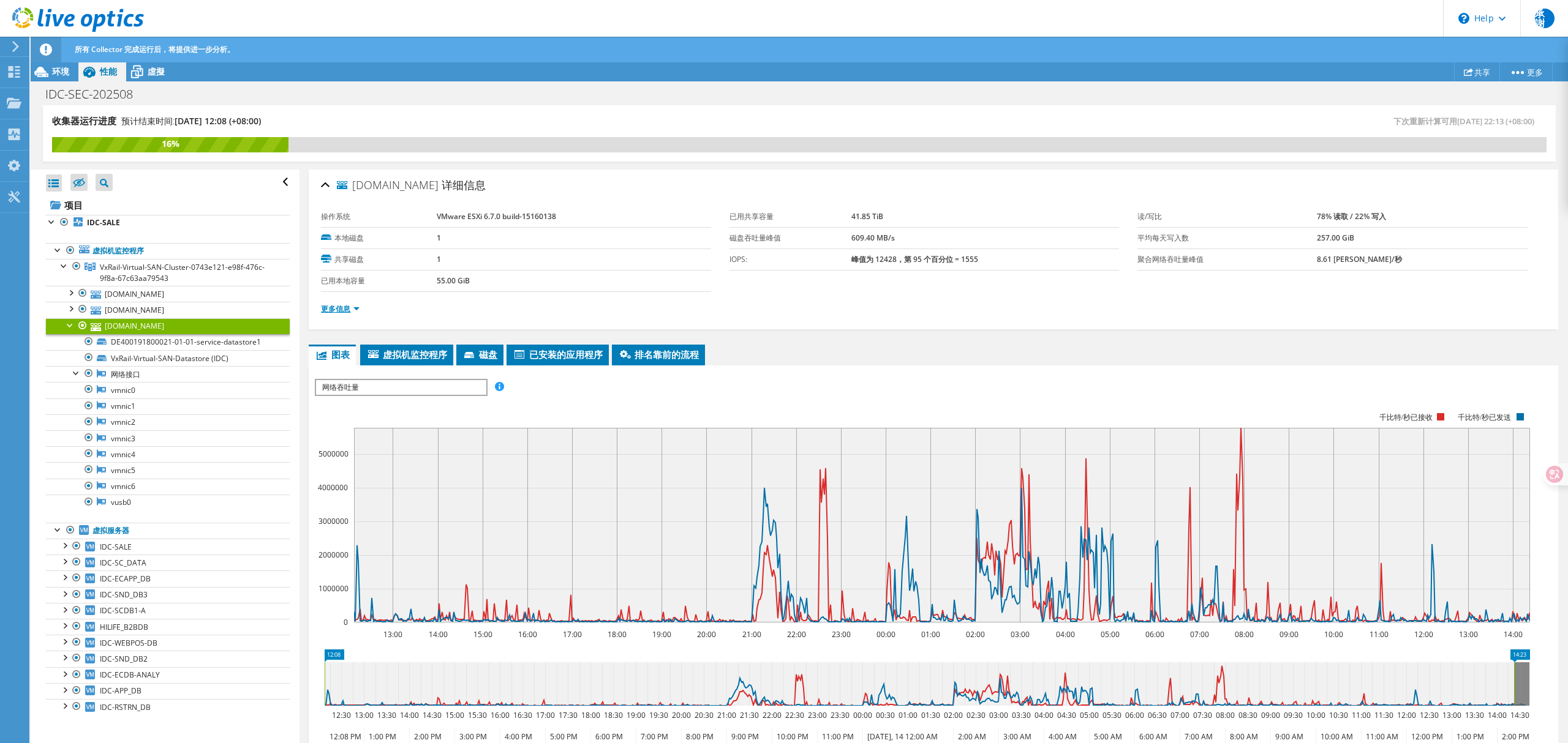
click at [342, 309] on link "更多信息" at bounding box center [340, 309] width 39 height 10
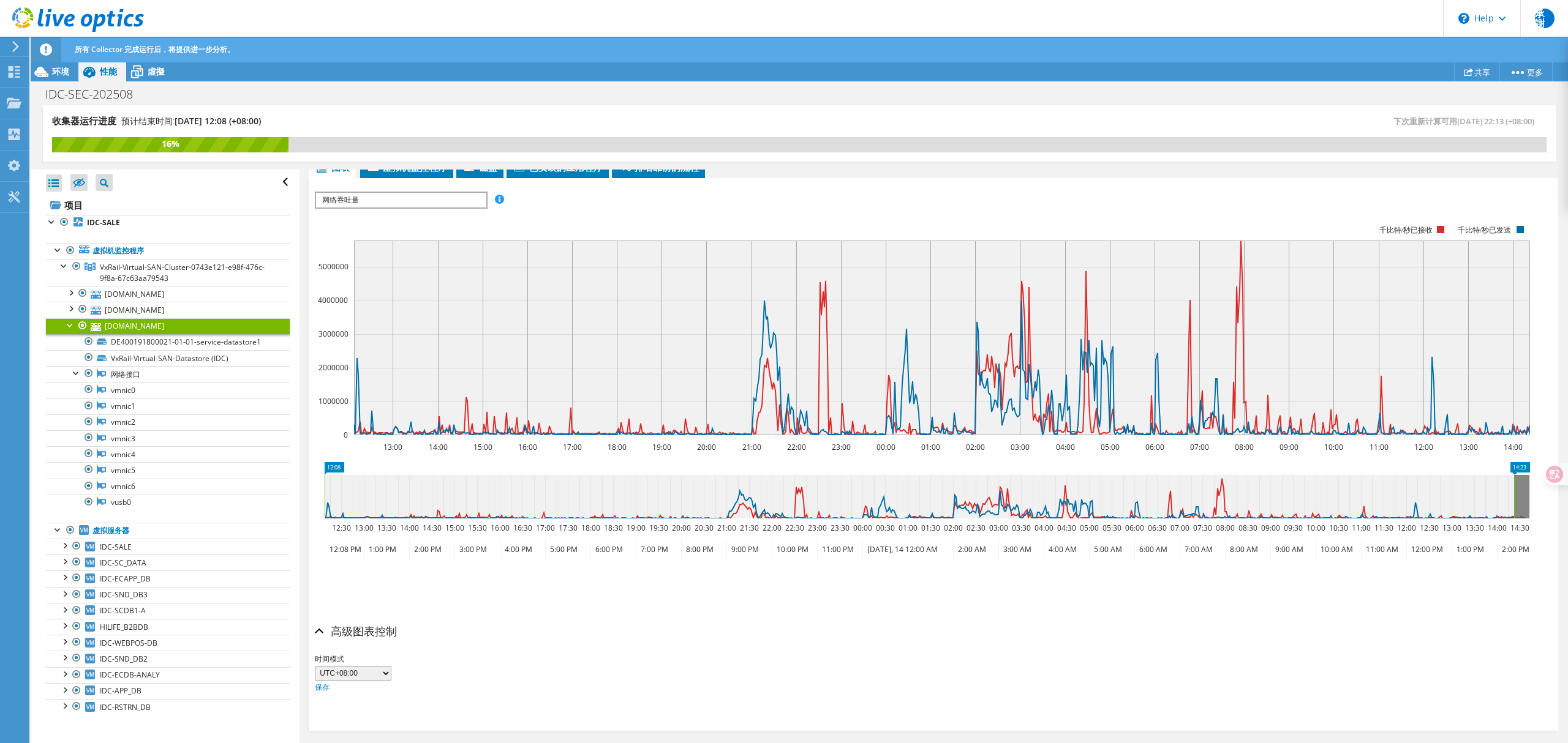
scroll to position [579, 0]
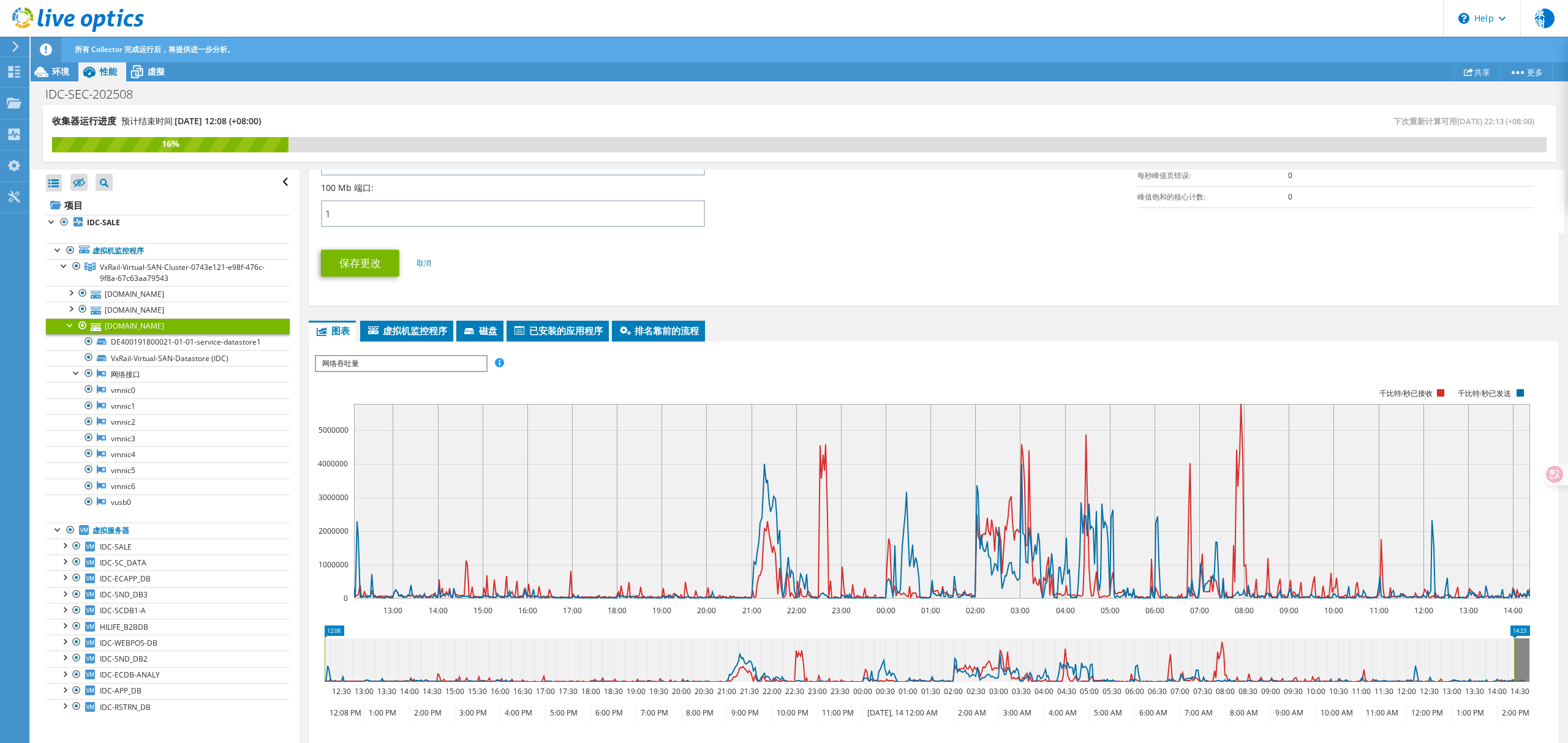
click at [441, 359] on span "网络吞吐量" at bounding box center [401, 363] width 169 height 15
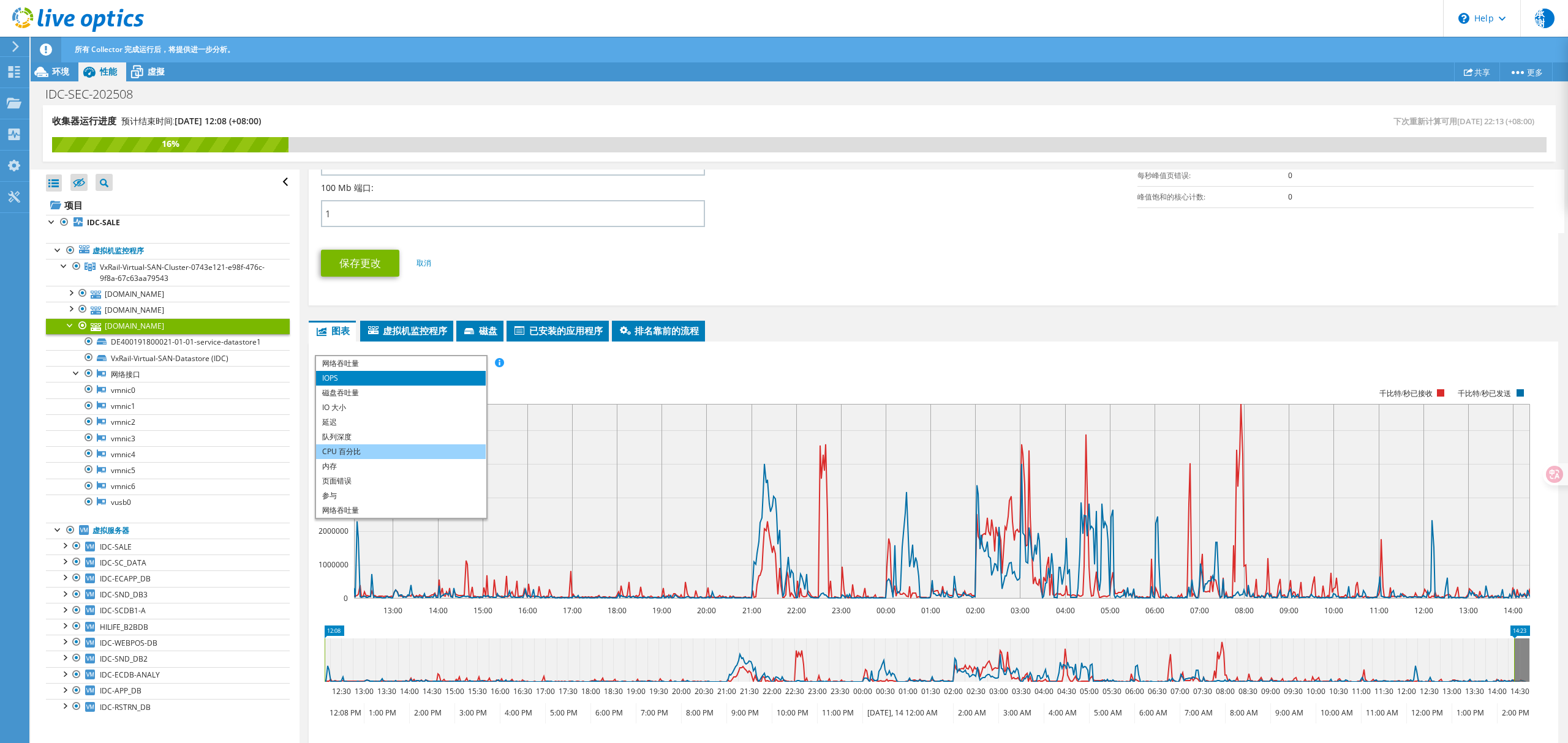
click at [374, 449] on li "CPU 百分比" at bounding box center [401, 451] width 169 height 15
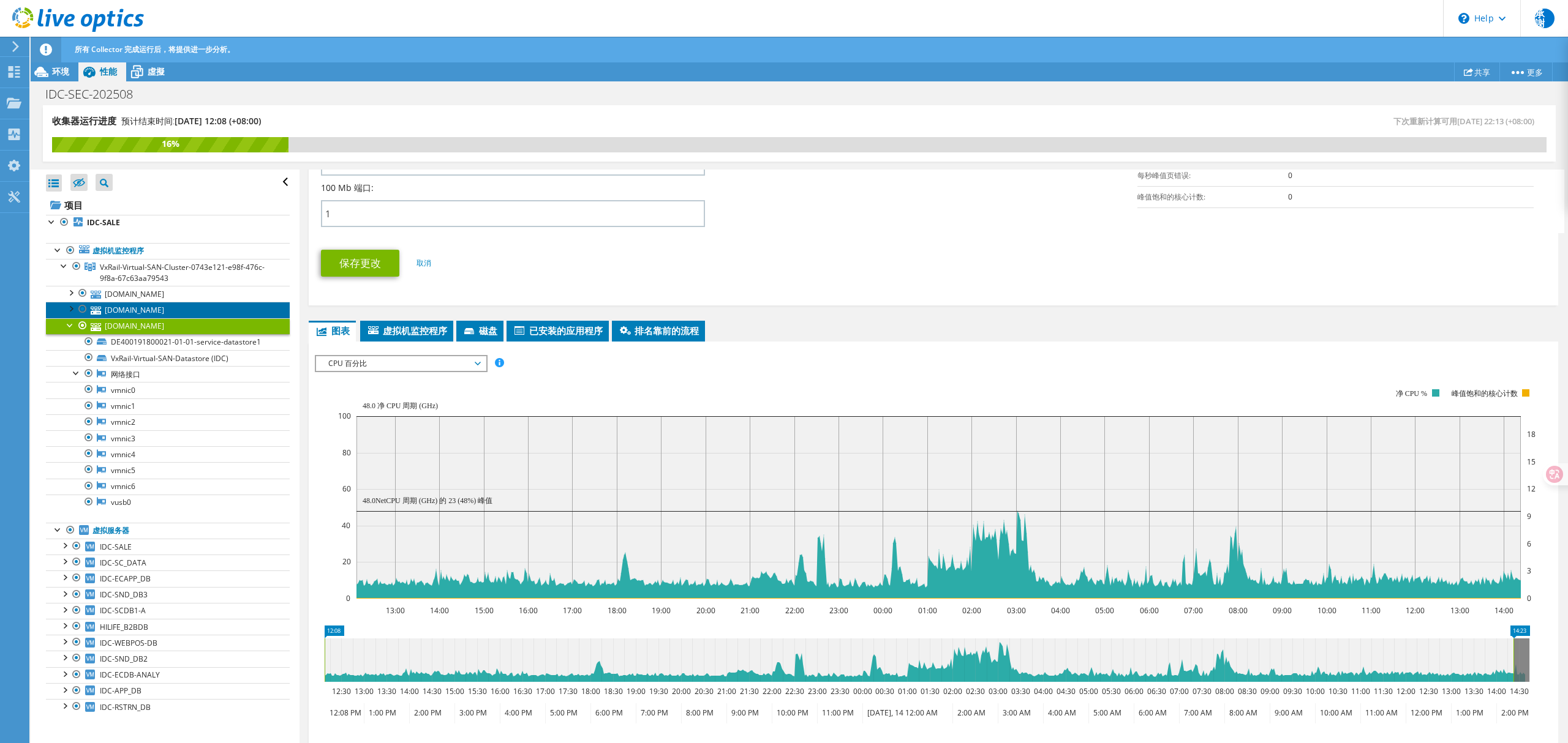
click at [205, 310] on link "idcvxrail-2.hilife2.com" at bounding box center [168, 310] width 243 height 16
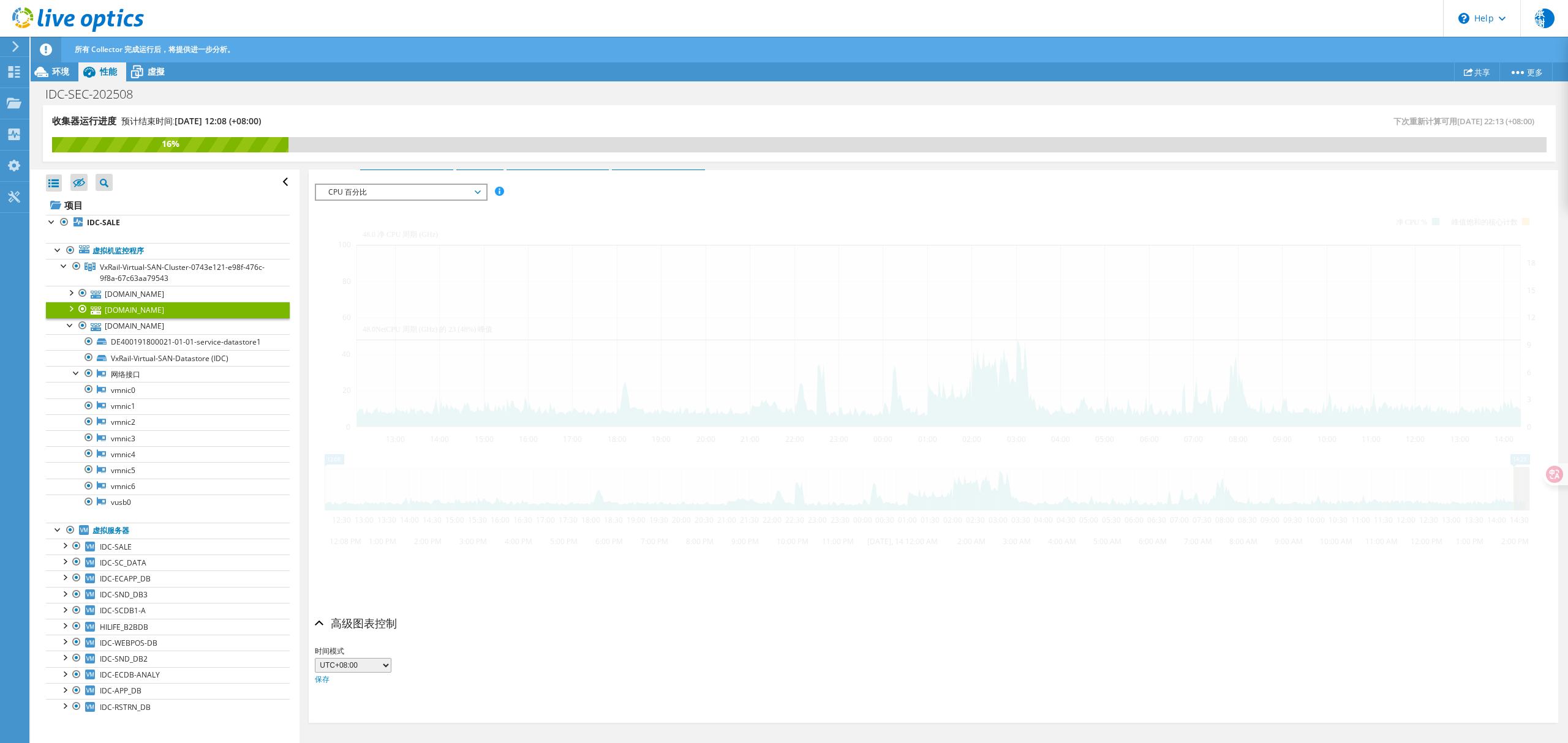
scroll to position [193, 0]
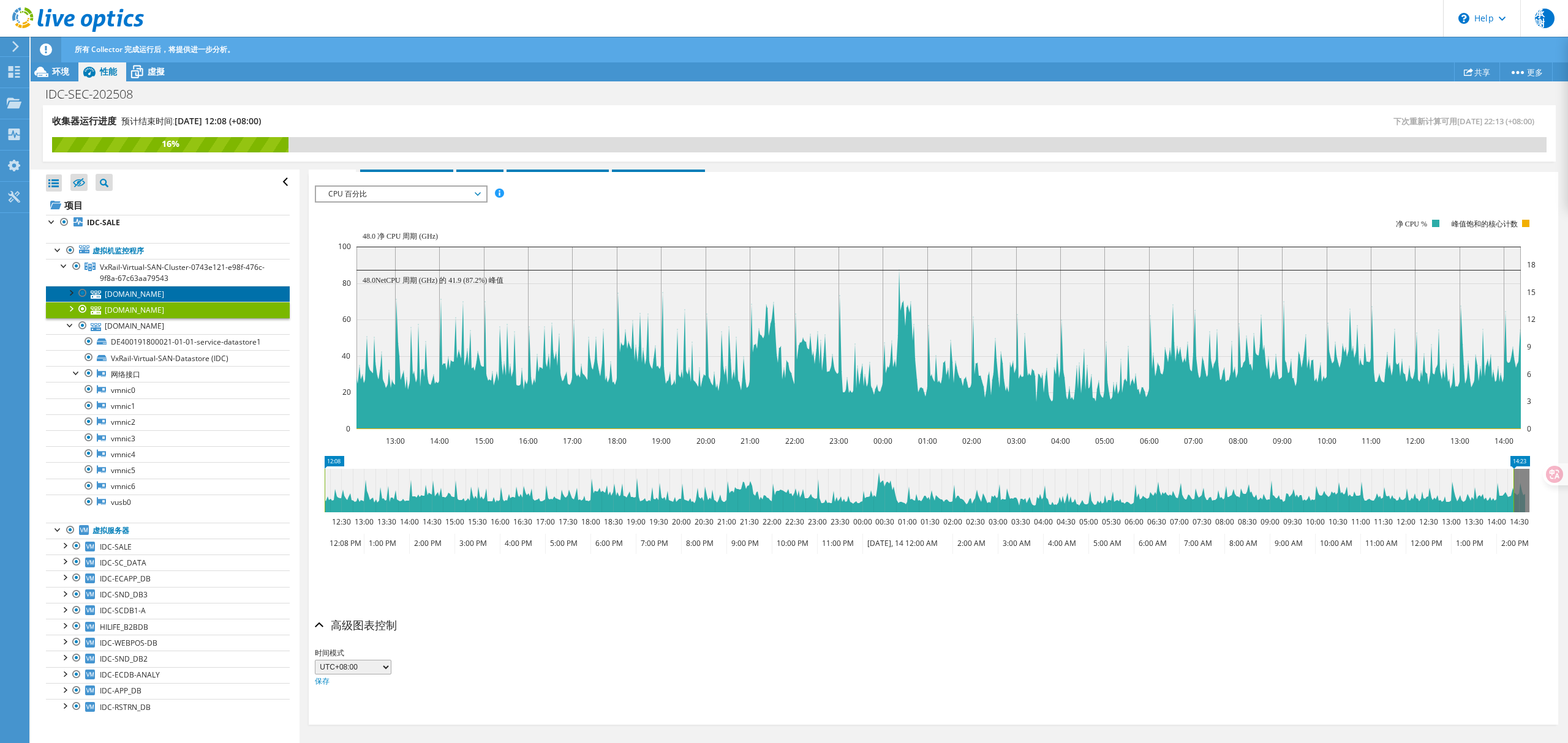
click at [201, 299] on link "idcvxrail-1.hilife2.com" at bounding box center [168, 293] width 243 height 16
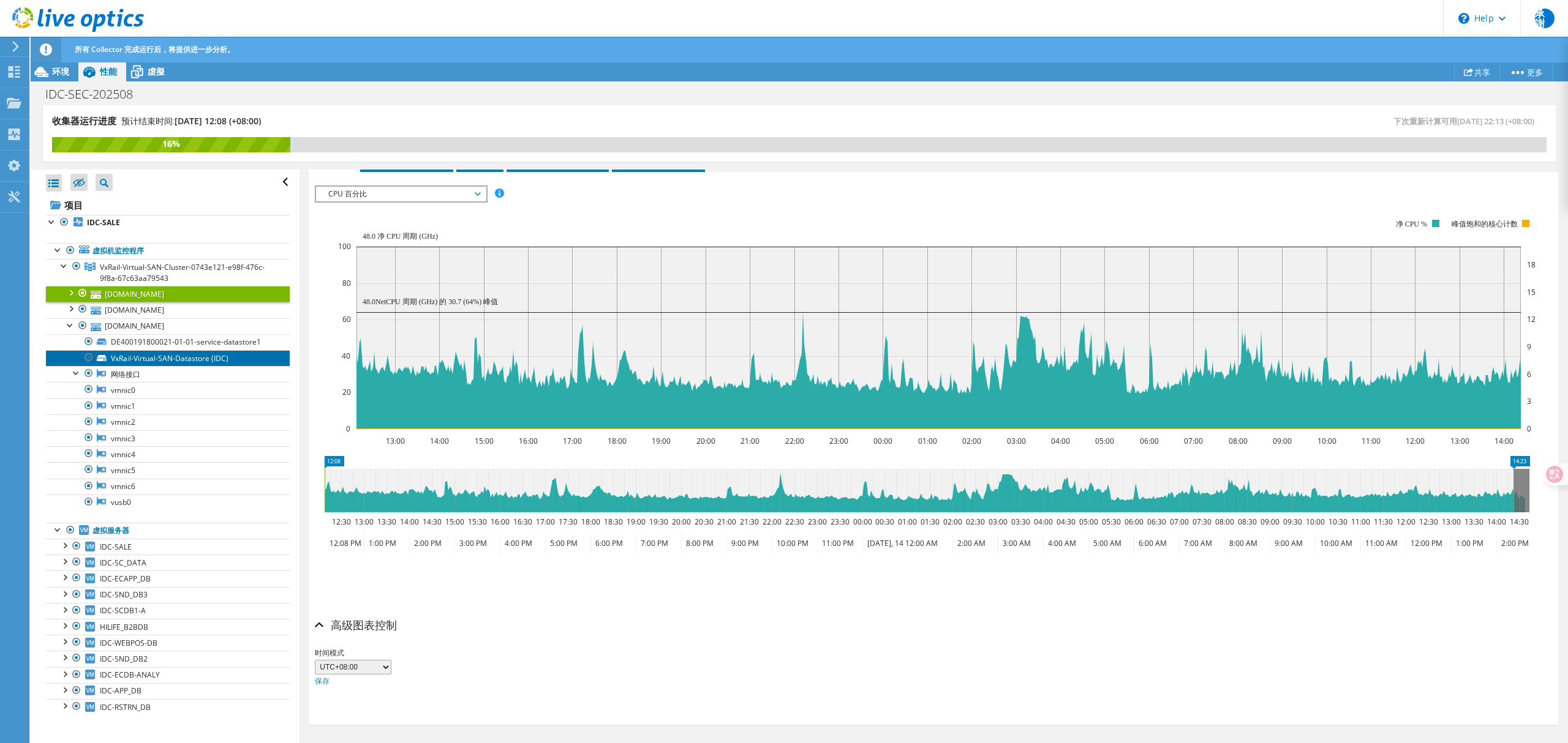
click at [181, 361] on link "VxRail-Virtual-SAN-Datastore (IDC)" at bounding box center [168, 358] width 243 height 16
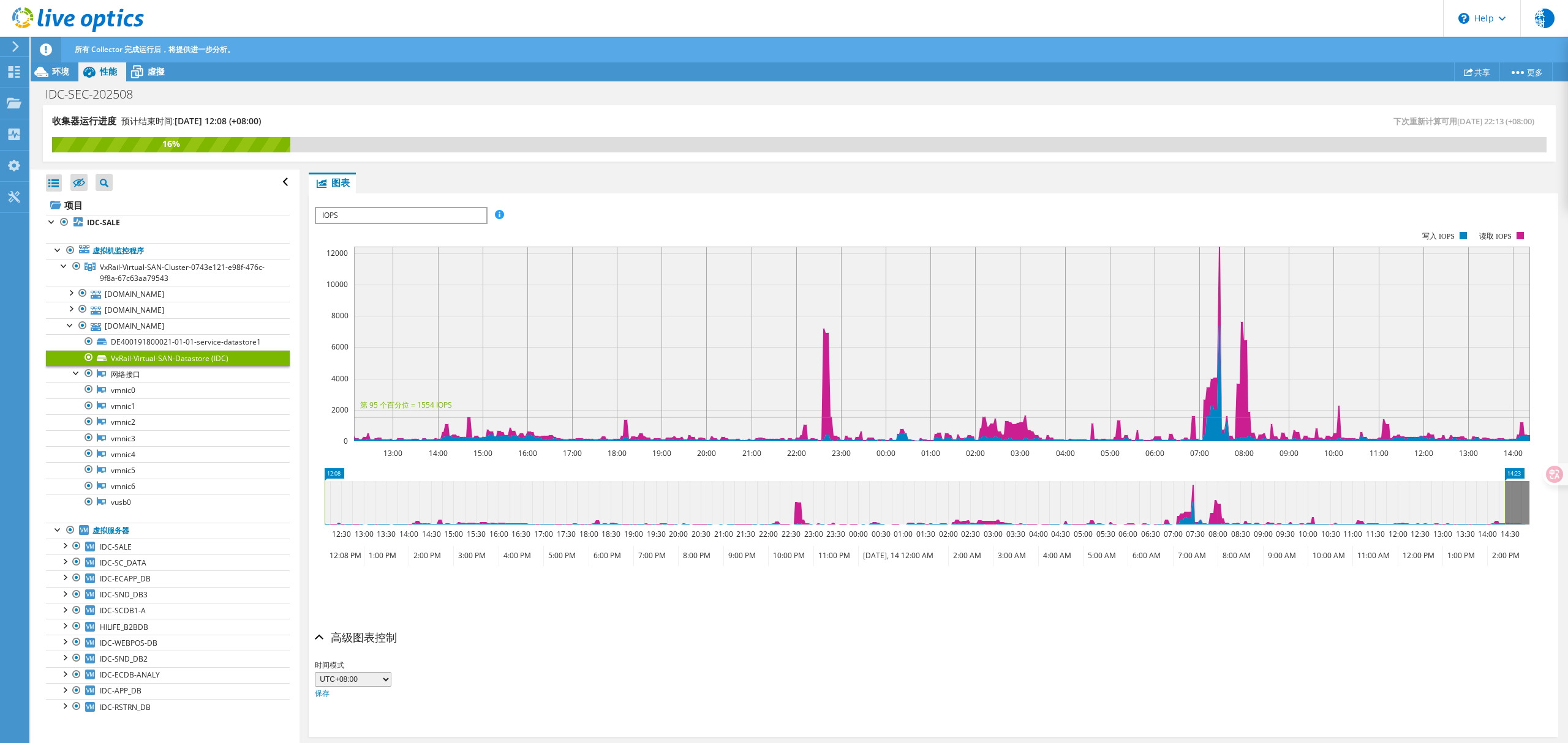
scroll to position [205, 0]
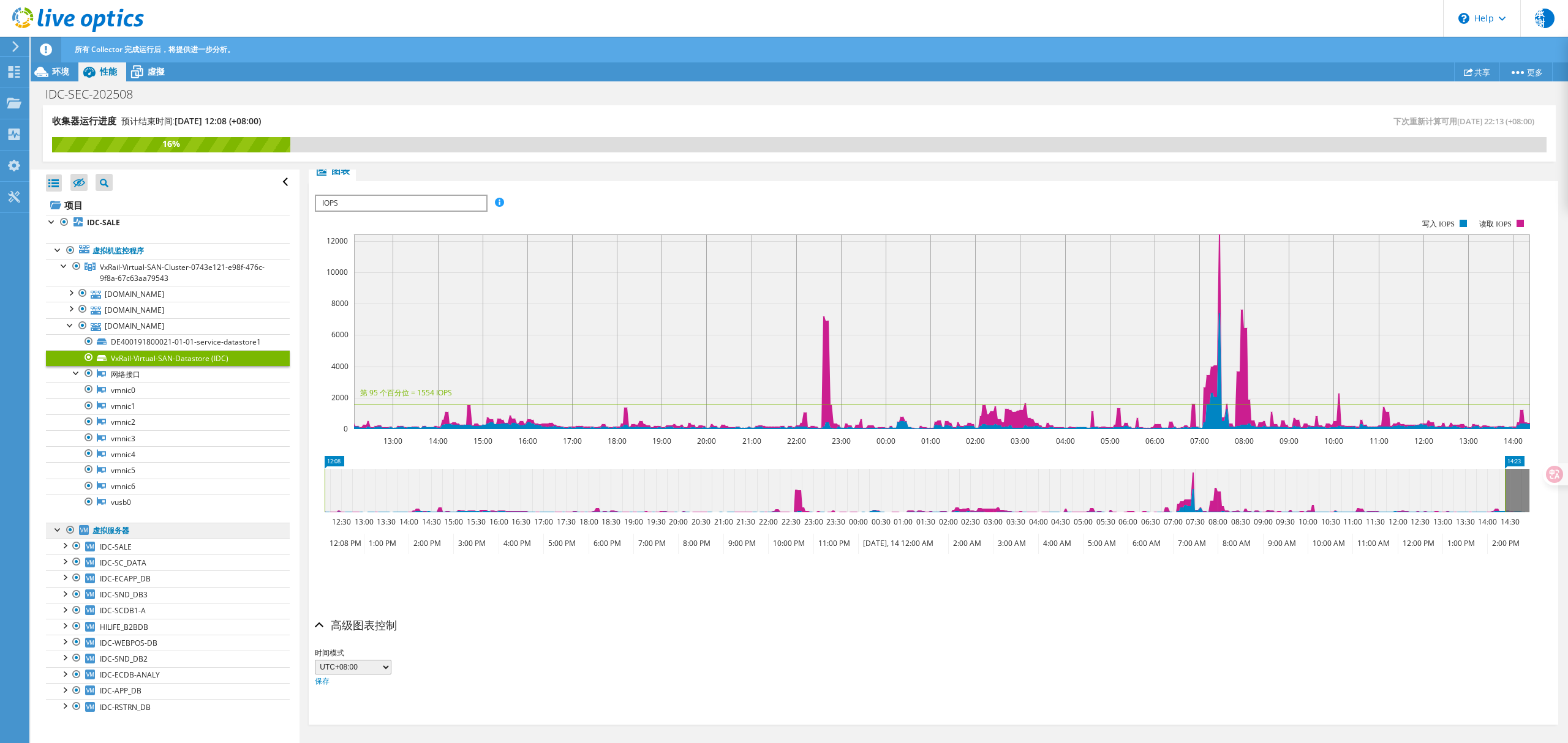
click at [136, 532] on link "虚拟服务器" at bounding box center [168, 531] width 243 height 16
click at [128, 221] on link "IDC-SALE" at bounding box center [168, 223] width 243 height 16
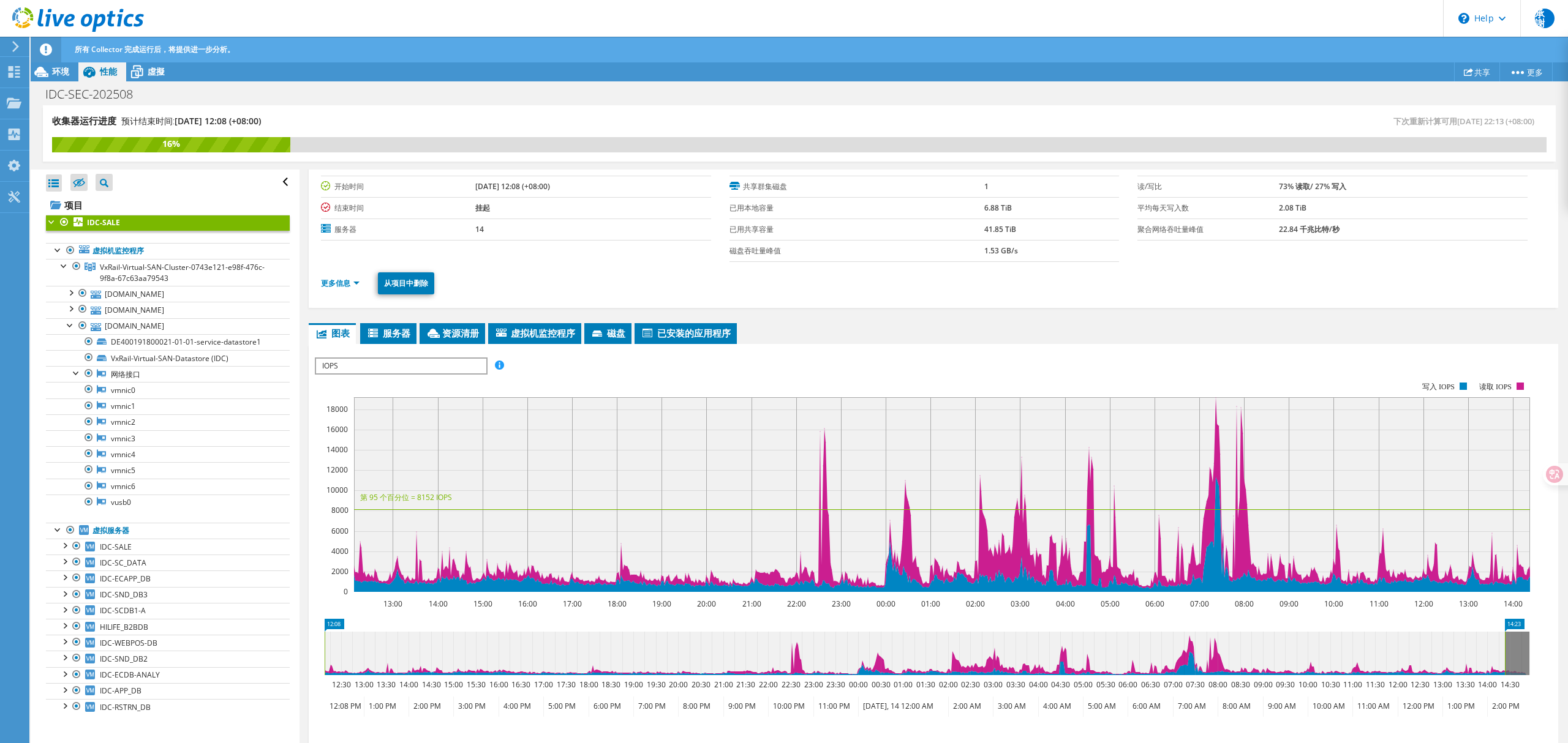
scroll to position [0, 0]
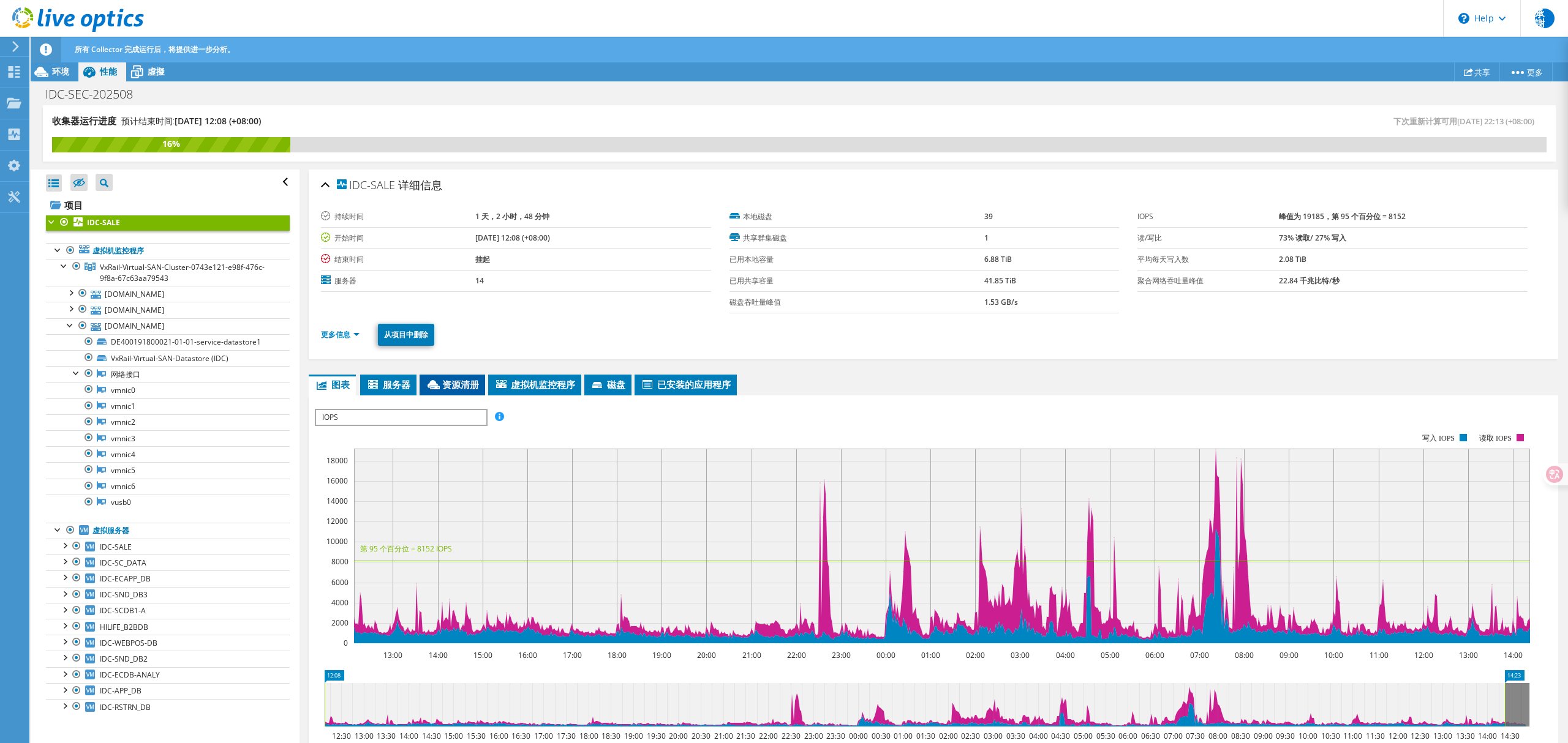
click at [447, 387] on span "资源清册" at bounding box center [452, 384] width 54 height 12
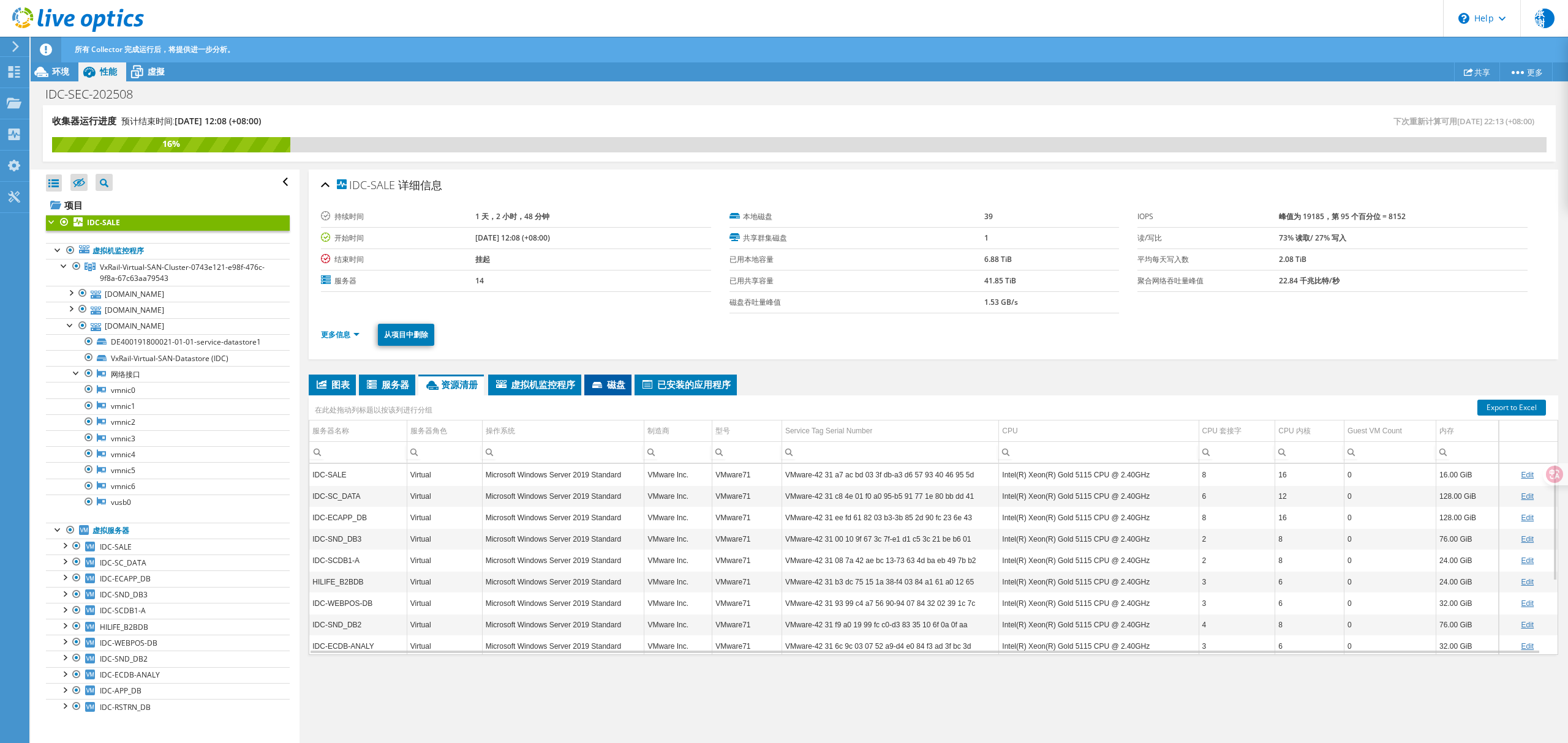
click at [617, 391] on li "磁盘" at bounding box center [608, 385] width 47 height 21
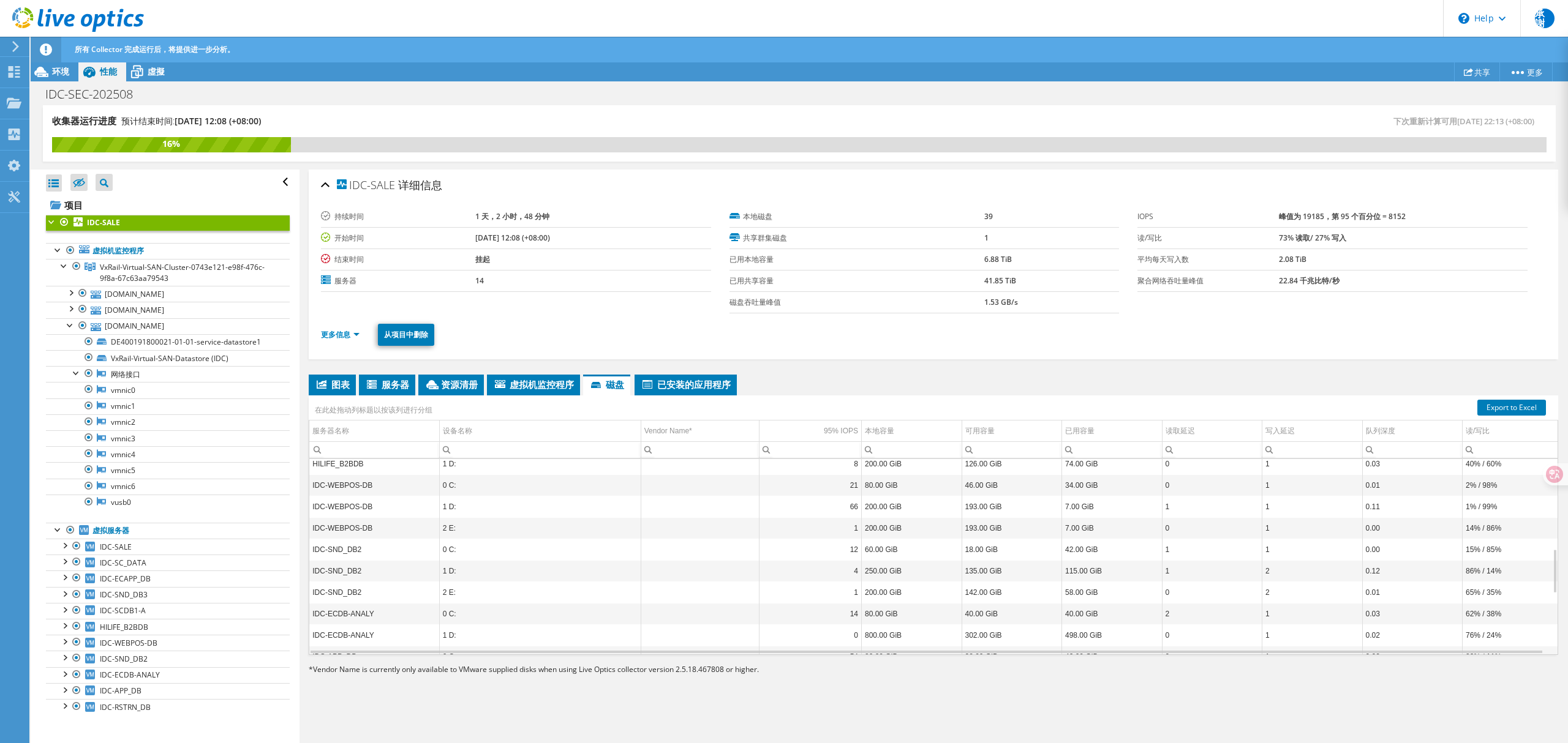
scroll to position [654, 0]
click at [1477, 406] on link "Export to Excel" at bounding box center [1511, 407] width 68 height 16
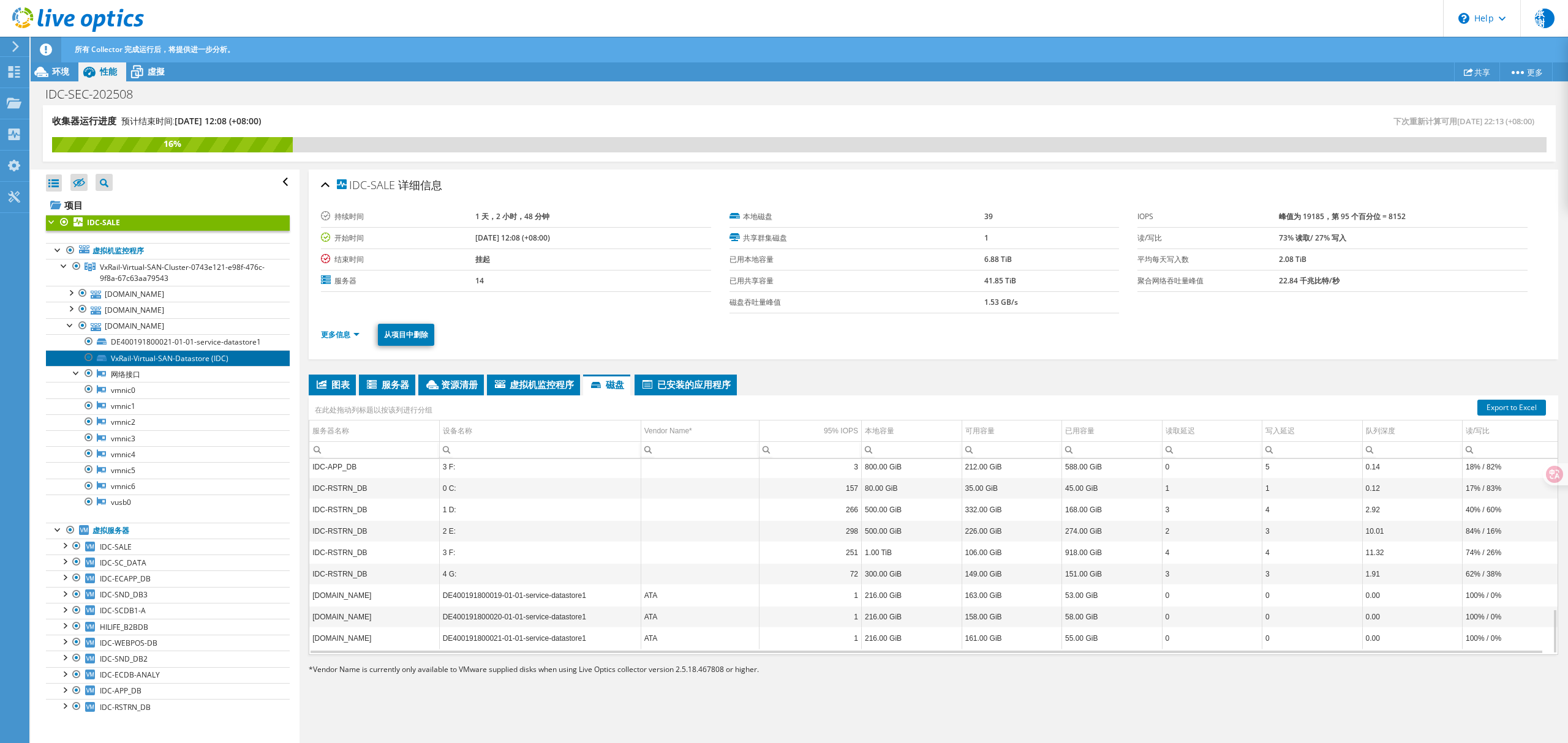
click at [155, 362] on link "VxRail-Virtual-SAN-Datastore (IDC)" at bounding box center [168, 358] width 243 height 16
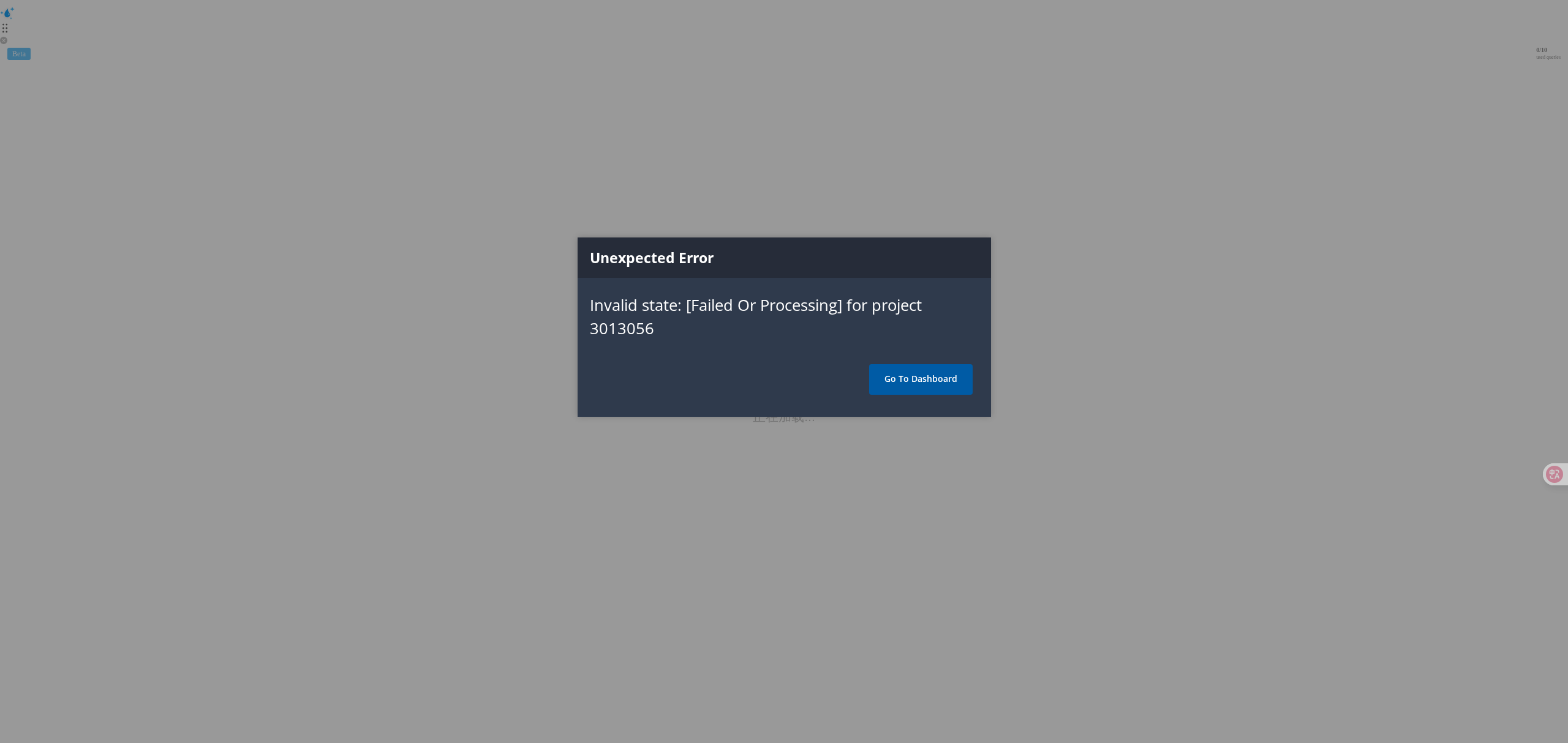
click at [950, 380] on link "Go To Dashboard" at bounding box center [921, 379] width 104 height 30
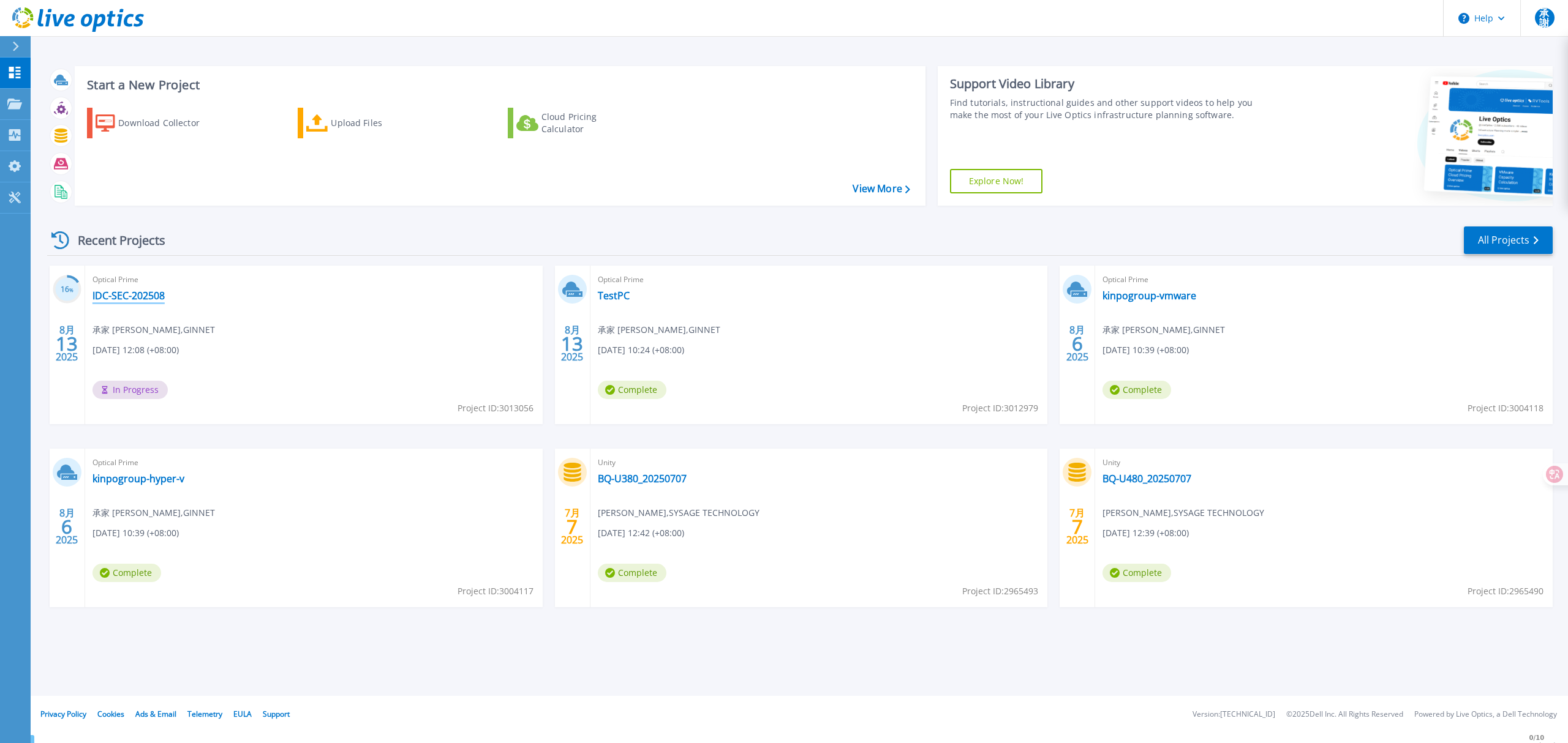
click at [142, 299] on link "IDC-SEC-202508" at bounding box center [129, 296] width 73 height 12
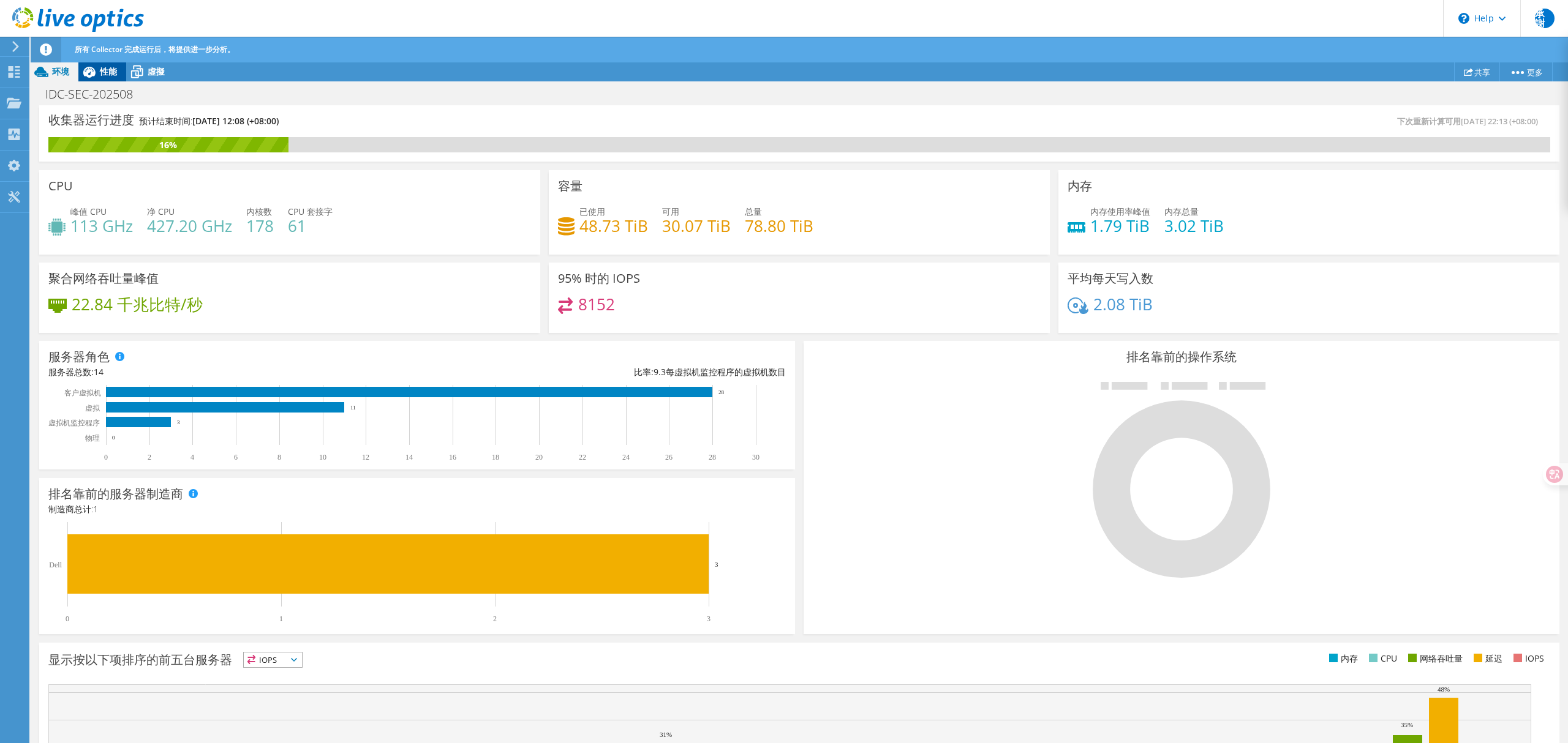
click at [104, 66] on span "性能" at bounding box center [109, 71] width 17 height 11
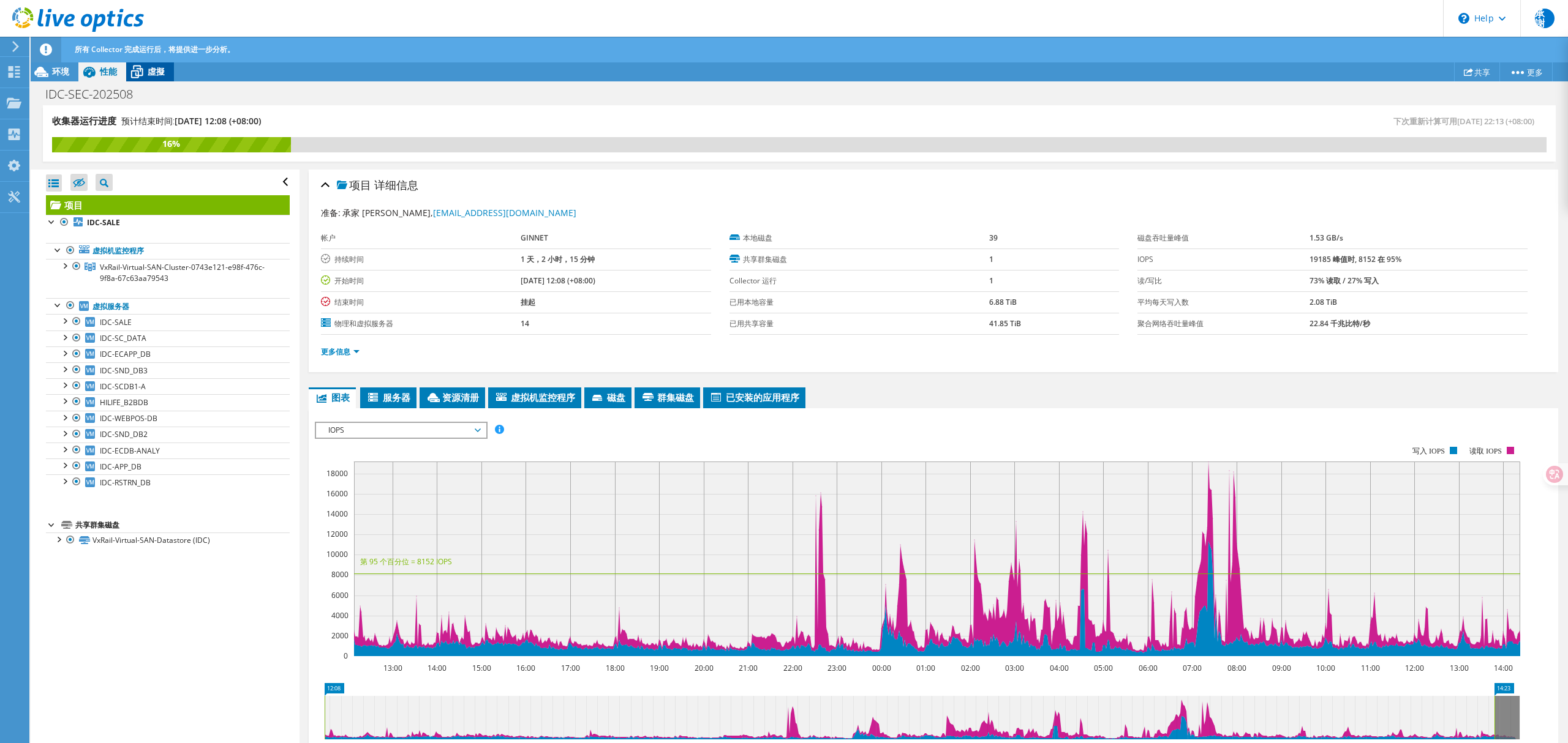
click at [157, 79] on div "虛擬" at bounding box center [149, 72] width 47 height 20
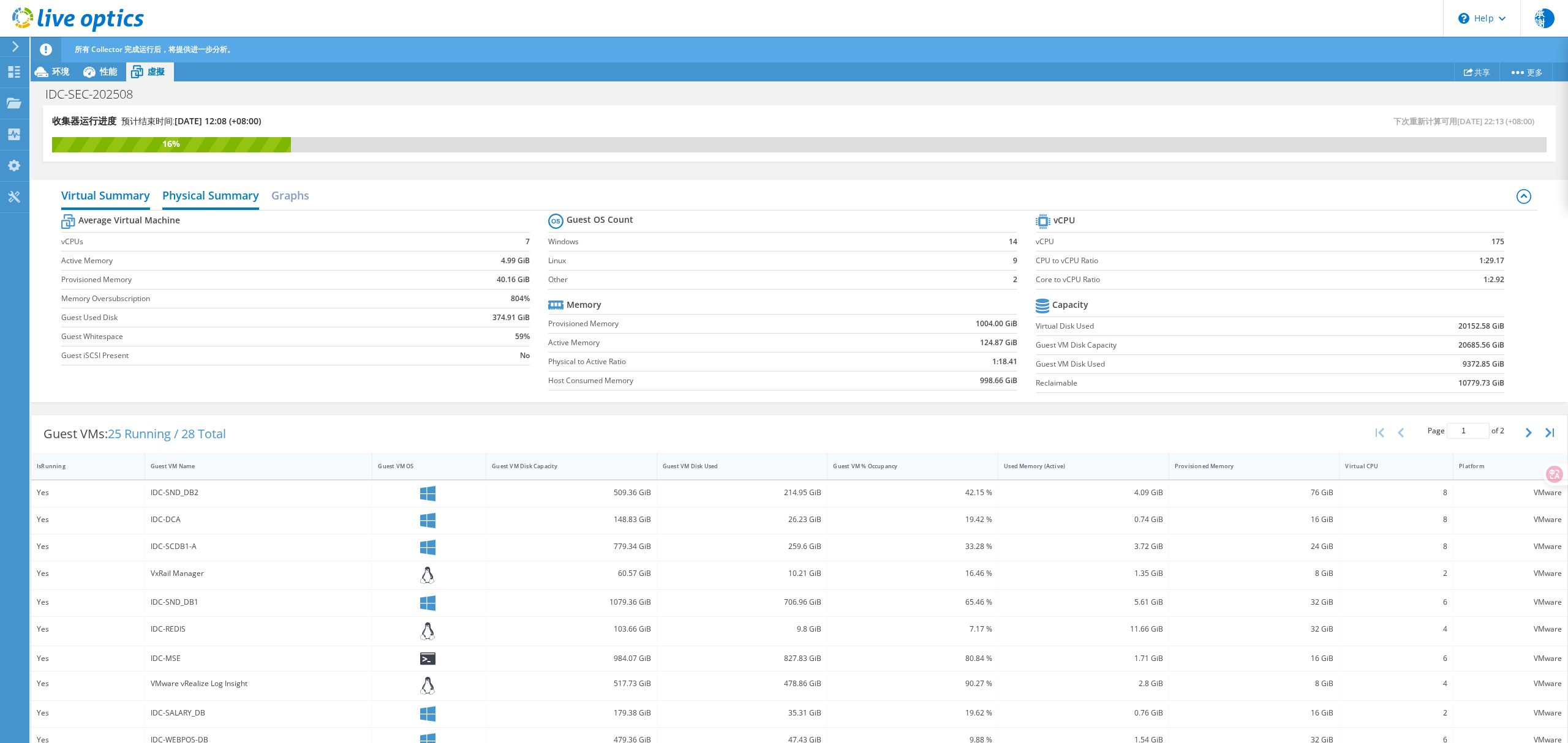
click at [229, 188] on h2 "Physical Summary" at bounding box center [211, 196] width 97 height 27
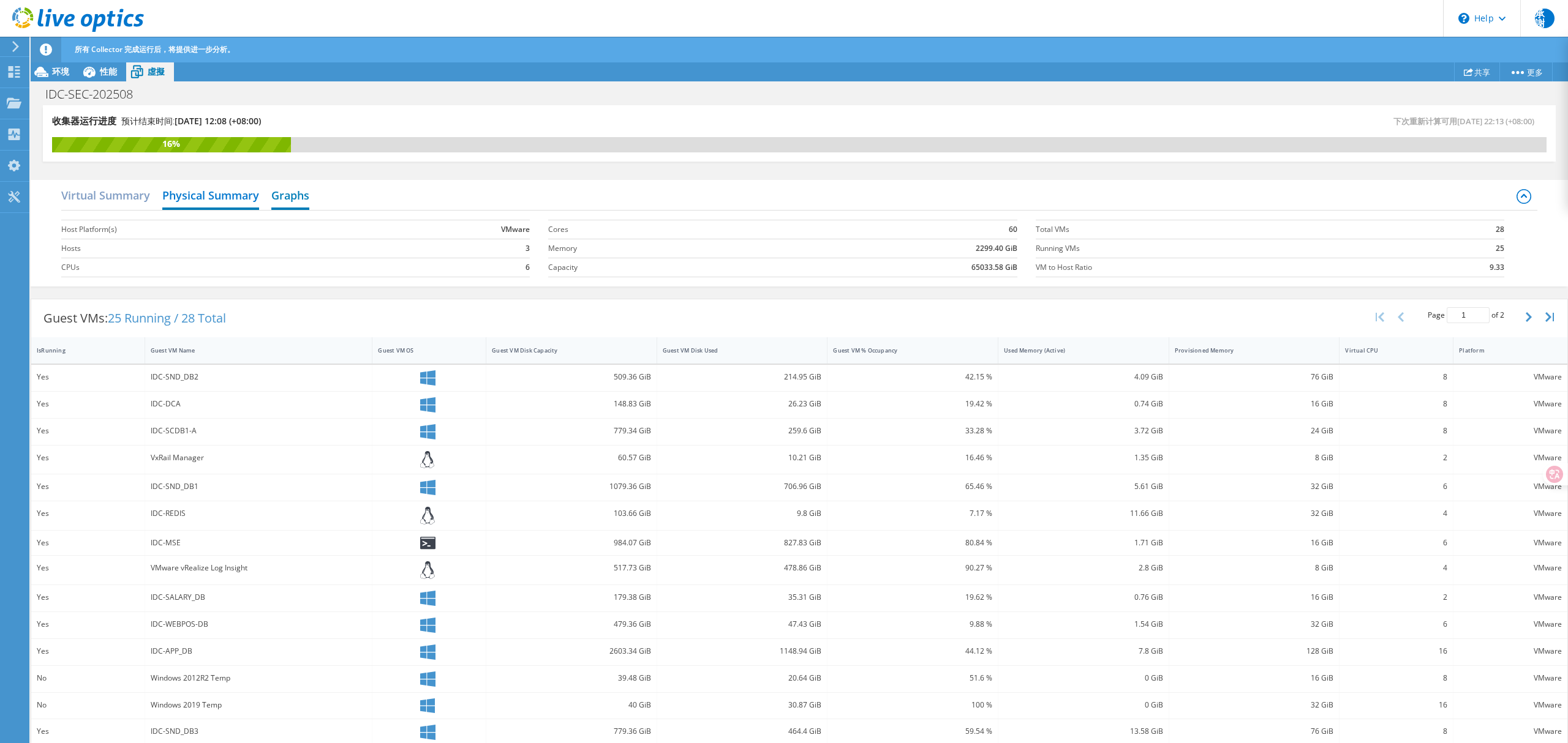
click at [288, 193] on h2 "Graphs" at bounding box center [290, 196] width 38 height 27
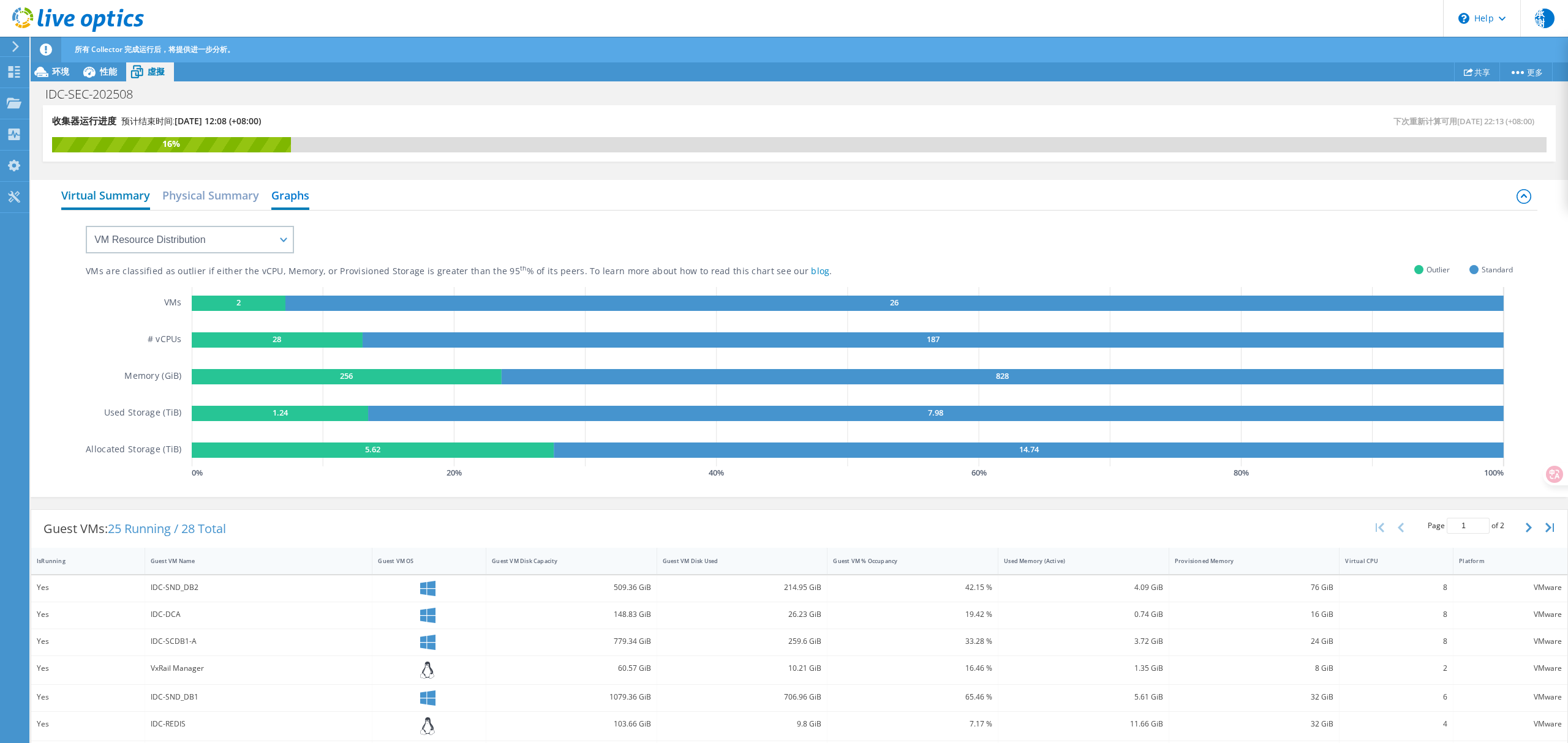
click at [142, 195] on h2 "Virtual Summary" at bounding box center [105, 196] width 89 height 27
